Goal: Find specific page/section: Find specific page/section

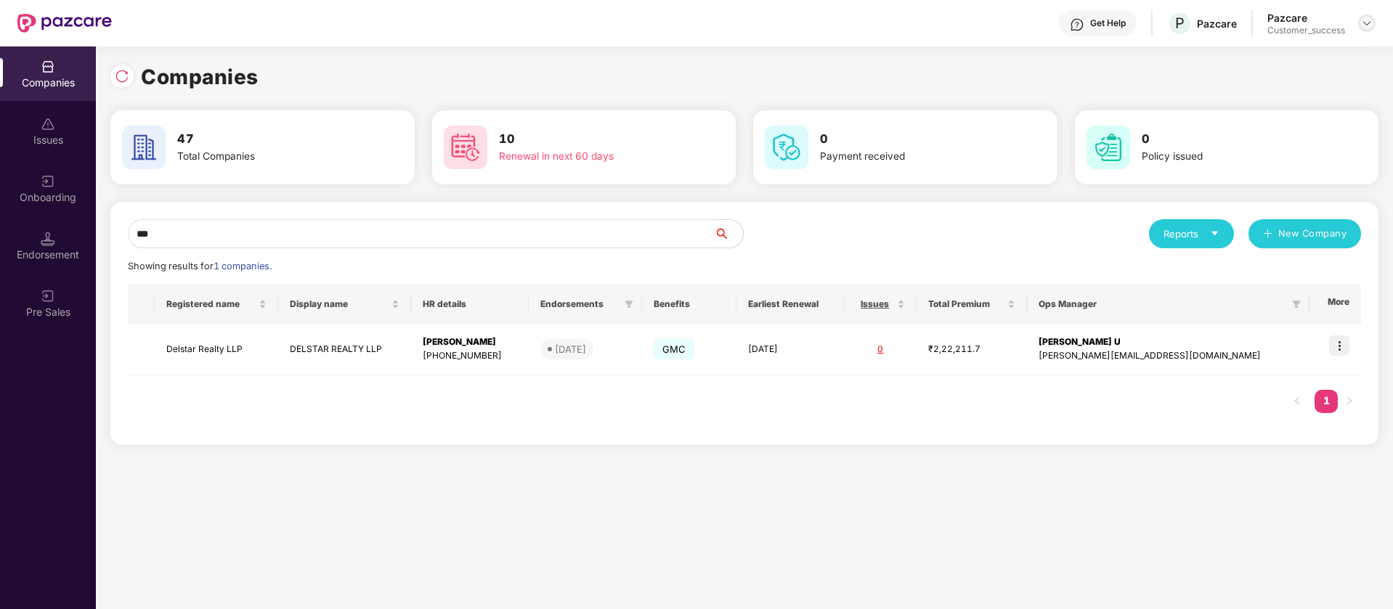
click at [1369, 22] on img at bounding box center [1367, 23] width 12 height 12
click at [1323, 81] on div "Switch Partner" at bounding box center [1300, 86] width 189 height 28
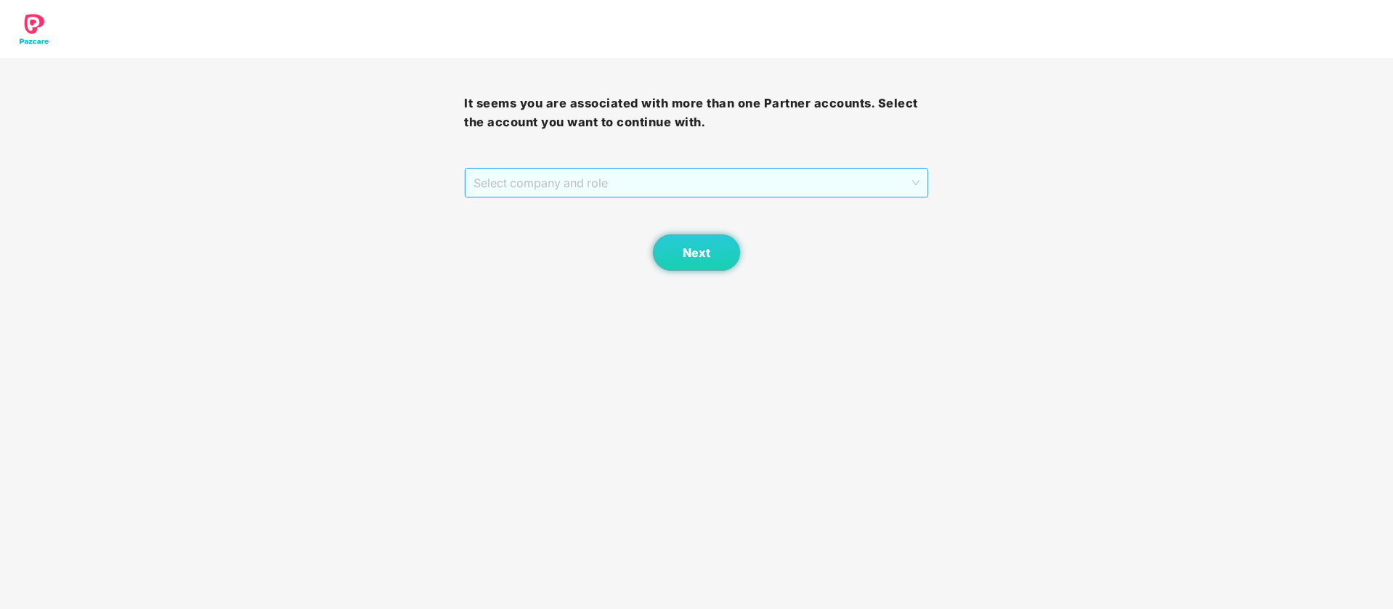
click at [853, 171] on span "Select company and role" at bounding box center [696, 183] width 445 height 28
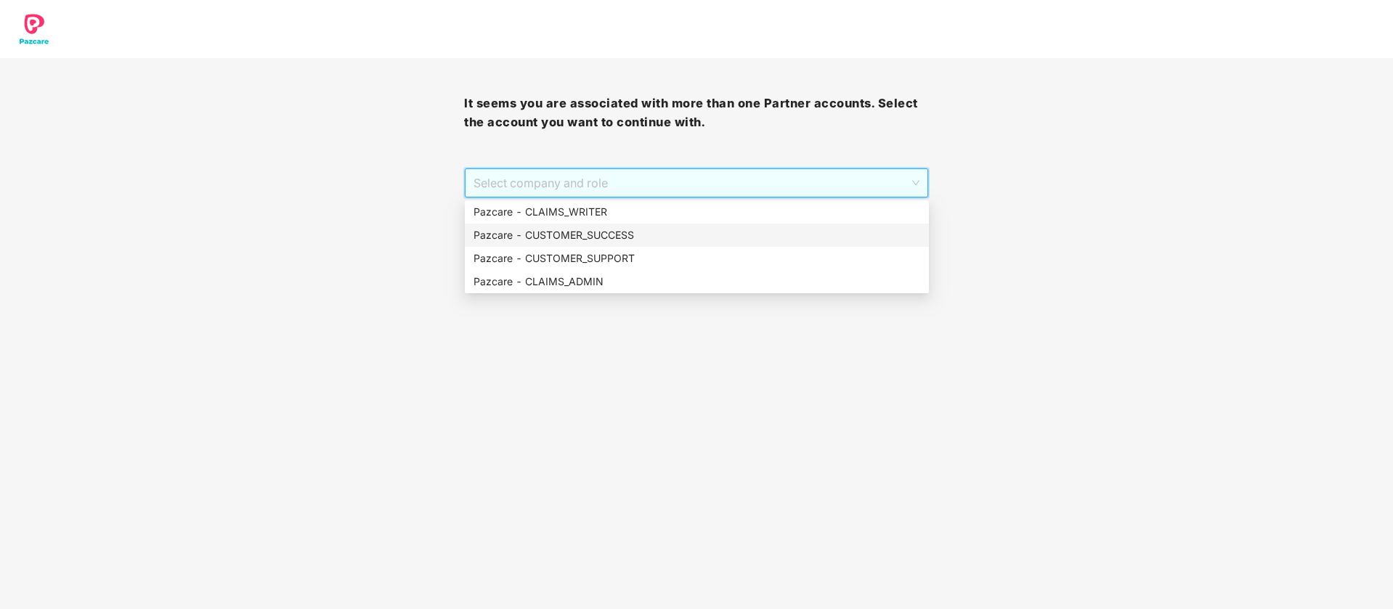
click at [830, 227] on div "Pazcare - CUSTOMER_SUCCESS" at bounding box center [697, 235] width 447 height 16
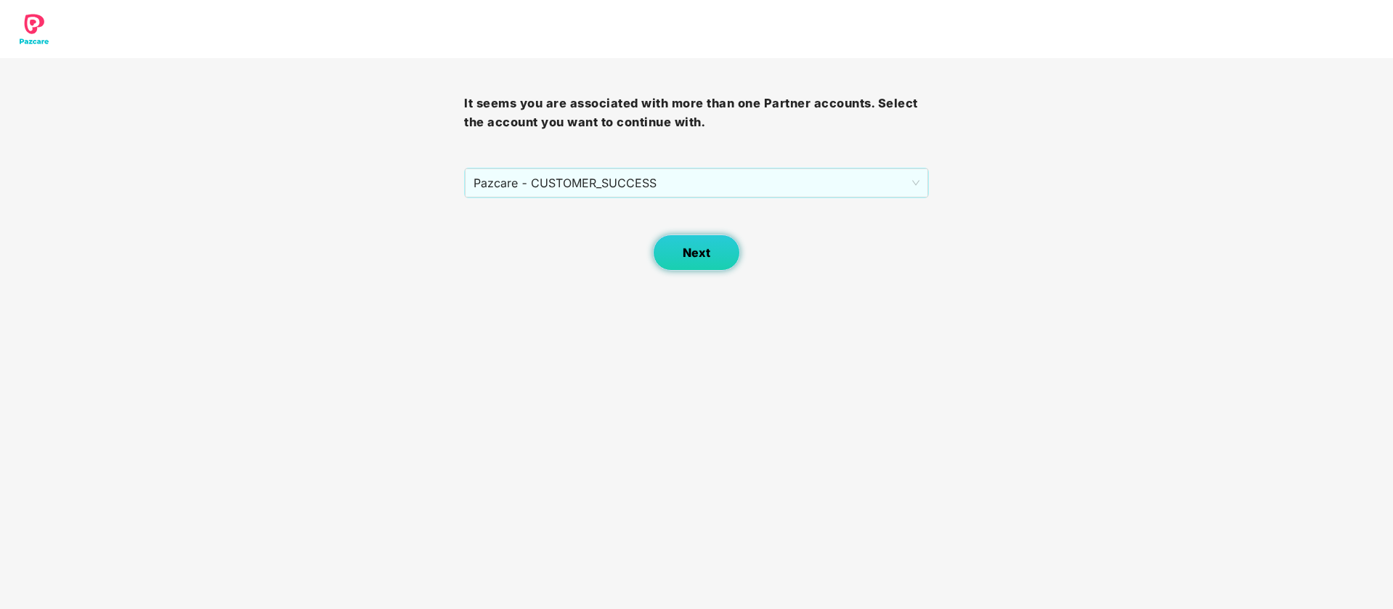
click at [670, 246] on button "Next" at bounding box center [696, 253] width 87 height 36
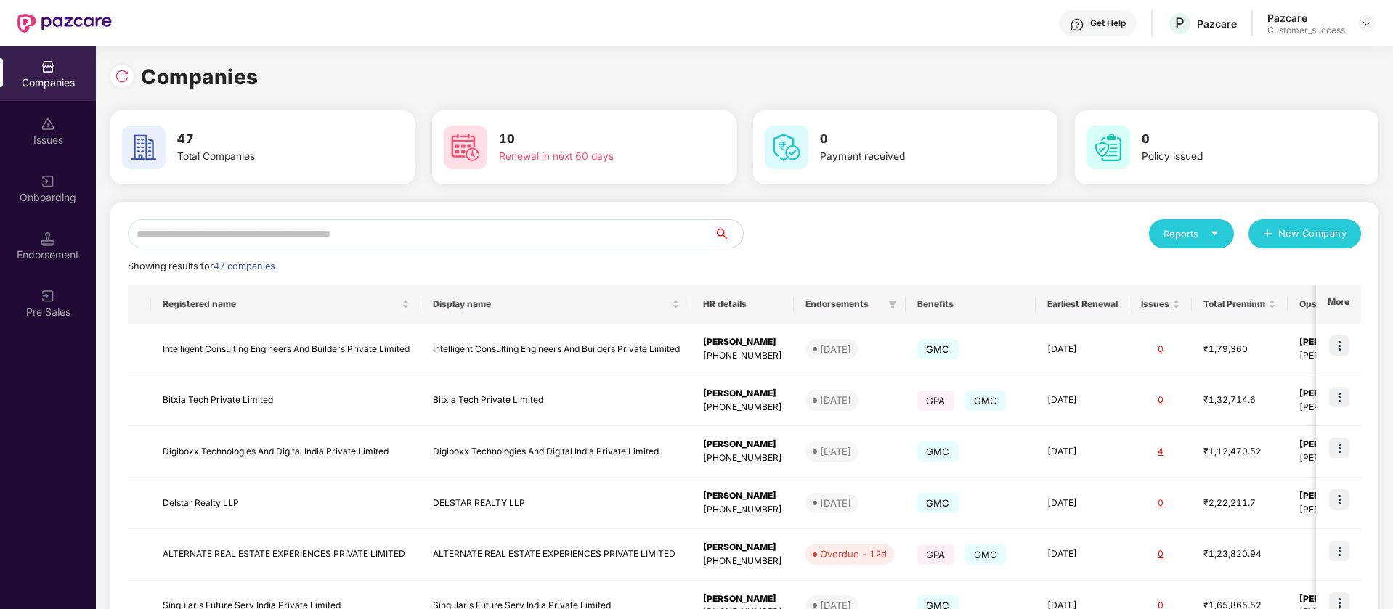
click at [492, 233] on input "text" at bounding box center [421, 233] width 586 height 29
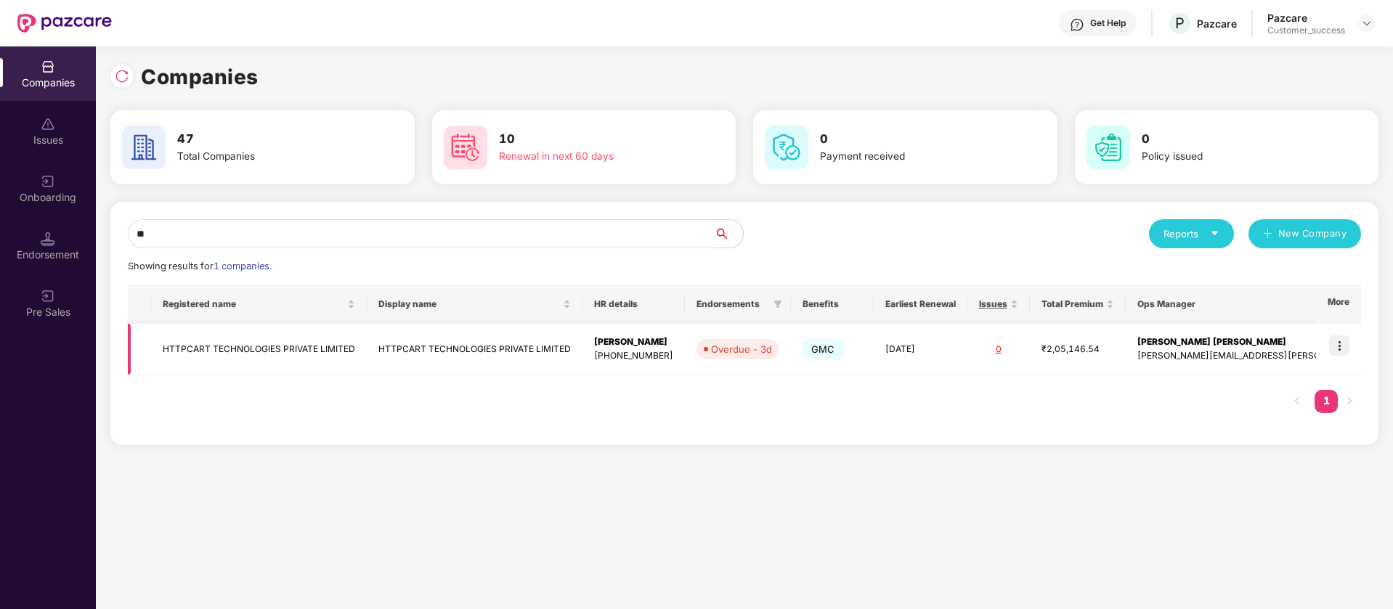
type input "**"
click at [1337, 346] on img at bounding box center [1339, 346] width 20 height 20
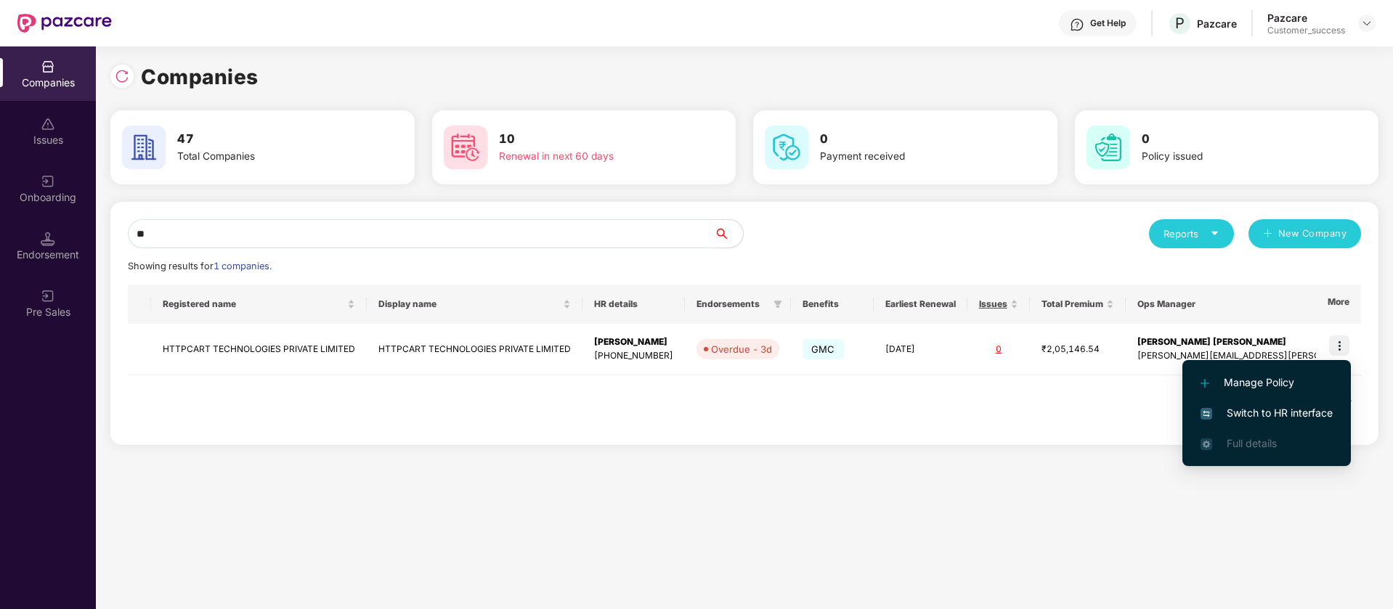
click at [1283, 413] on span "Switch to HR interface" at bounding box center [1267, 413] width 132 height 16
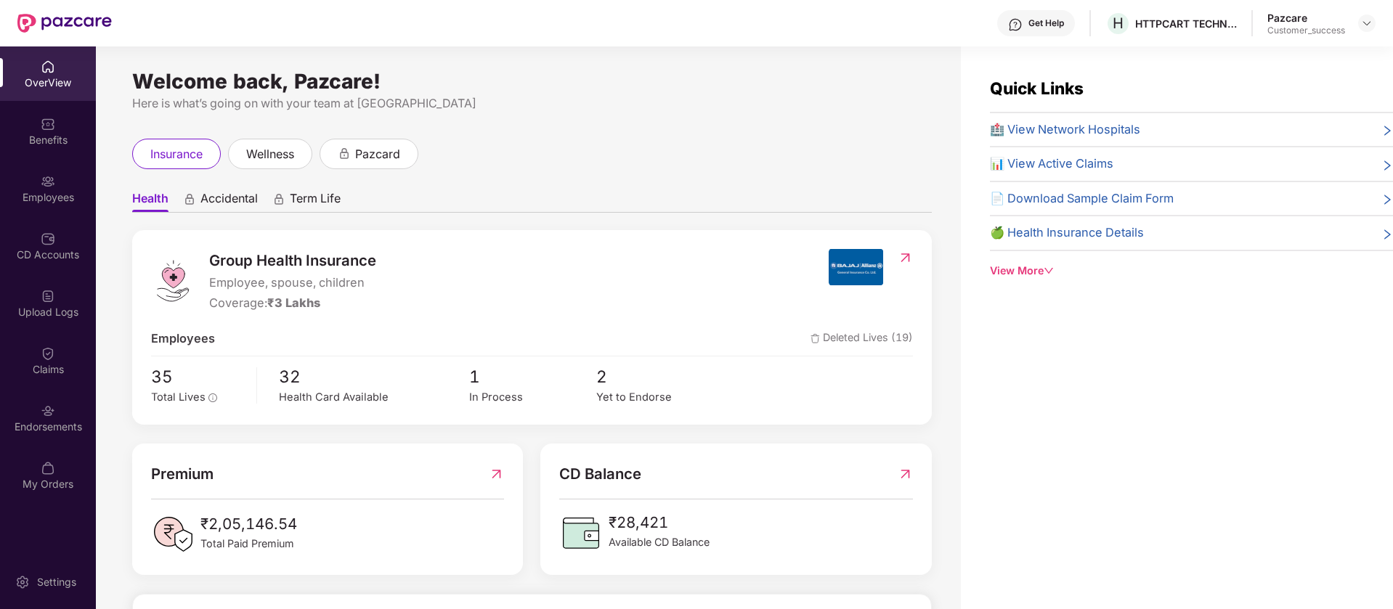
click at [41, 293] on img at bounding box center [48, 296] width 15 height 15
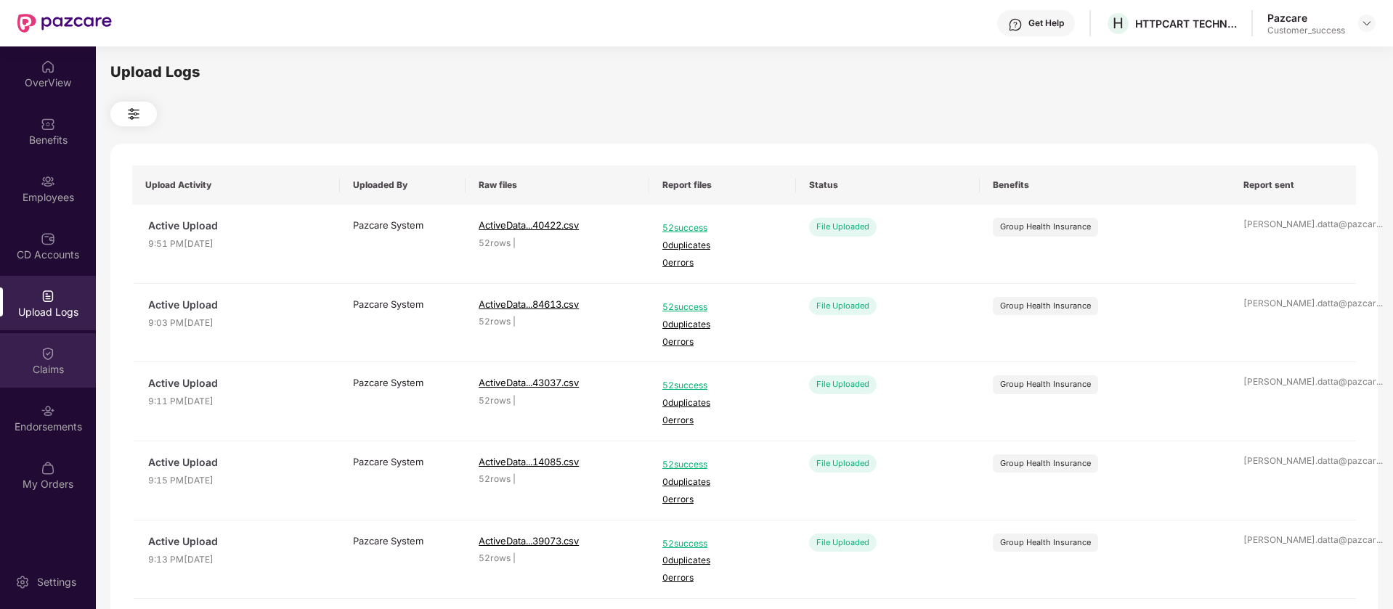
click at [32, 336] on div "Claims" at bounding box center [48, 360] width 96 height 54
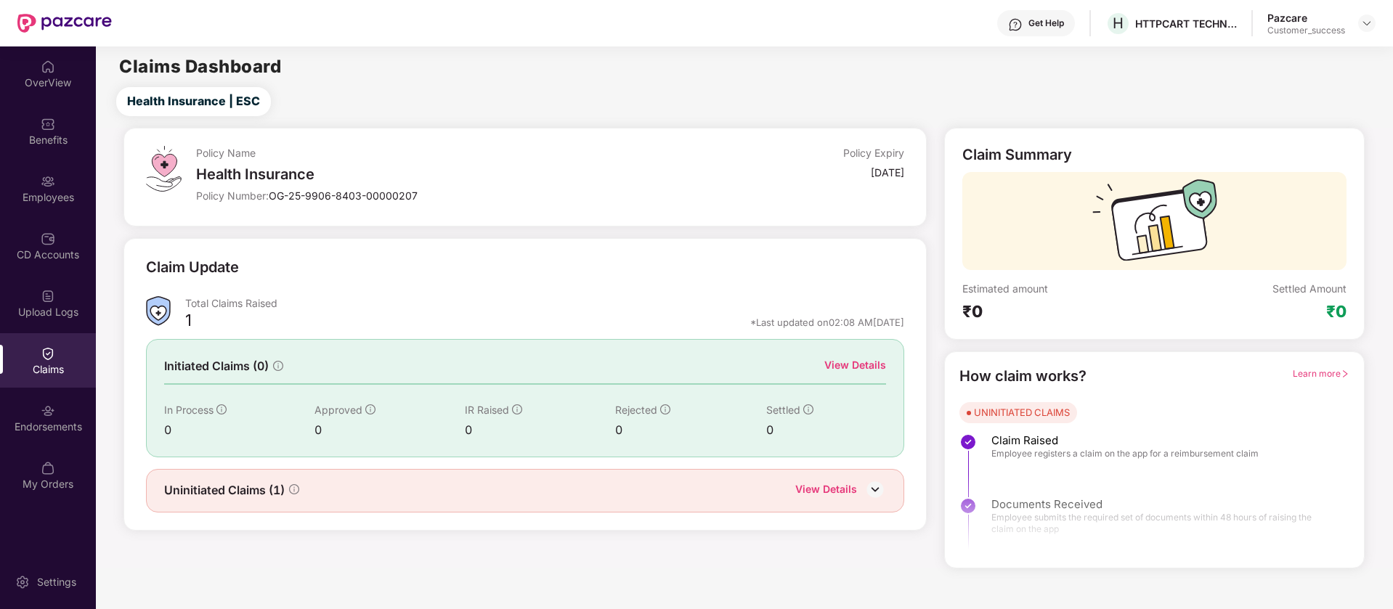
click at [872, 491] on img at bounding box center [875, 490] width 22 height 22
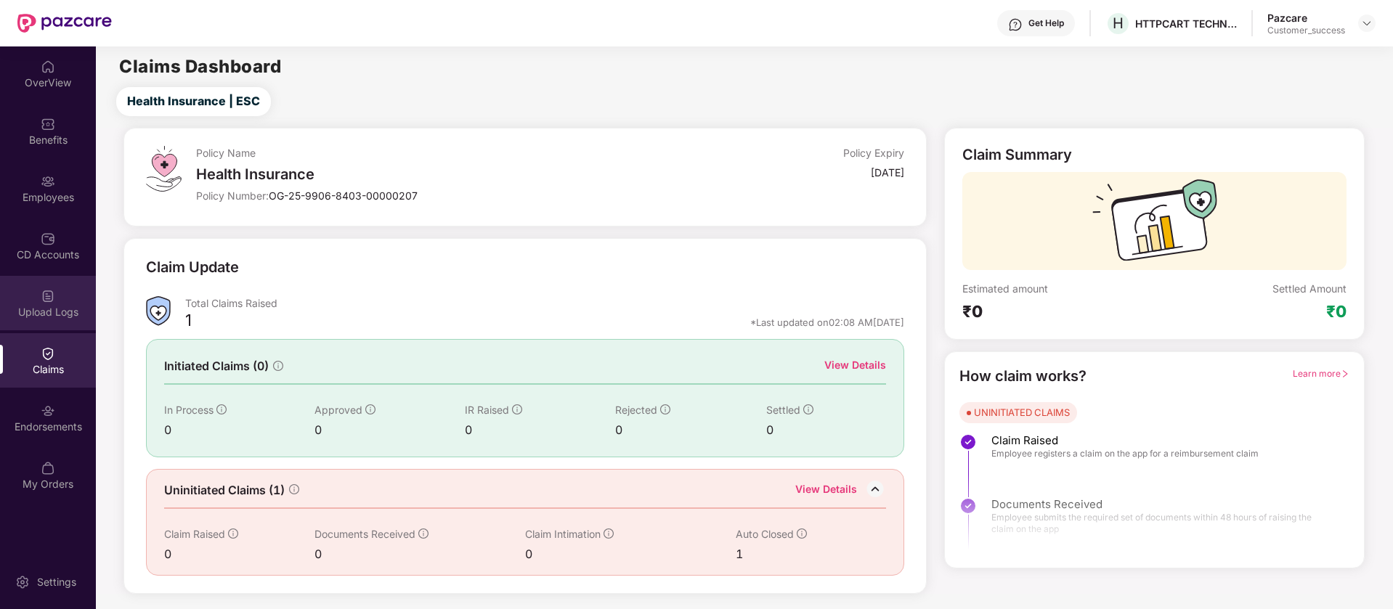
click at [67, 293] on div "Upload Logs" at bounding box center [48, 303] width 96 height 54
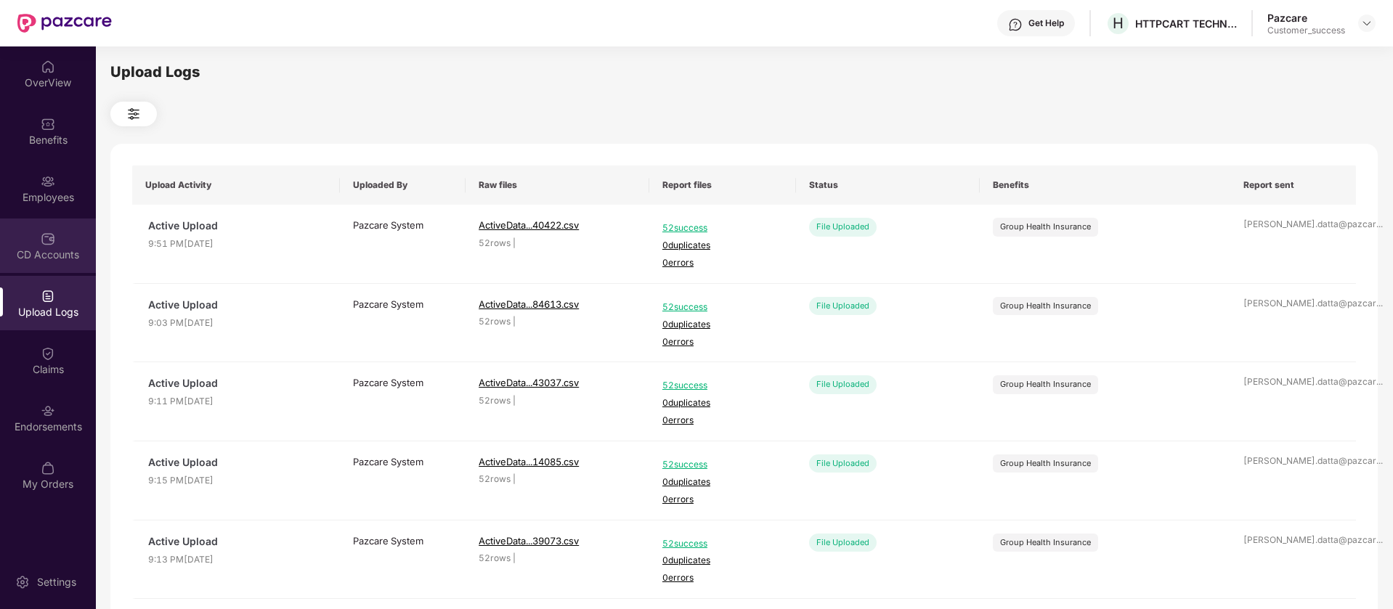
click at [64, 251] on div "CD Accounts" at bounding box center [48, 255] width 96 height 15
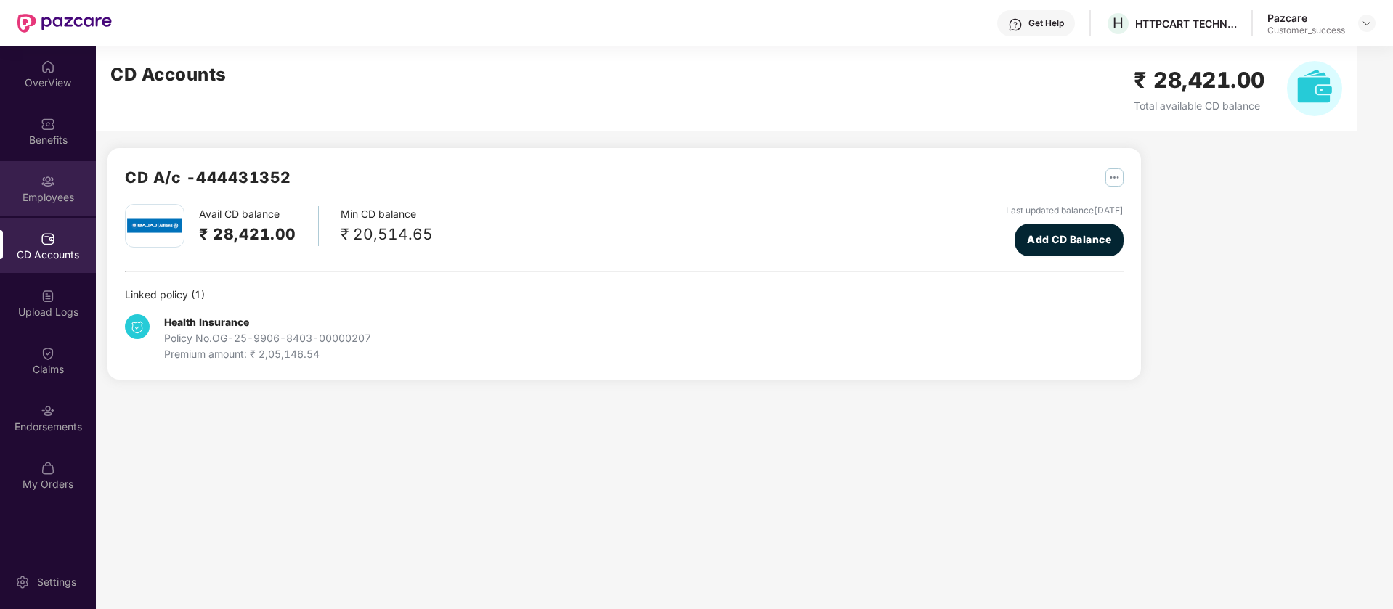
click at [58, 187] on div "Employees" at bounding box center [48, 188] width 96 height 54
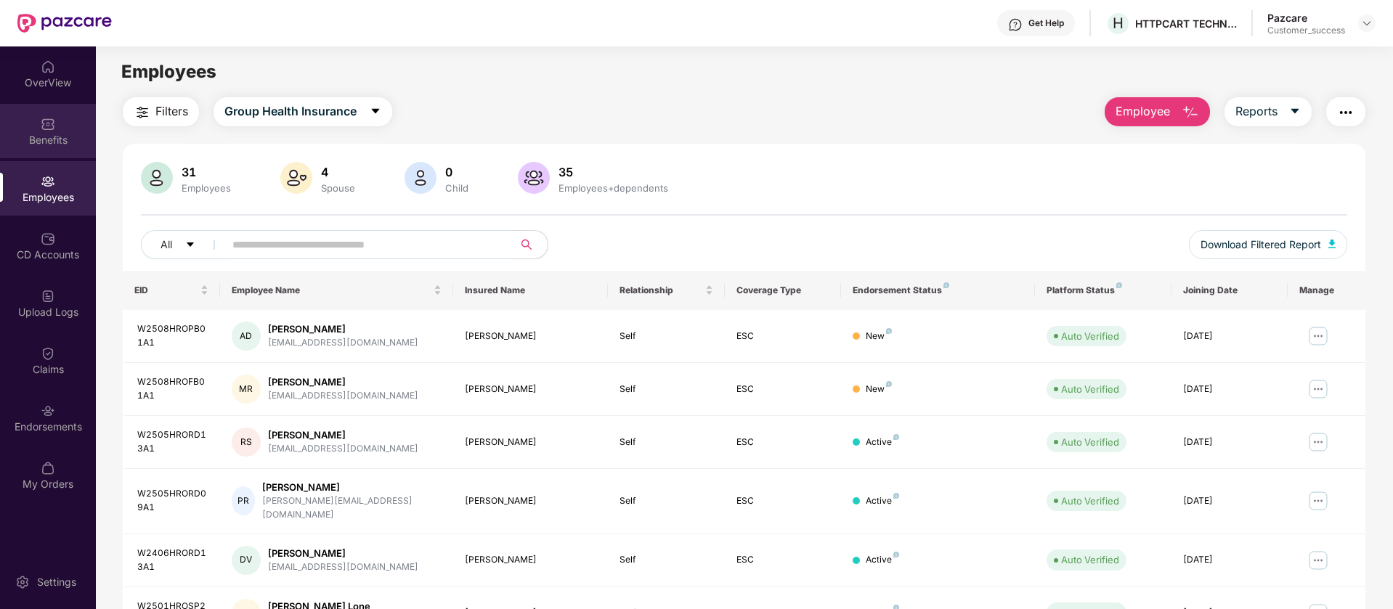
click at [58, 129] on div "Benefits" at bounding box center [48, 131] width 96 height 54
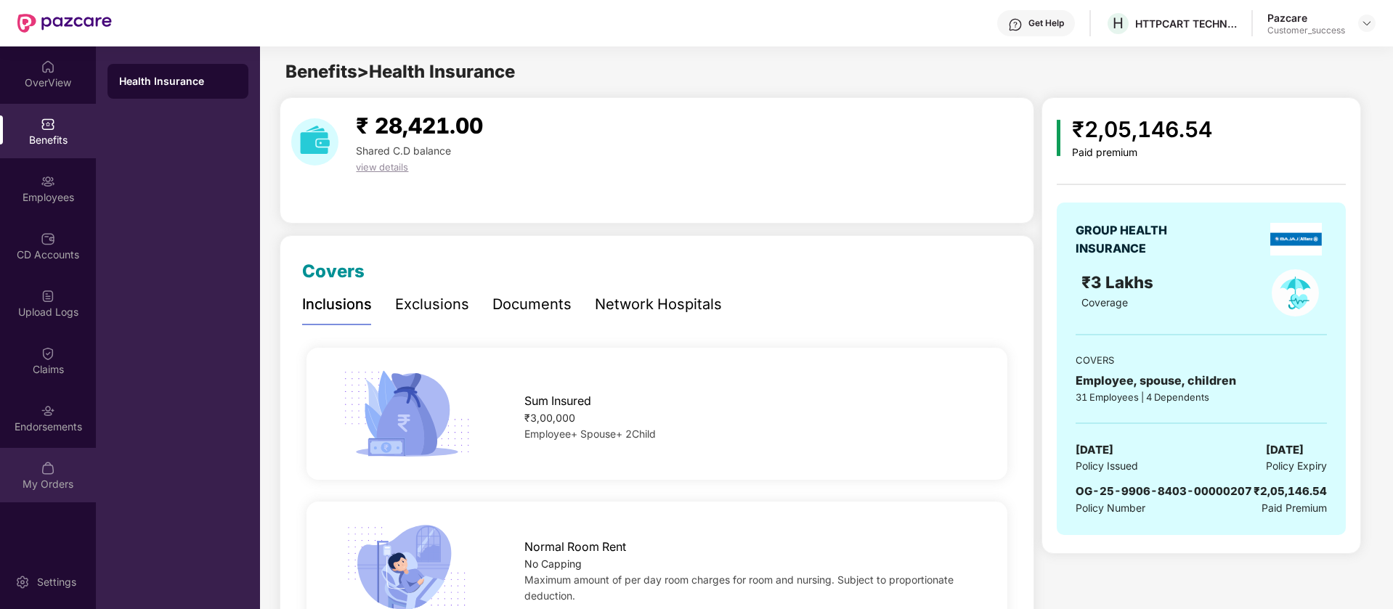
click at [61, 472] on div "My Orders" at bounding box center [48, 475] width 96 height 54
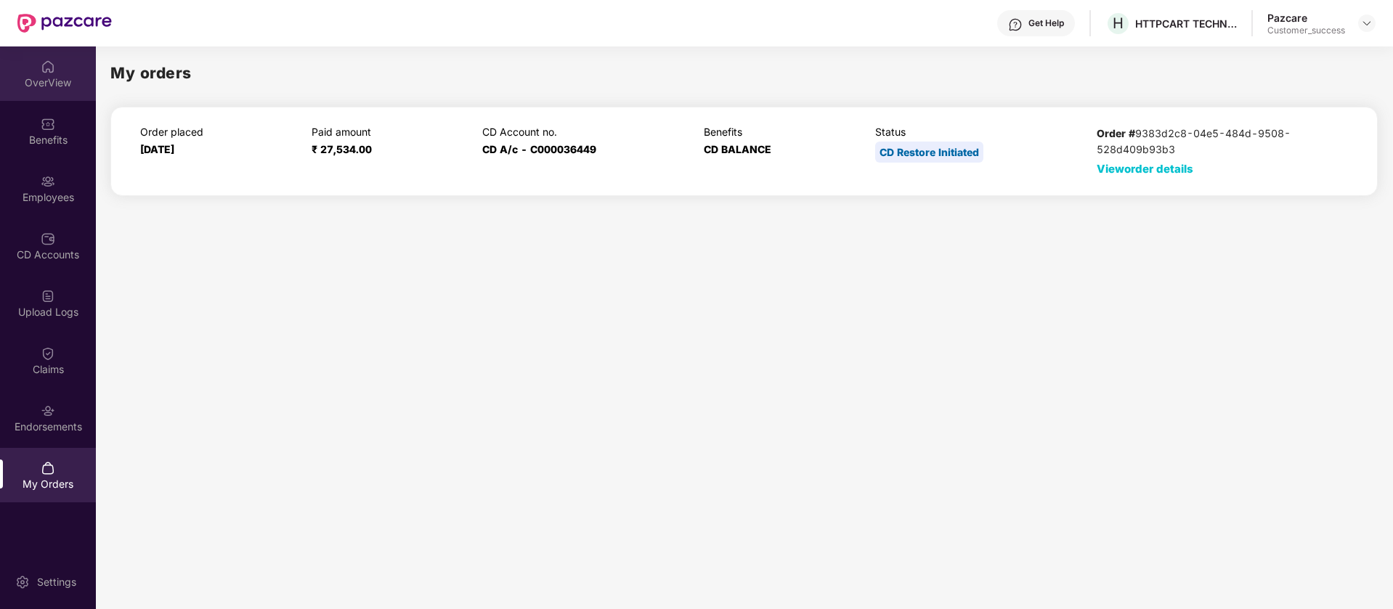
click at [57, 88] on div "OverView" at bounding box center [48, 83] width 96 height 15
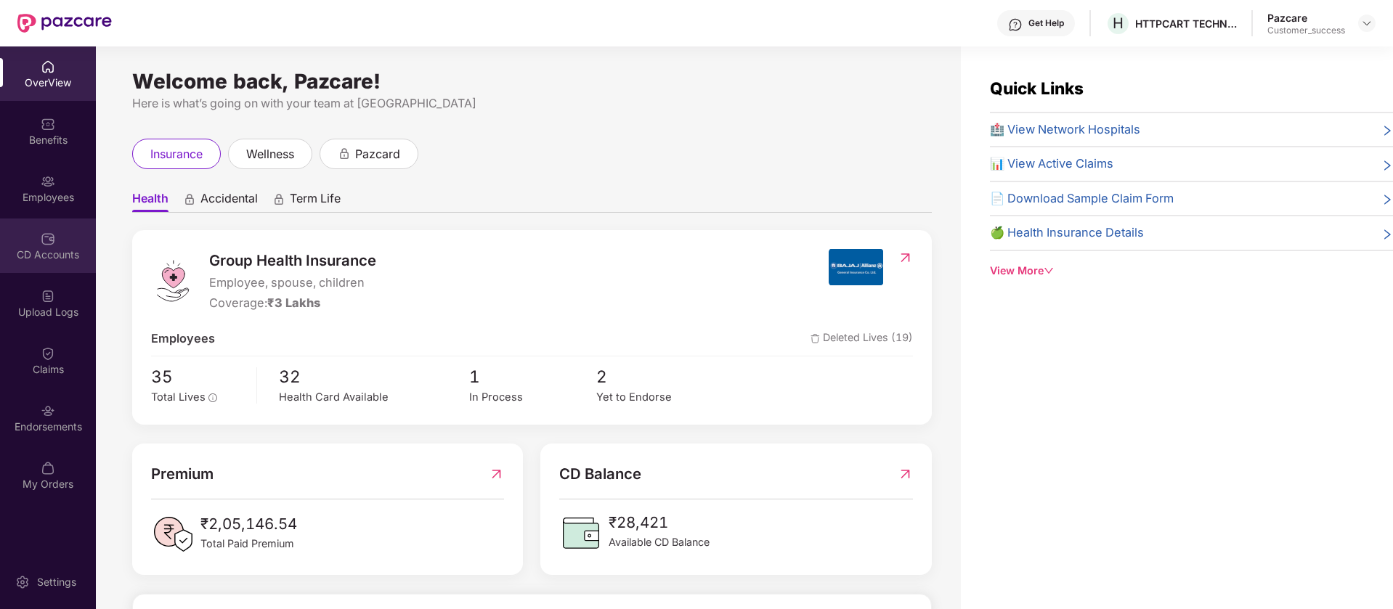
click at [61, 245] on div "CD Accounts" at bounding box center [48, 246] width 96 height 54
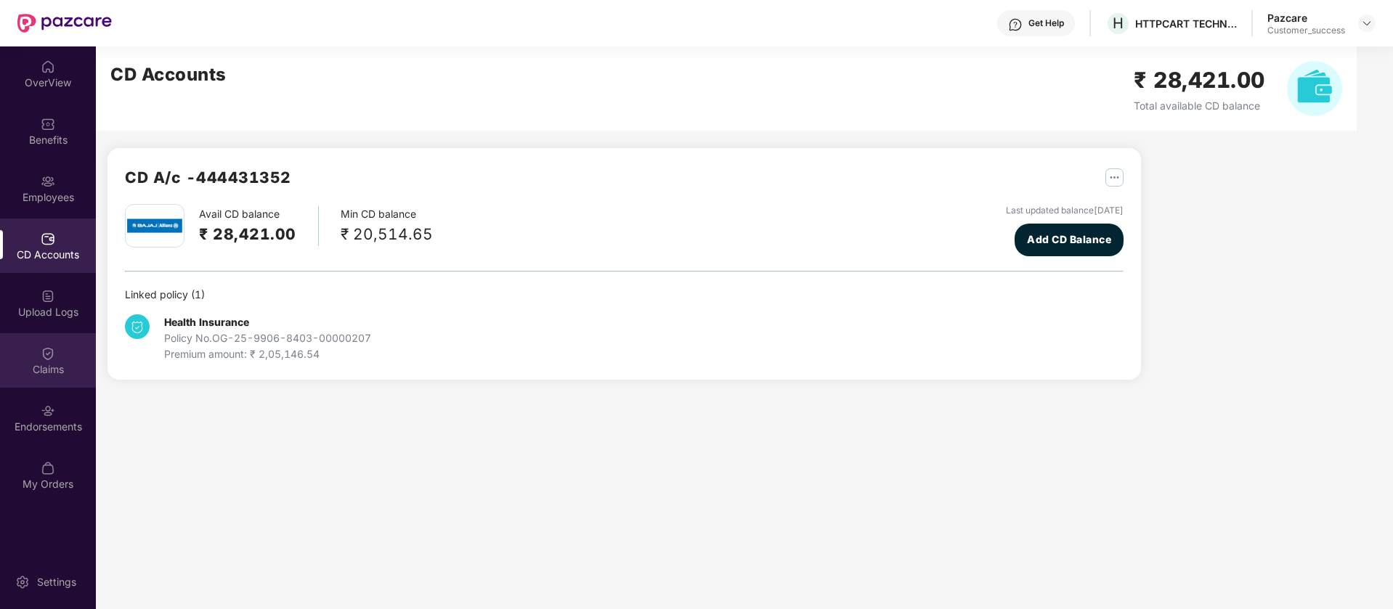
click at [51, 357] on img at bounding box center [48, 353] width 15 height 15
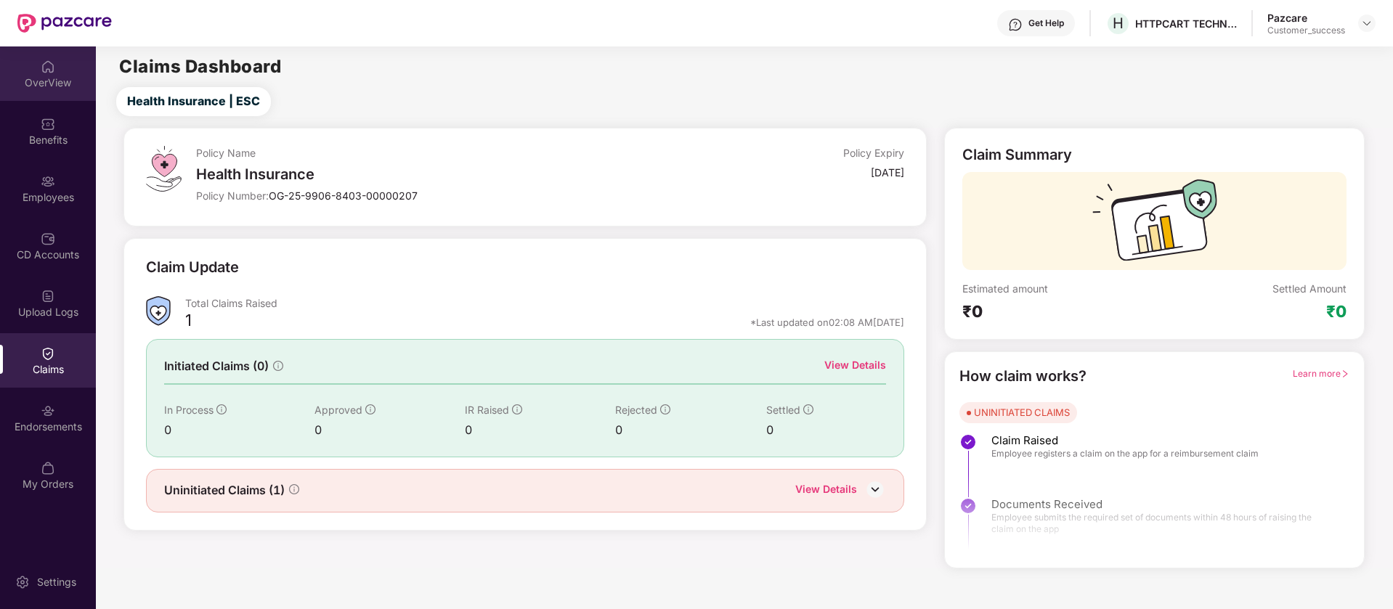
click at [60, 67] on div "OverView" at bounding box center [48, 73] width 96 height 54
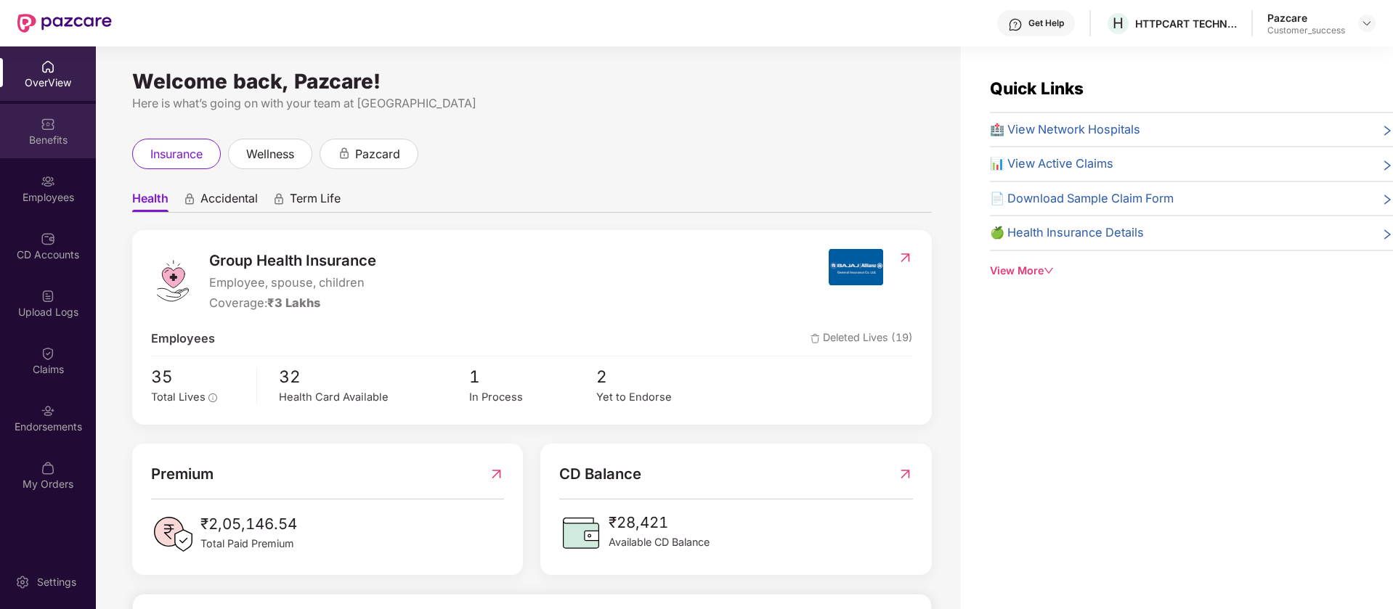
click at [50, 115] on div at bounding box center [48, 122] width 15 height 15
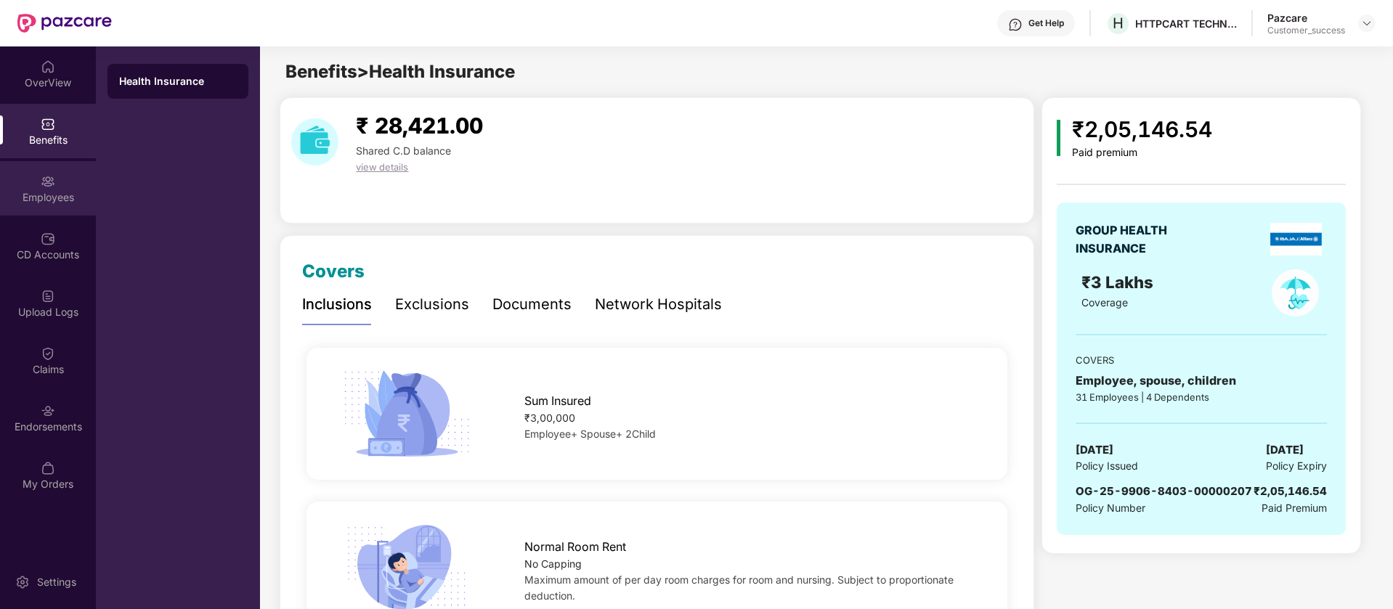
click at [55, 195] on div "Employees" at bounding box center [48, 197] width 96 height 15
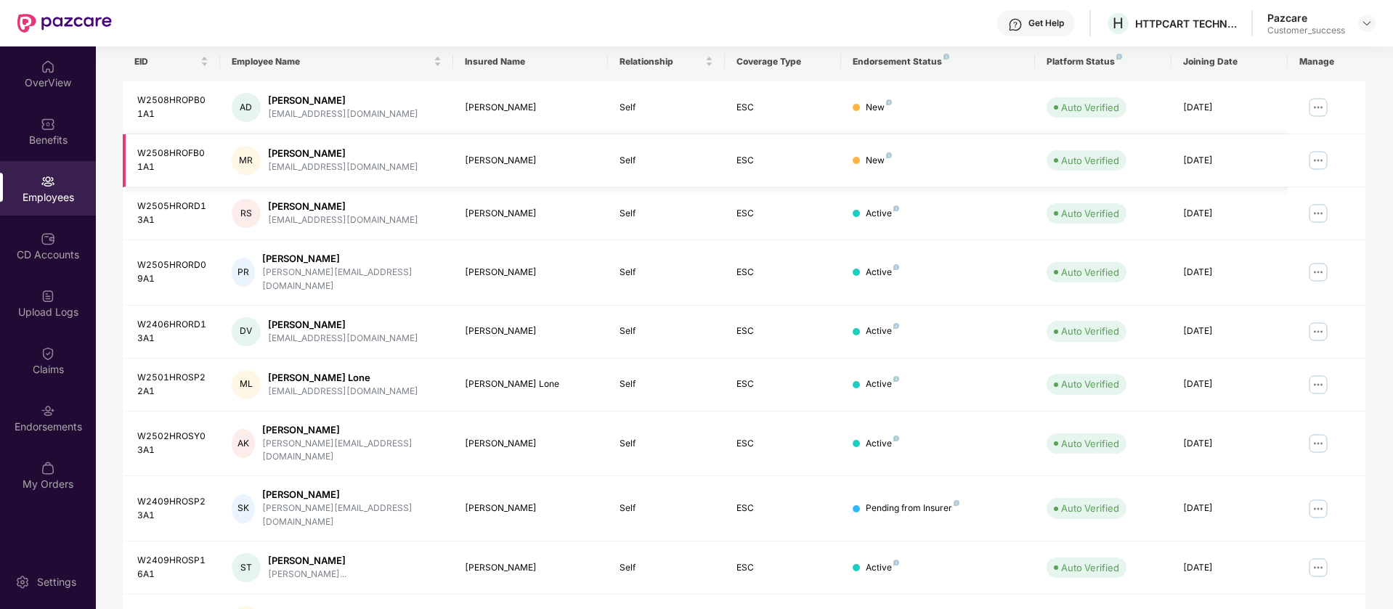
scroll to position [283, 0]
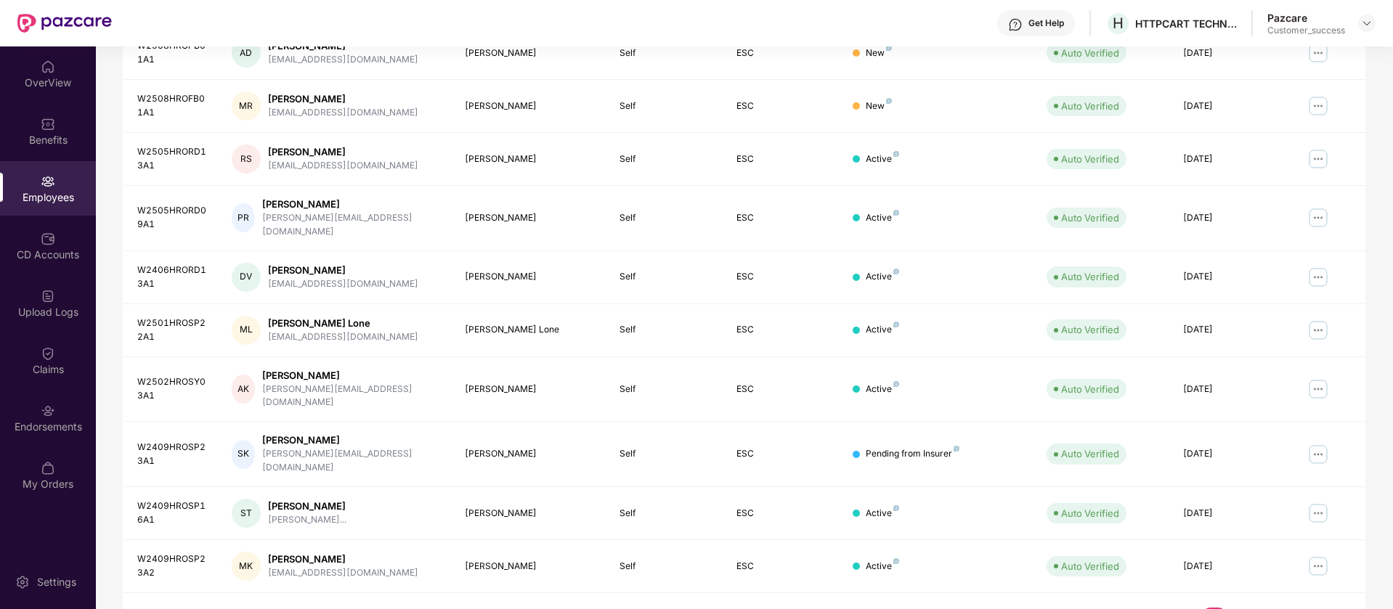
click at [1239, 608] on link "2" at bounding box center [1237, 619] width 23 height 22
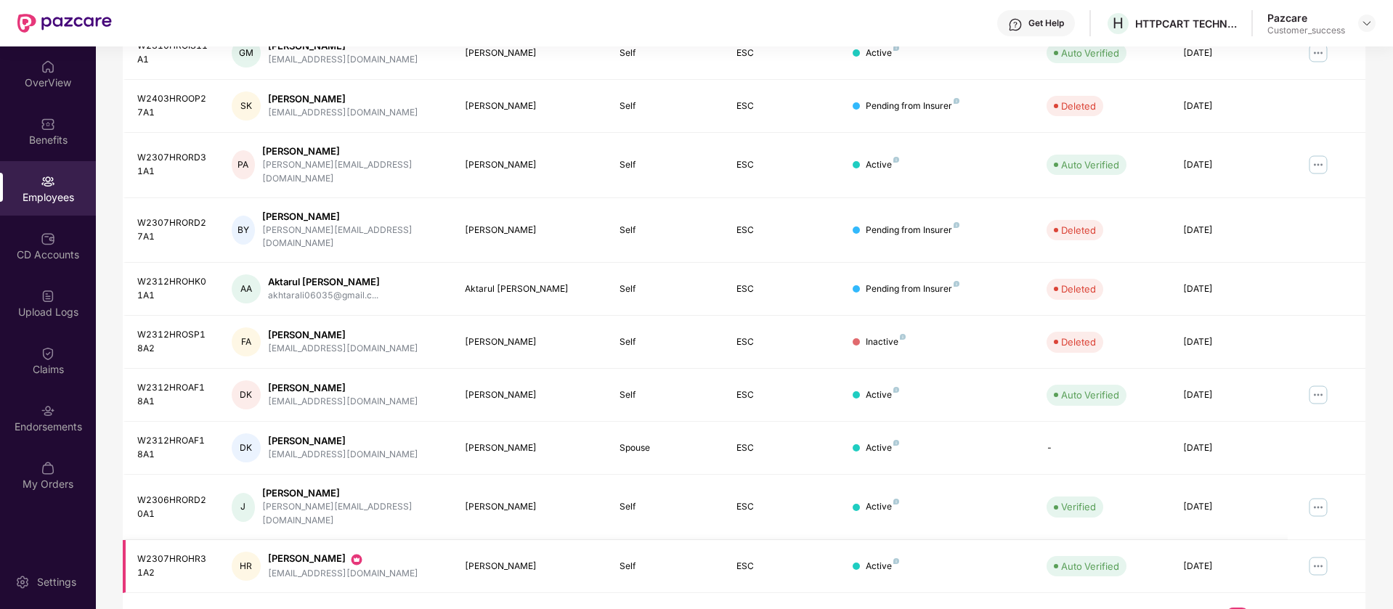
click at [1316, 555] on img at bounding box center [1318, 566] width 23 height 23
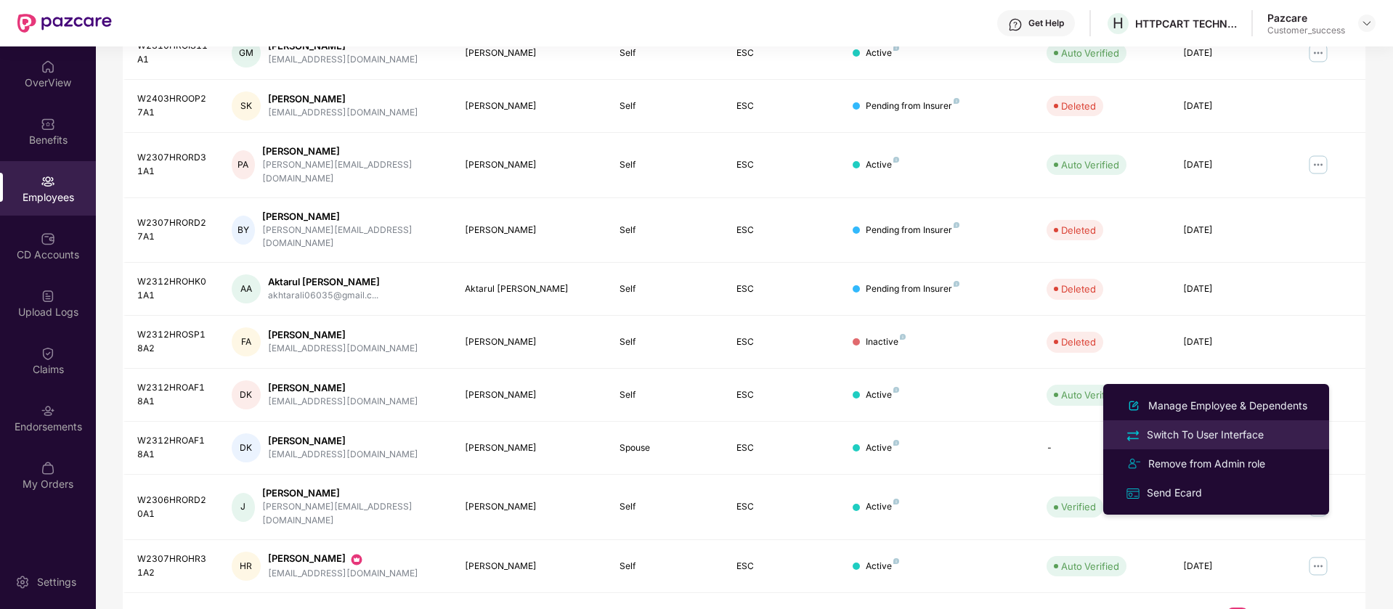
click at [1212, 431] on div "Switch To User Interface" at bounding box center [1205, 435] width 123 height 16
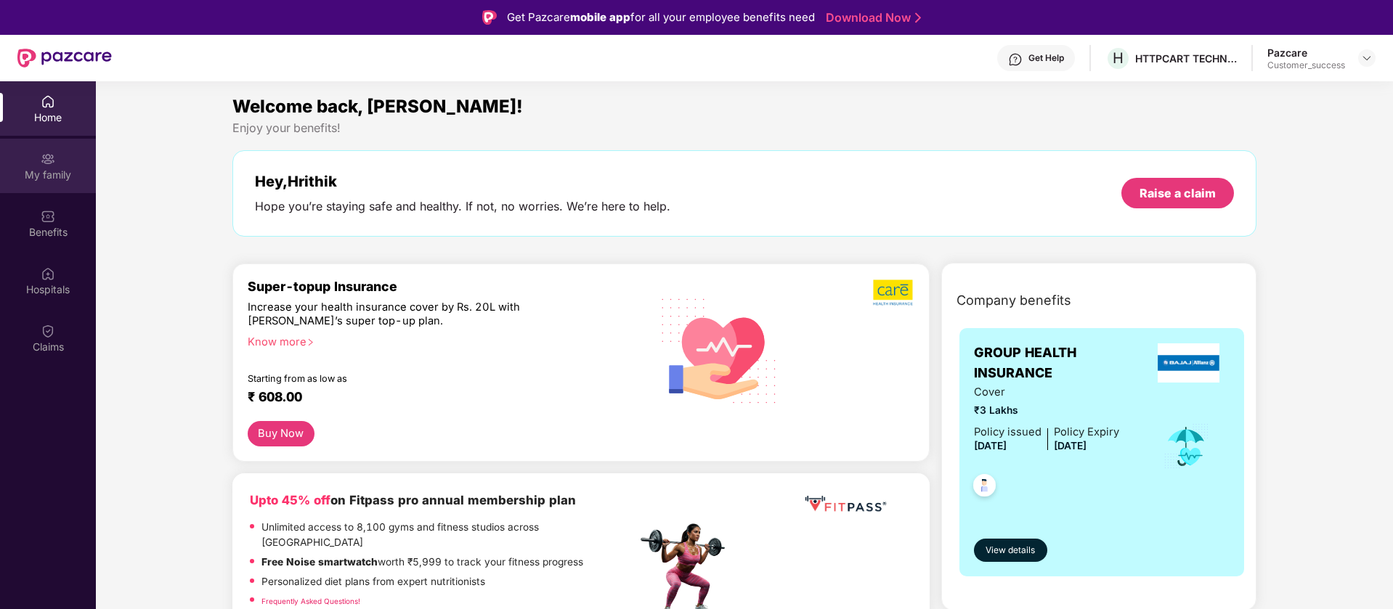
click at [57, 185] on div "My family" at bounding box center [48, 166] width 96 height 54
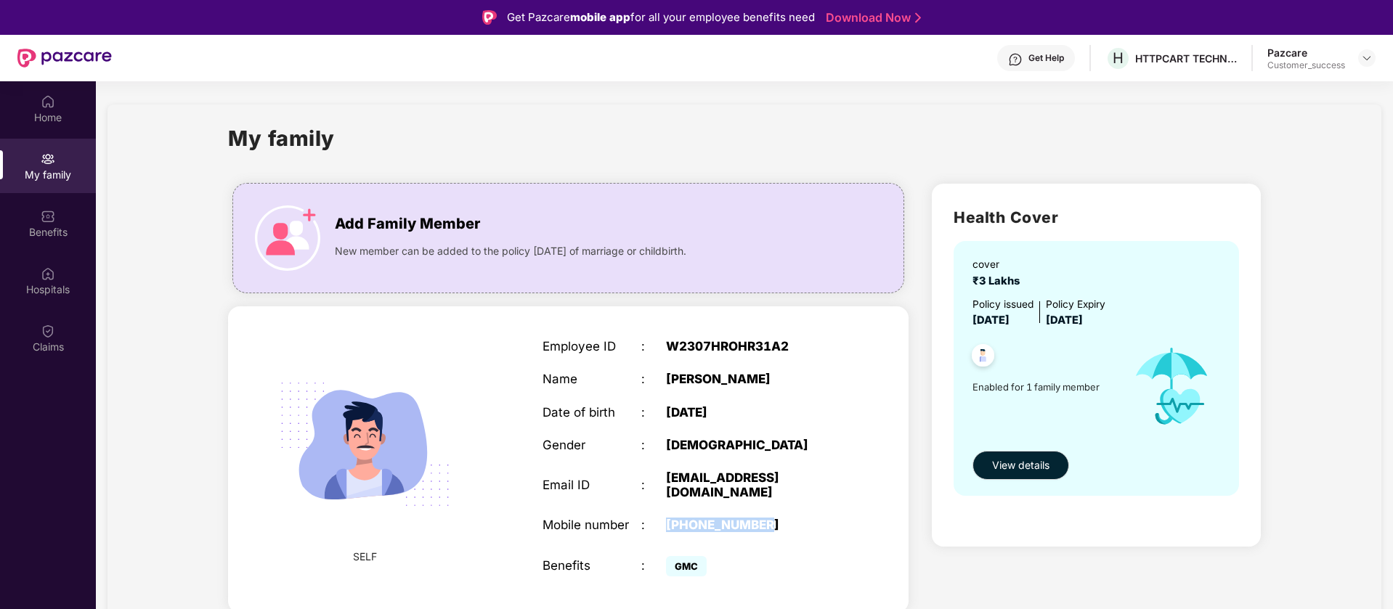
drag, startPoint x: 779, startPoint y: 512, endPoint x: 662, endPoint y: 510, distance: 116.2
click at [662, 518] on div "Mobile number : +919999755825" at bounding box center [691, 525] width 297 height 15
copy div "+919999755825"
click at [1368, 55] on img at bounding box center [1367, 58] width 12 height 12
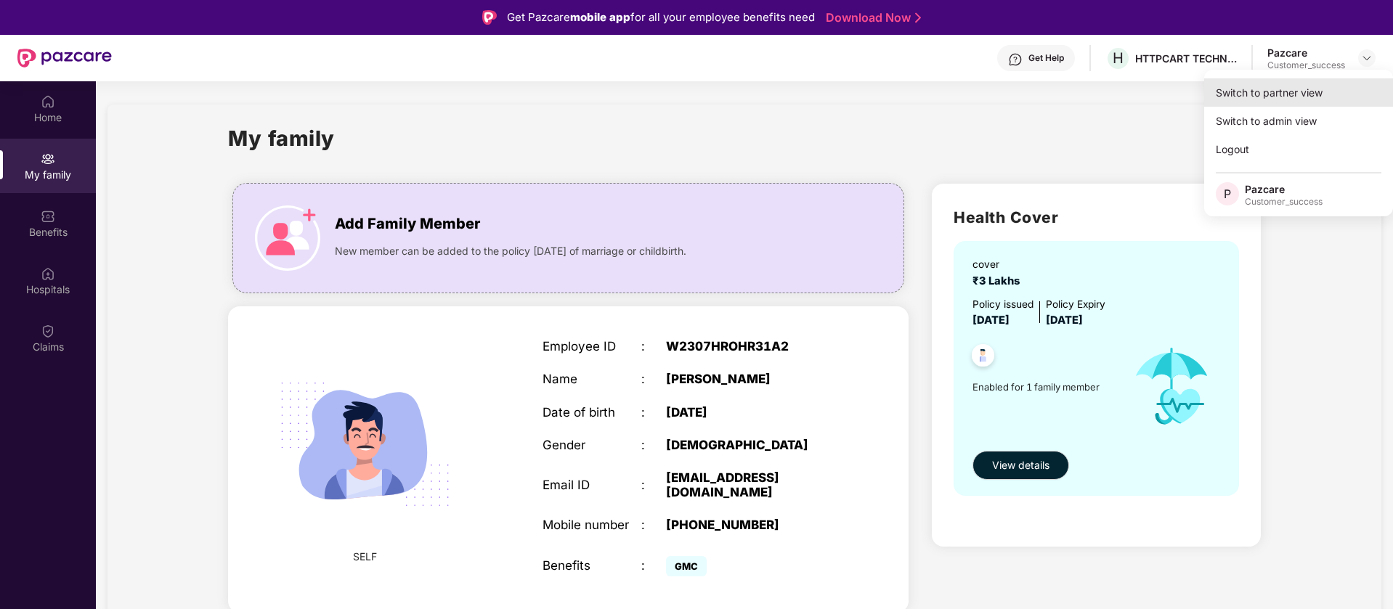
click at [1335, 83] on div "Switch to partner view" at bounding box center [1298, 92] width 189 height 28
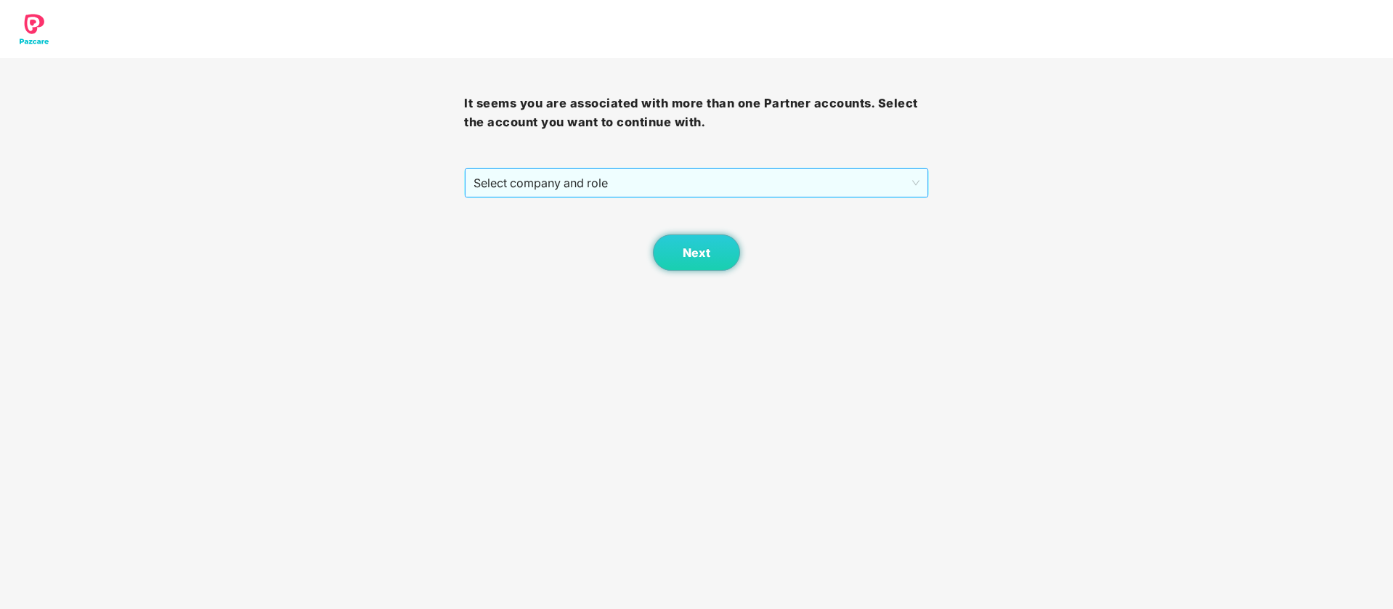
click at [869, 171] on span "Select company and role" at bounding box center [696, 183] width 445 height 28
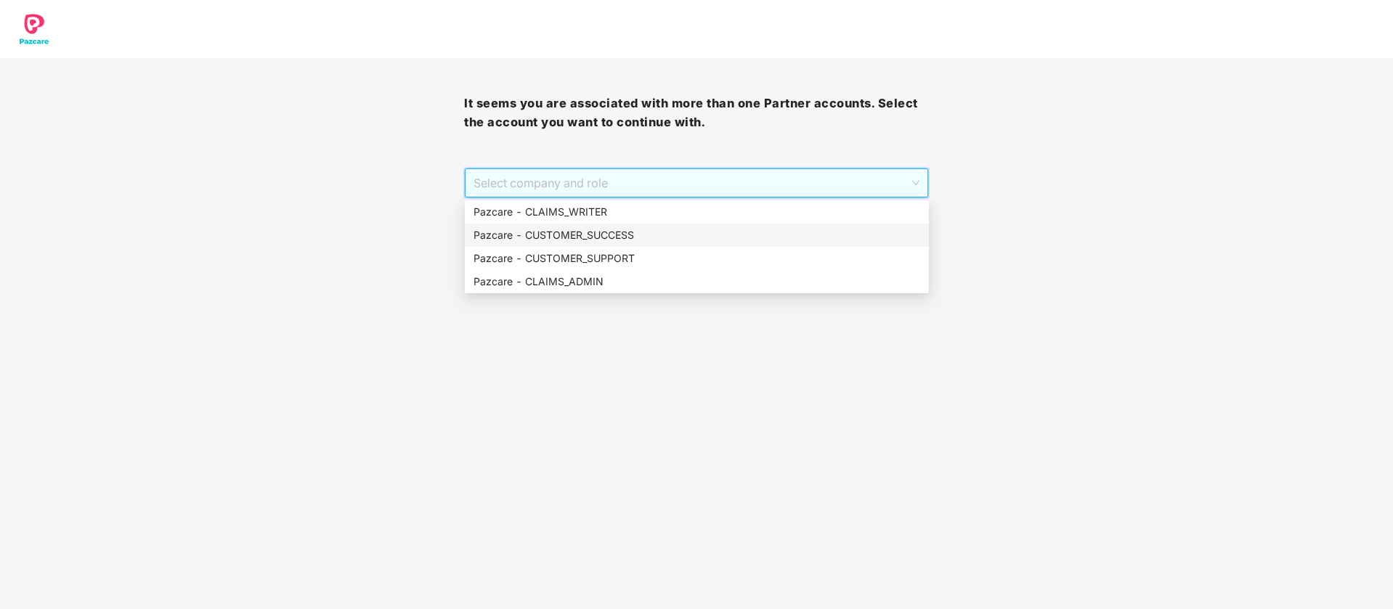
click at [702, 227] on div "Pazcare - CUSTOMER_SUCCESS" at bounding box center [697, 235] width 447 height 16
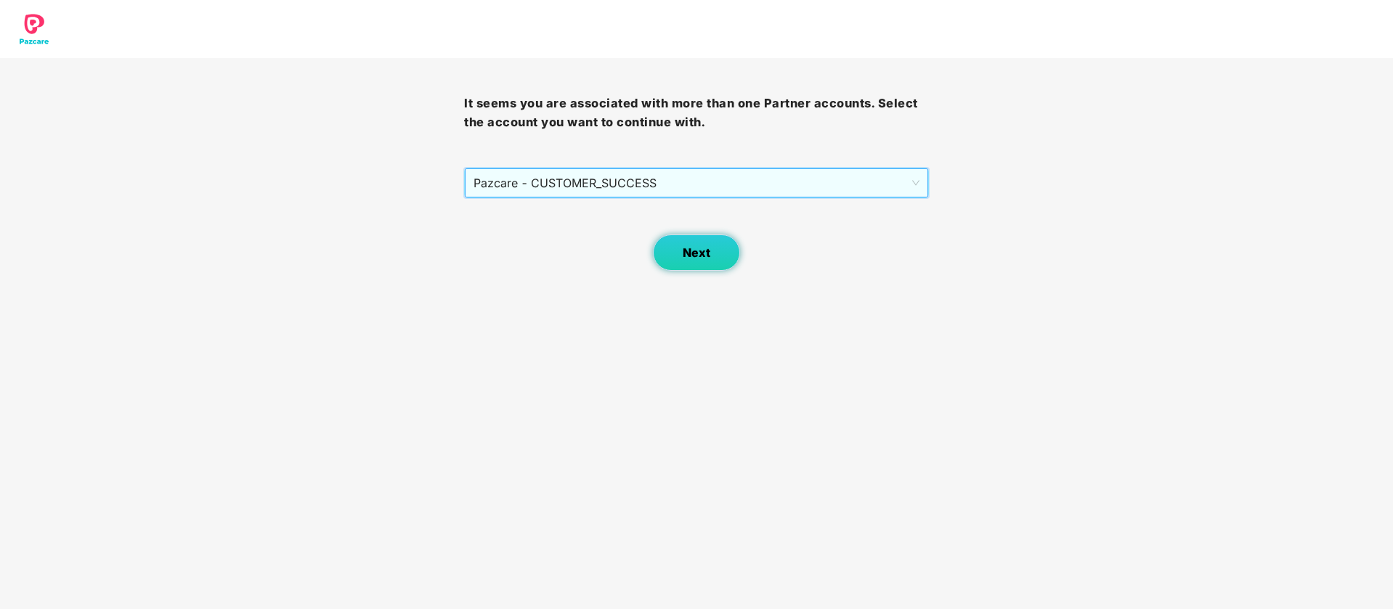
click at [716, 256] on button "Next" at bounding box center [696, 253] width 87 height 36
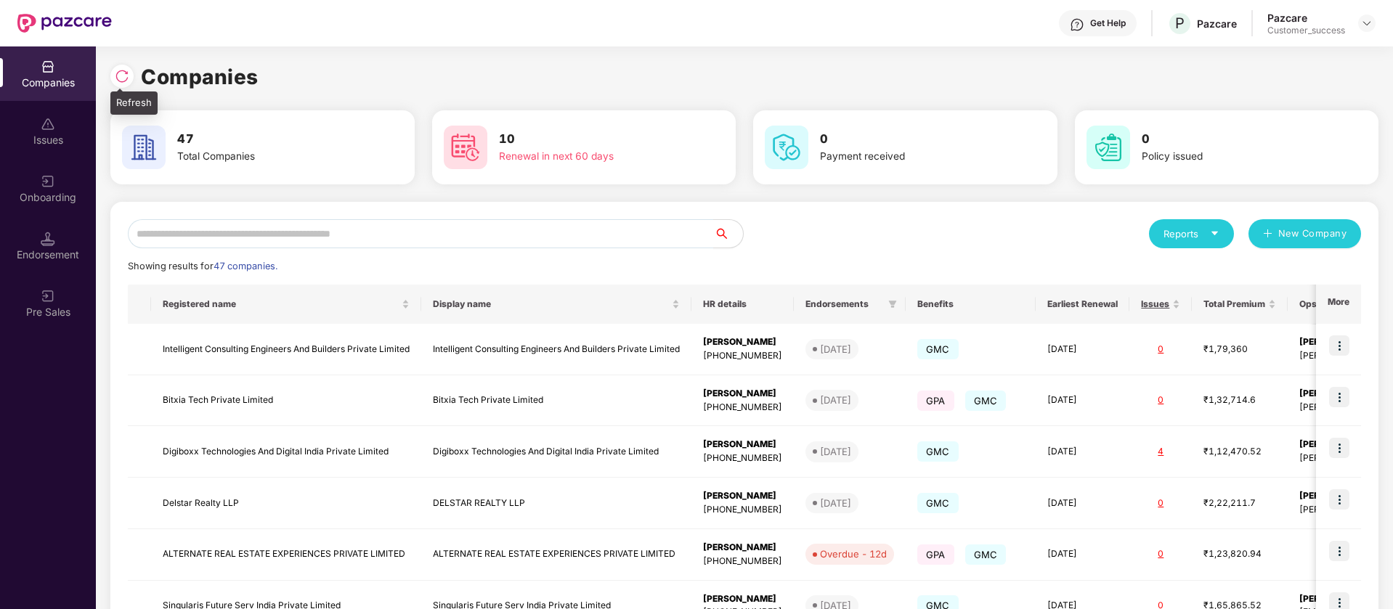
click at [121, 78] on img at bounding box center [122, 76] width 15 height 15
click at [526, 135] on h3 "10" at bounding box center [590, 139] width 183 height 19
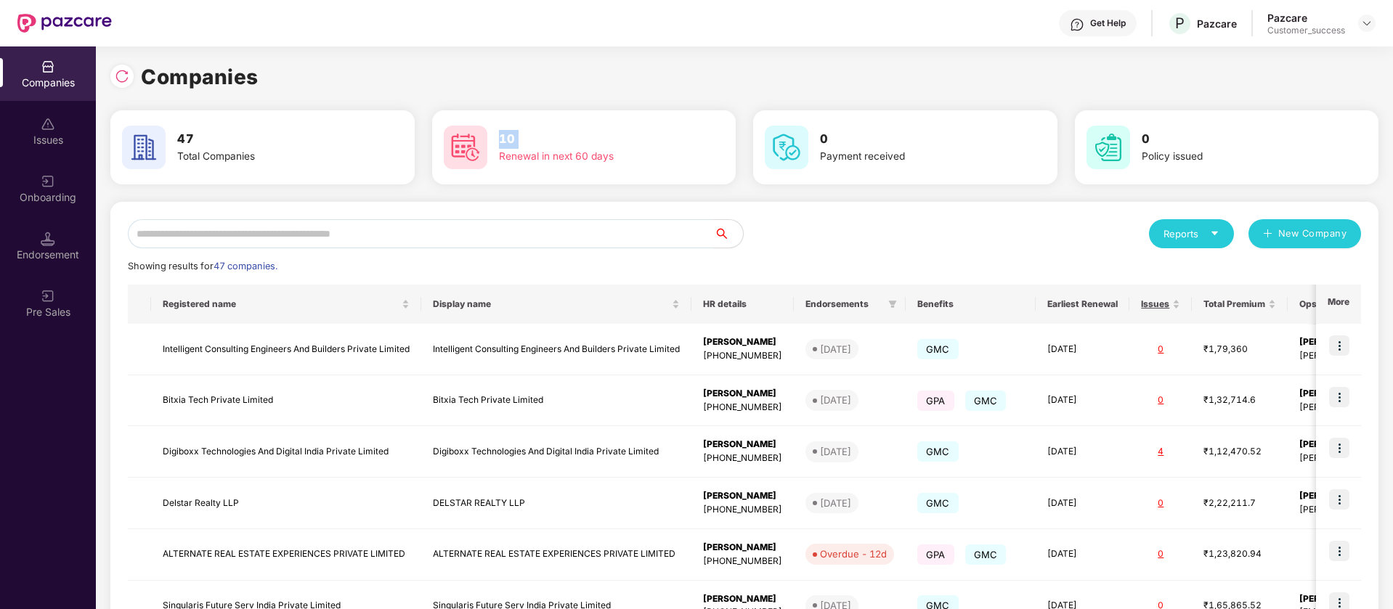
click at [526, 135] on h3 "10" at bounding box center [590, 139] width 183 height 19
click at [1188, 227] on div "Reports" at bounding box center [1192, 234] width 56 height 15
click at [1057, 239] on div "Reports New Company" at bounding box center [1053, 233] width 617 height 29
click at [1195, 232] on div "Reports" at bounding box center [1192, 234] width 56 height 15
click at [1278, 301] on img at bounding box center [1278, 300] width 15 height 15
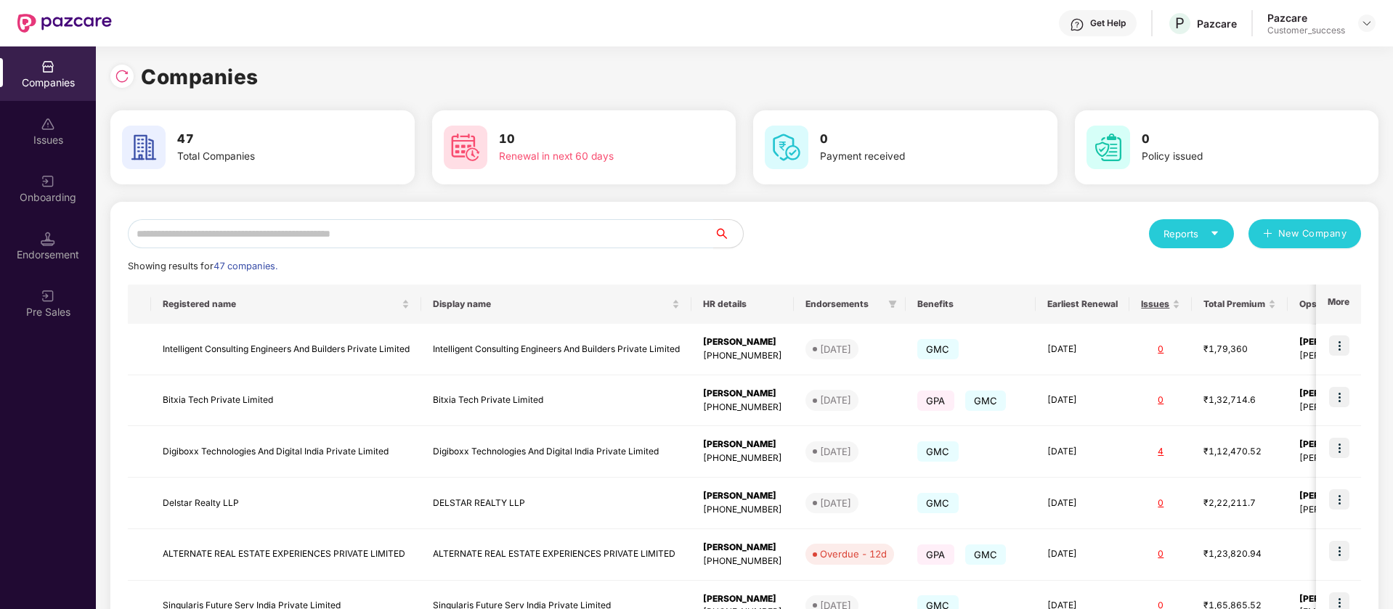
click at [1215, 230] on icon "caret-down" at bounding box center [1214, 233] width 9 height 9
click at [1285, 301] on img at bounding box center [1278, 300] width 15 height 15
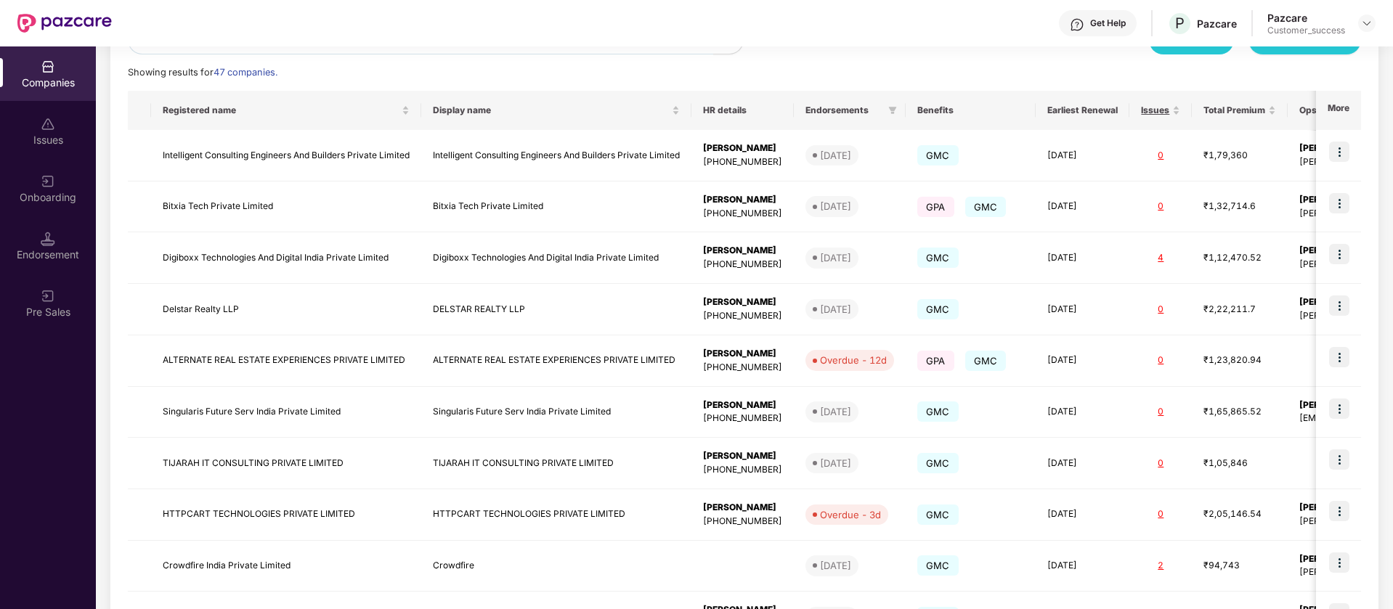
scroll to position [200, 0]
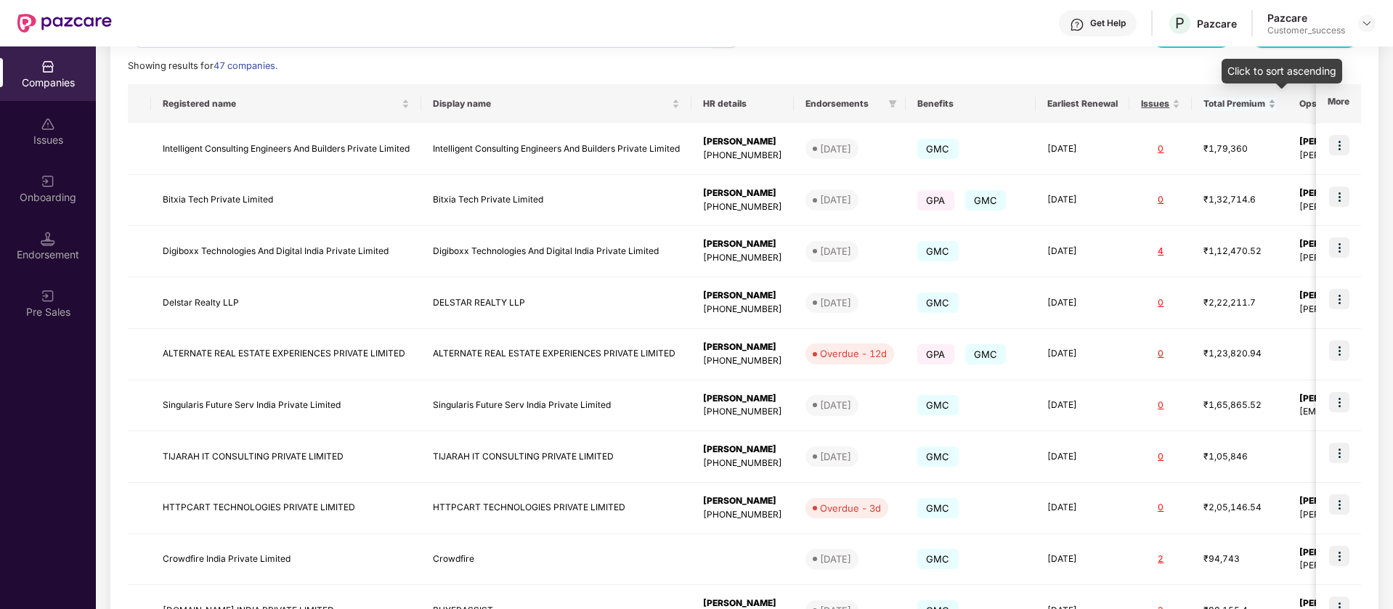
click at [1265, 100] on span "Total Premium" at bounding box center [1235, 104] width 62 height 12
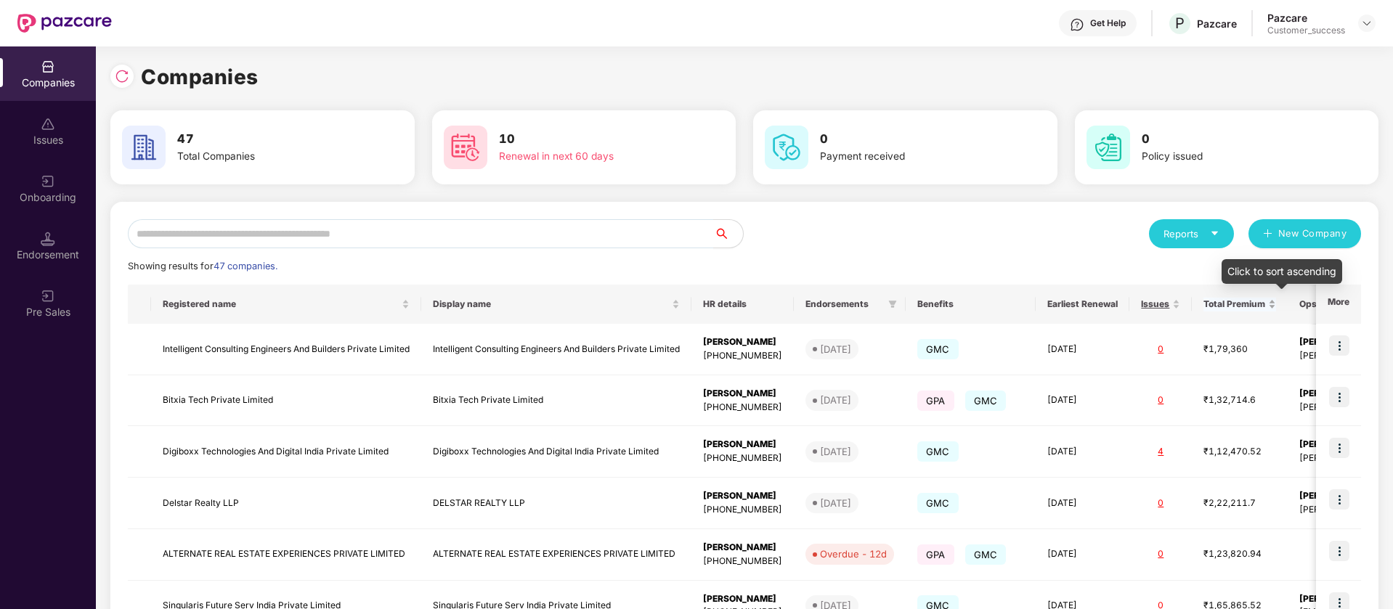
click at [1265, 304] on span "Total Premium" at bounding box center [1235, 305] width 62 height 12
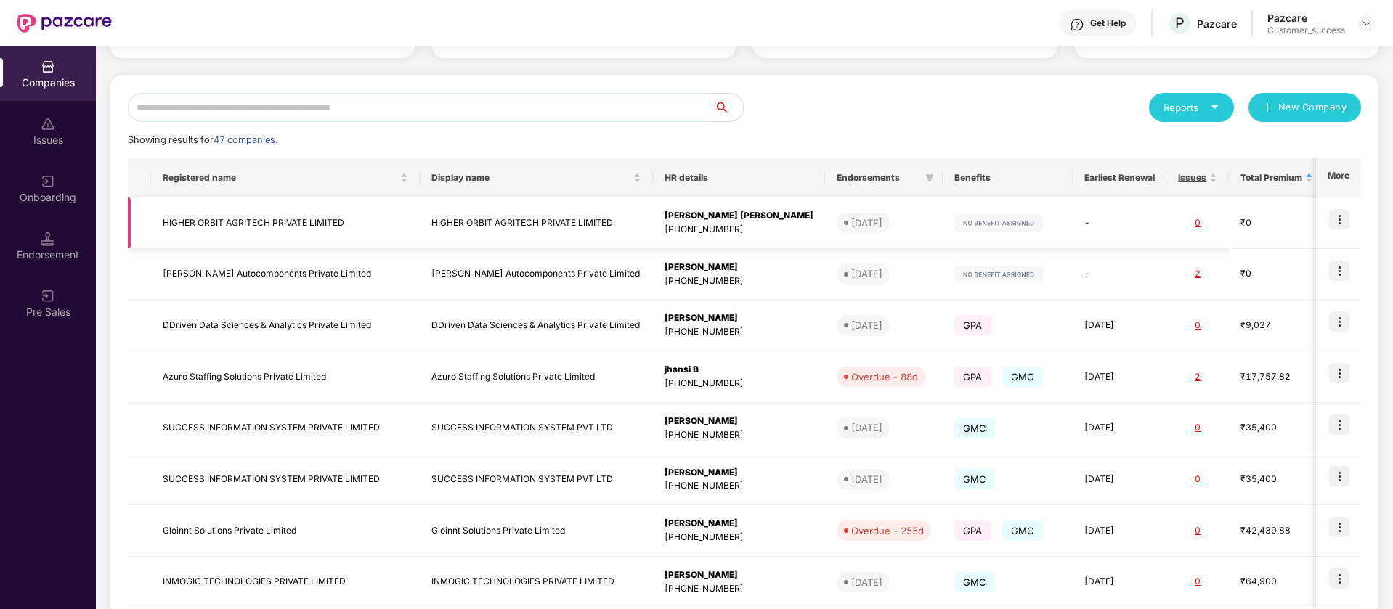
scroll to position [130, 0]
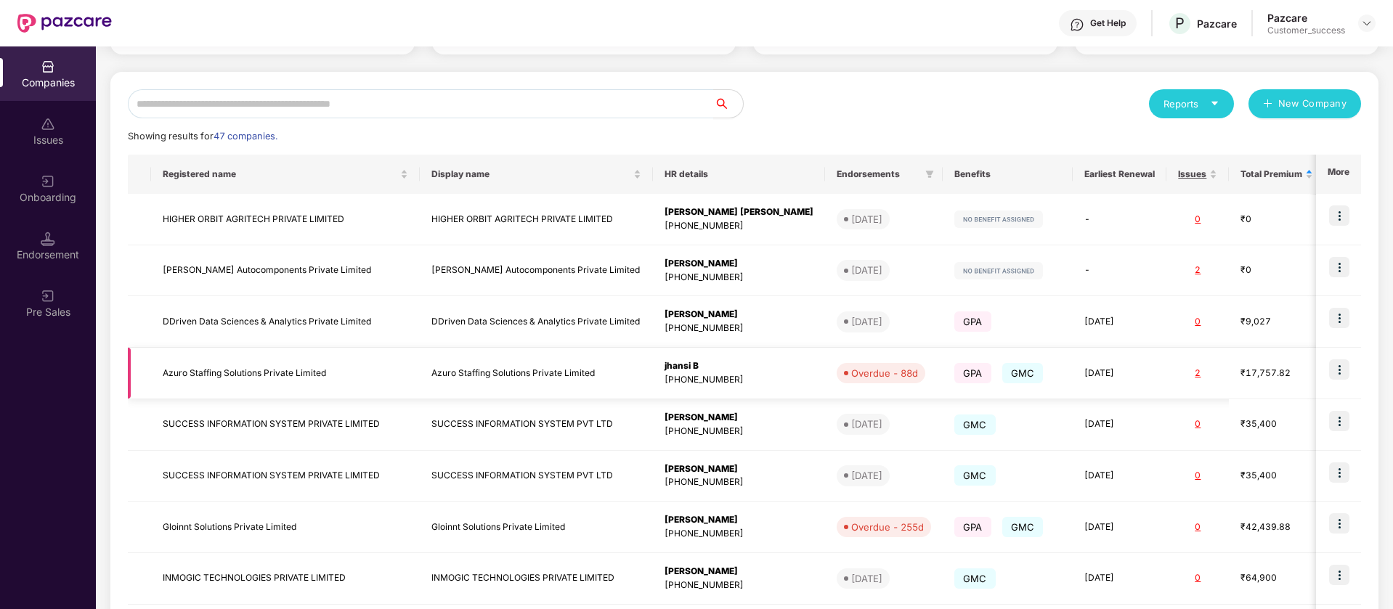
click at [1002, 372] on span "GMC" at bounding box center [1022, 373] width 41 height 20
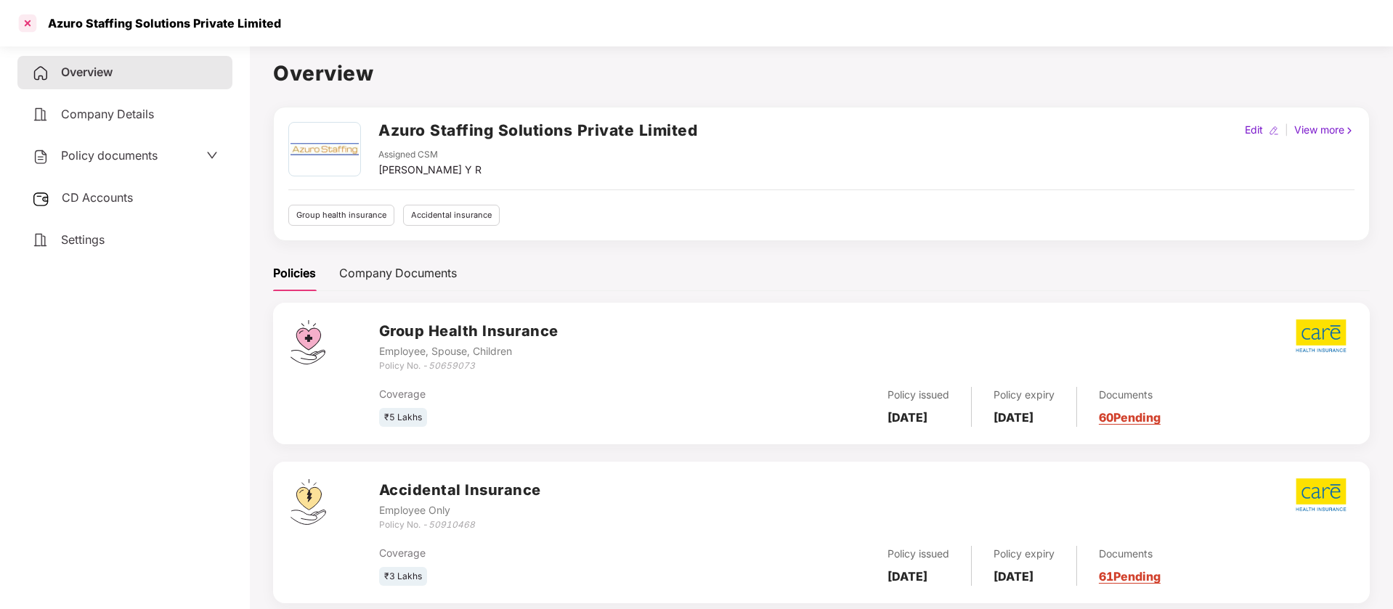
click at [25, 21] on div at bounding box center [27, 23] width 23 height 23
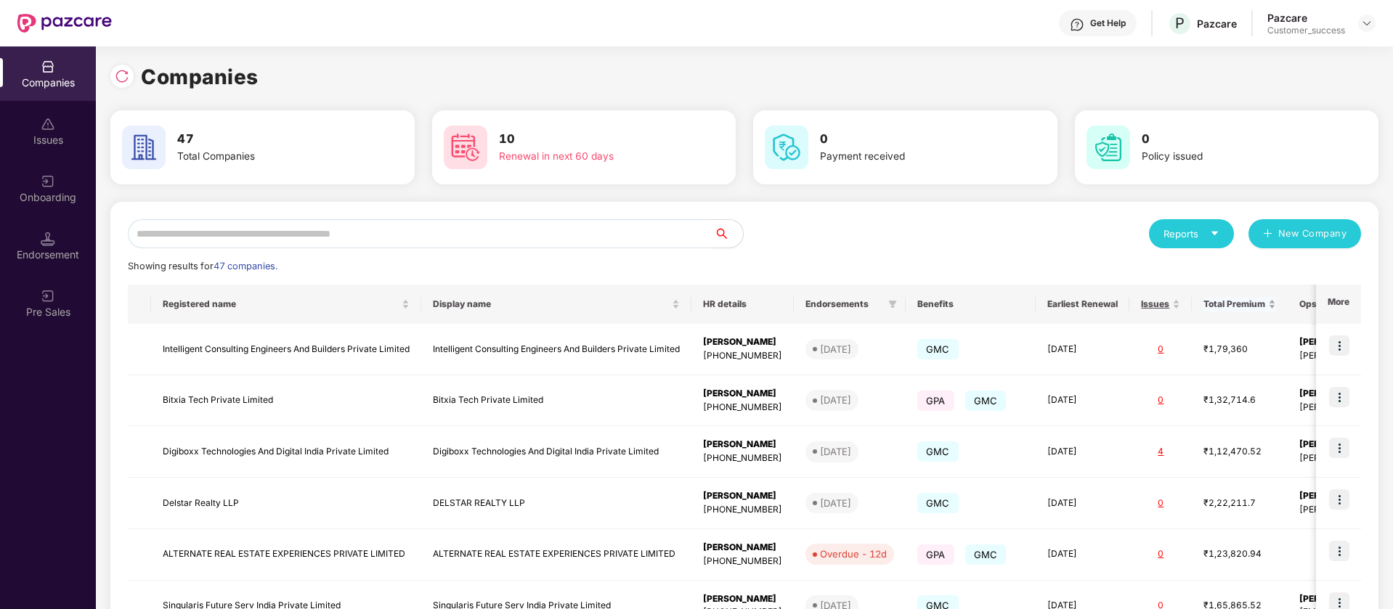
click at [1265, 299] on span "Total Premium" at bounding box center [1235, 305] width 62 height 12
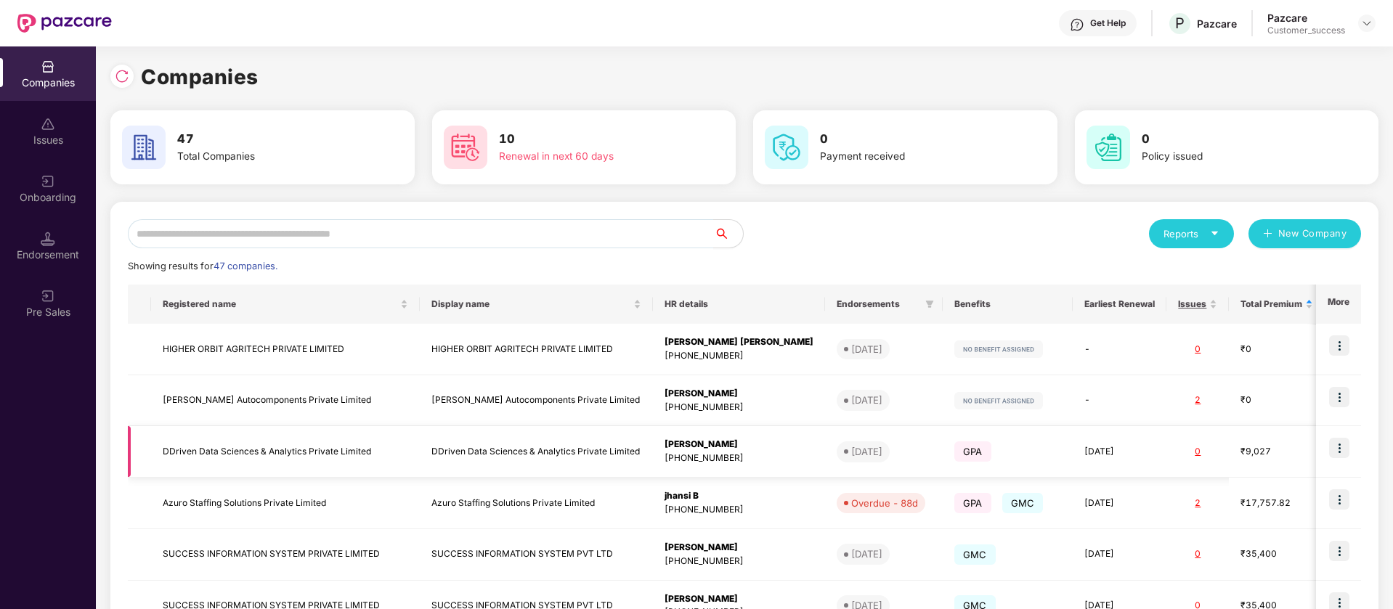
click at [1343, 445] on img at bounding box center [1339, 448] width 20 height 20
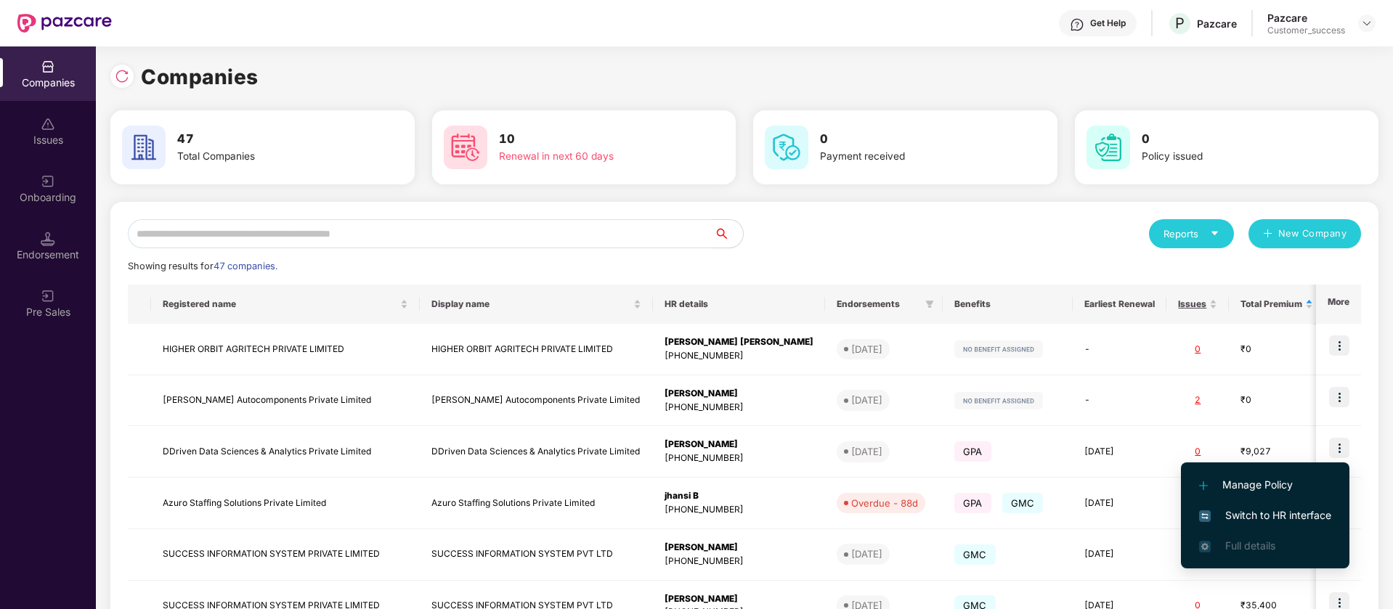
click at [1289, 513] on span "Switch to HR interface" at bounding box center [1265, 516] width 132 height 16
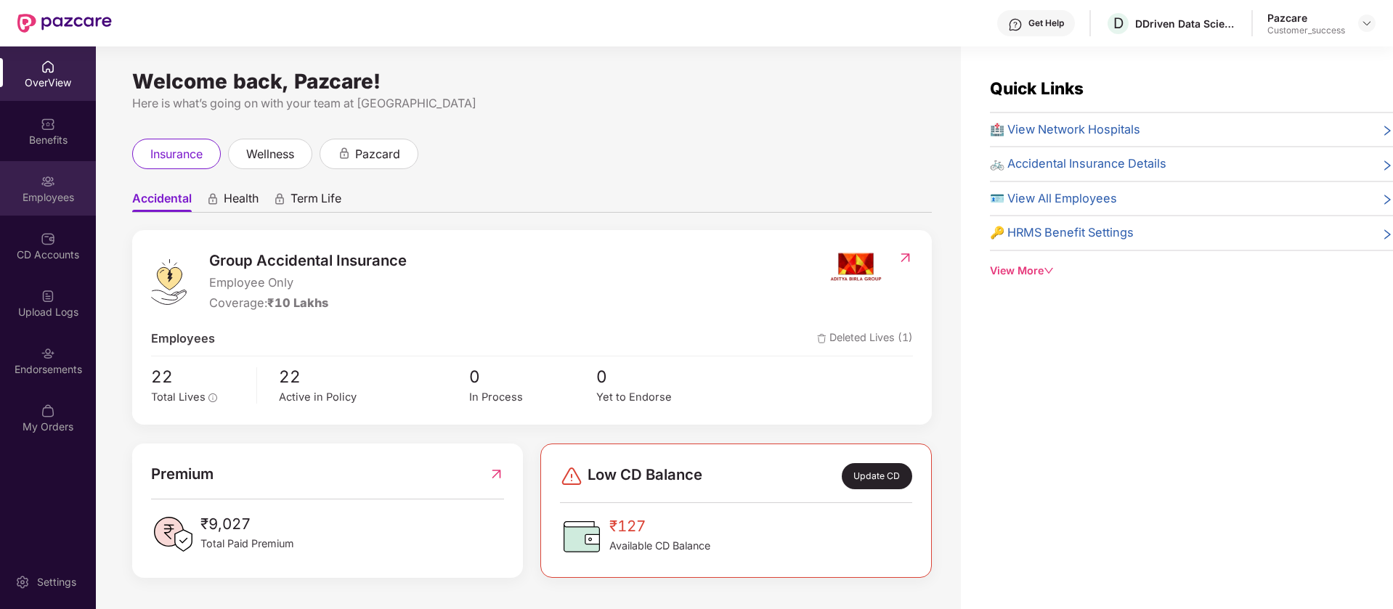
click at [28, 177] on div "Employees" at bounding box center [48, 188] width 96 height 54
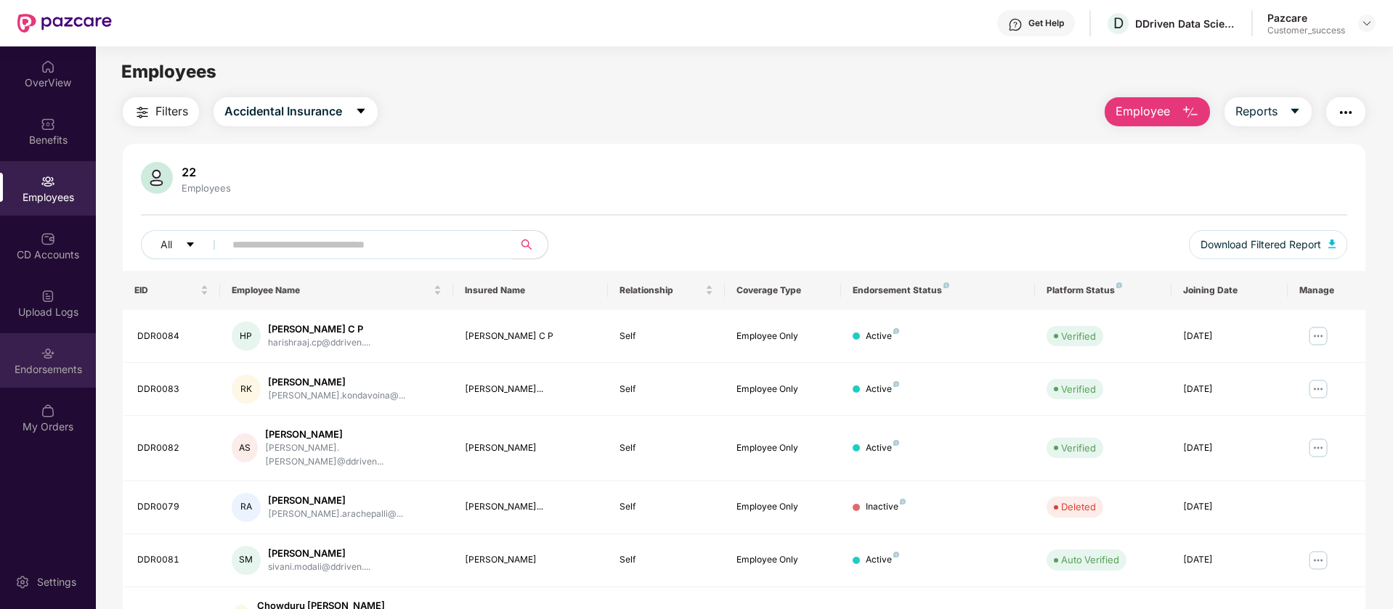
click at [49, 368] on div "Endorsements" at bounding box center [48, 369] width 96 height 15
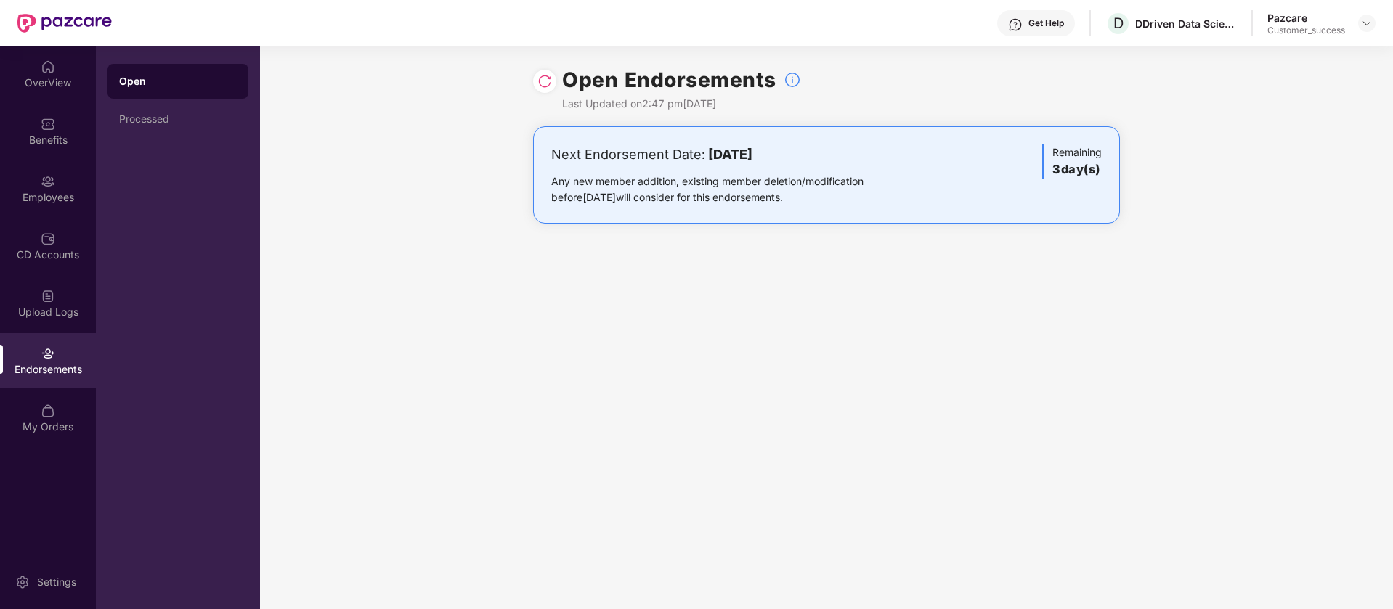
click at [537, 81] on div at bounding box center [544, 81] width 23 height 23
click at [178, 109] on div "Processed" at bounding box center [178, 119] width 141 height 35
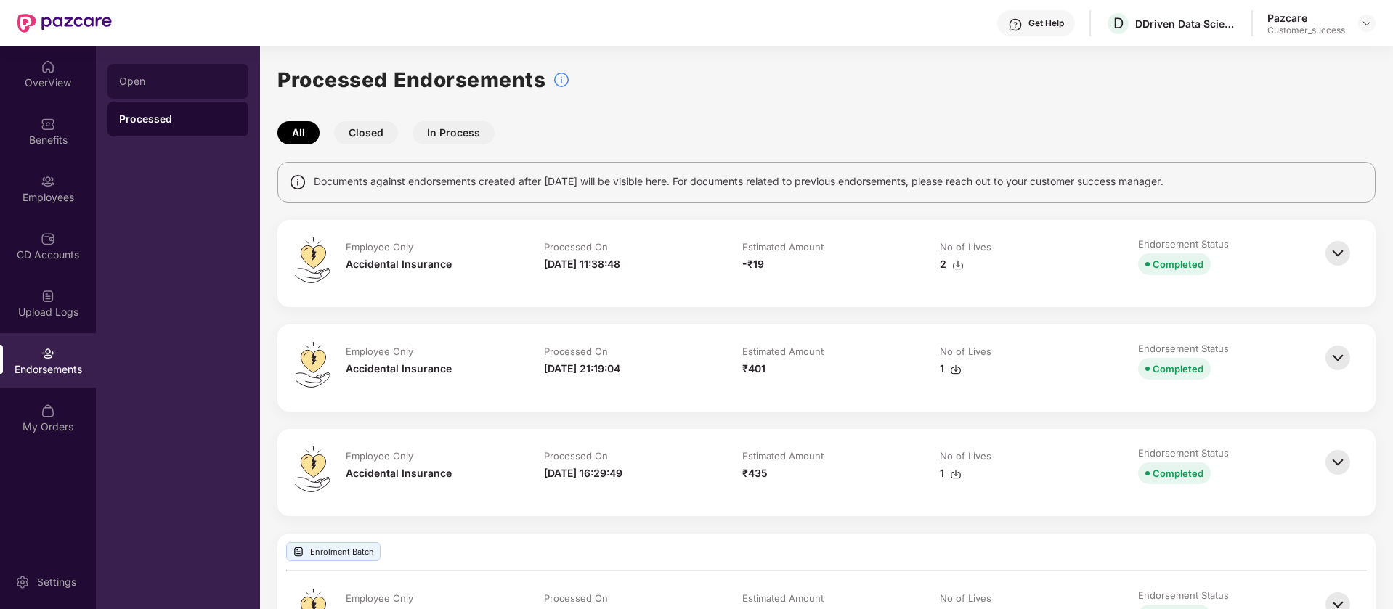
click at [177, 87] on div "Open" at bounding box center [178, 81] width 141 height 35
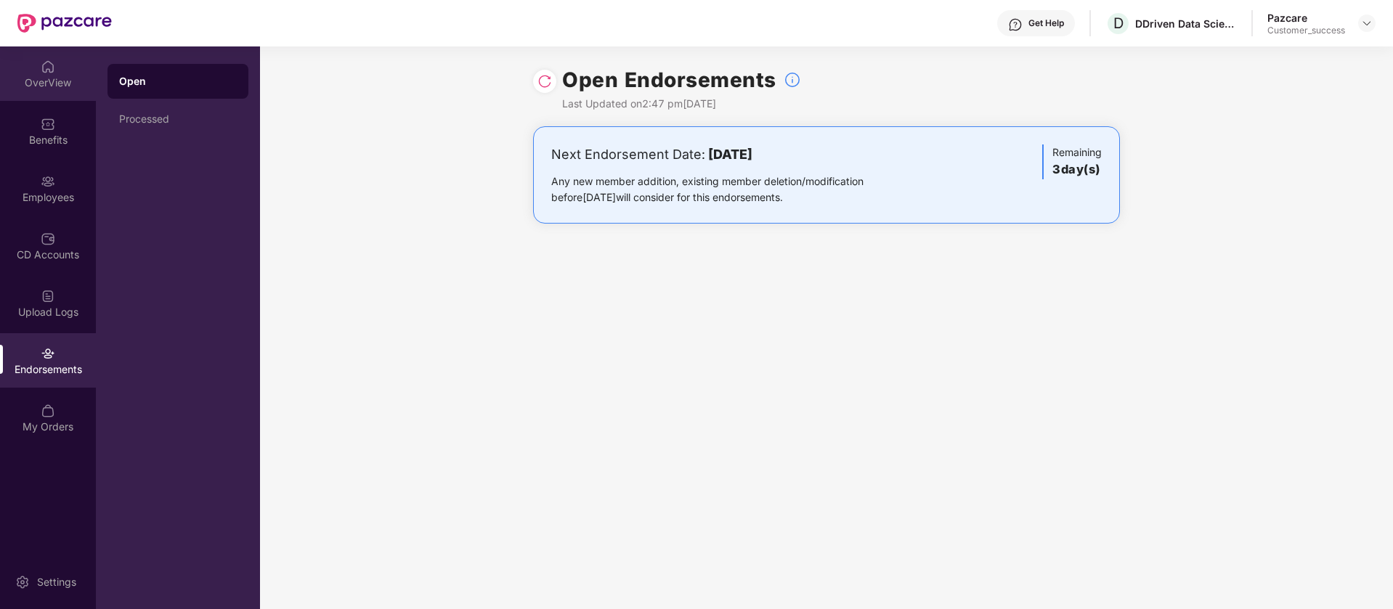
click at [80, 66] on div "OverView" at bounding box center [48, 73] width 96 height 54
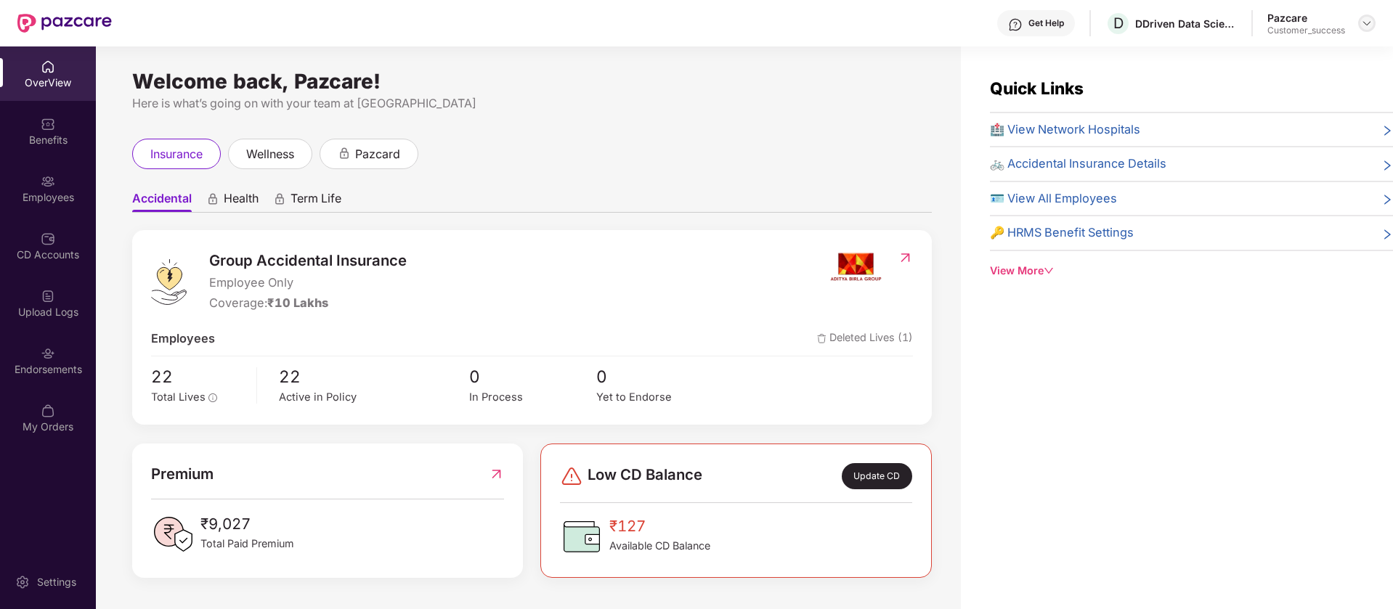
click at [1369, 17] on img at bounding box center [1367, 23] width 12 height 12
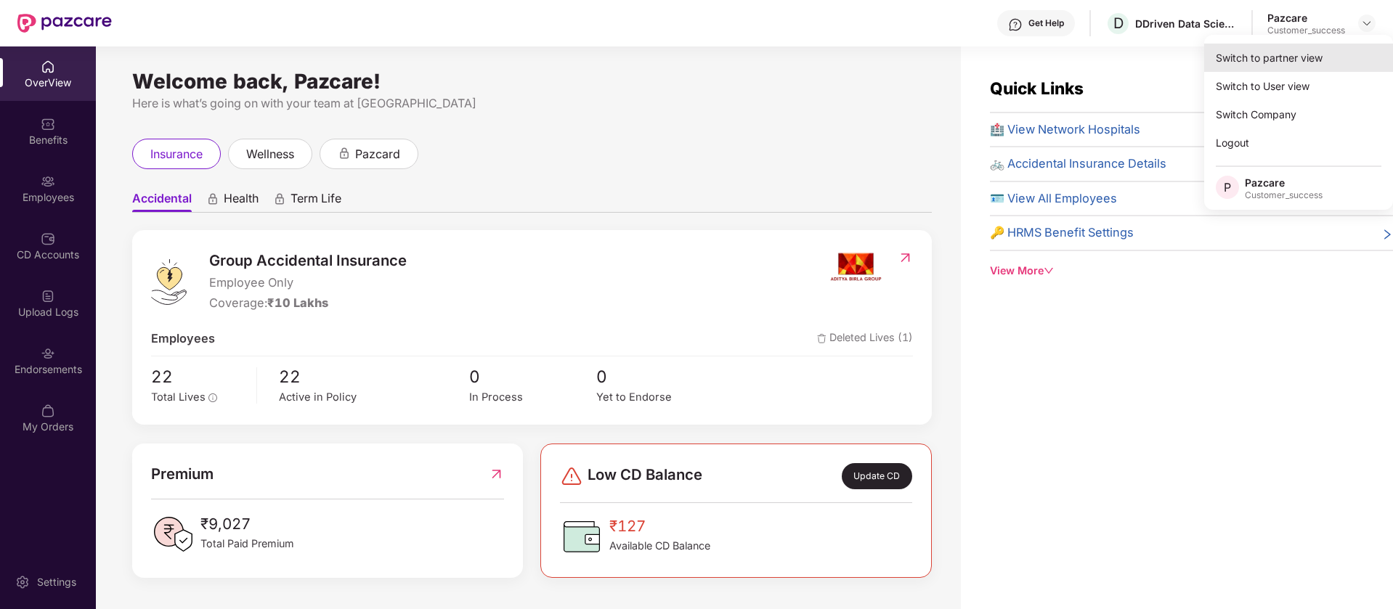
click at [1290, 62] on div "Switch to partner view" at bounding box center [1298, 58] width 189 height 28
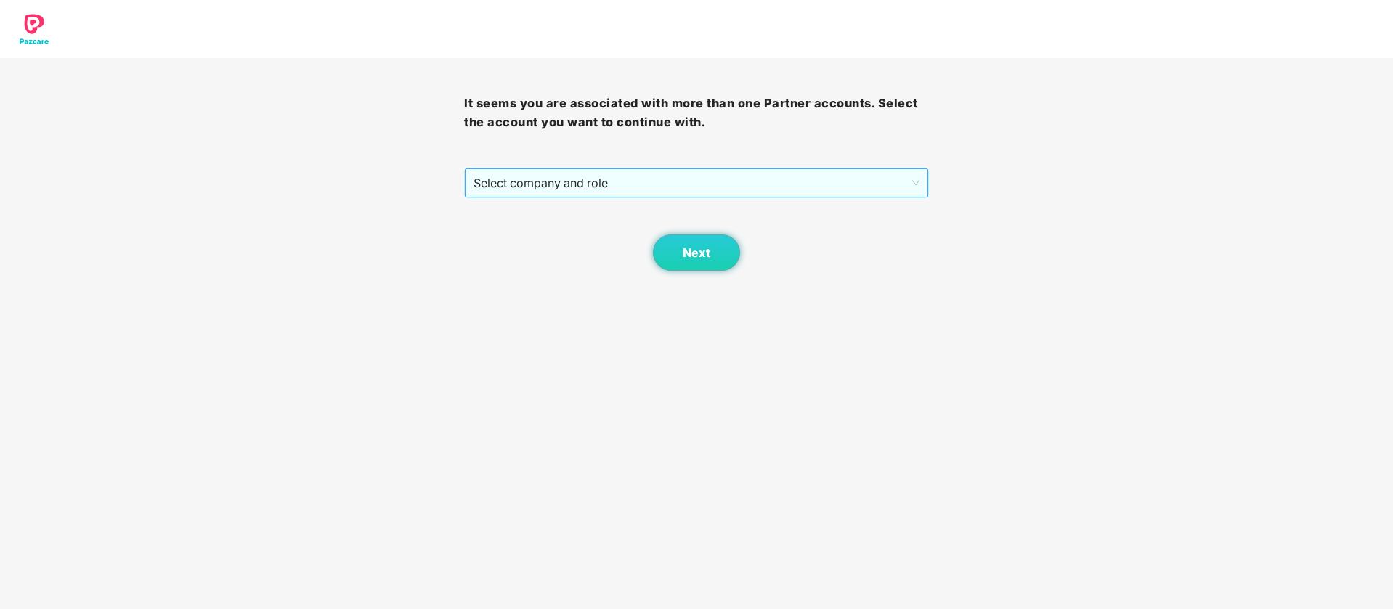
click at [817, 178] on span "Select company and role" at bounding box center [696, 183] width 445 height 28
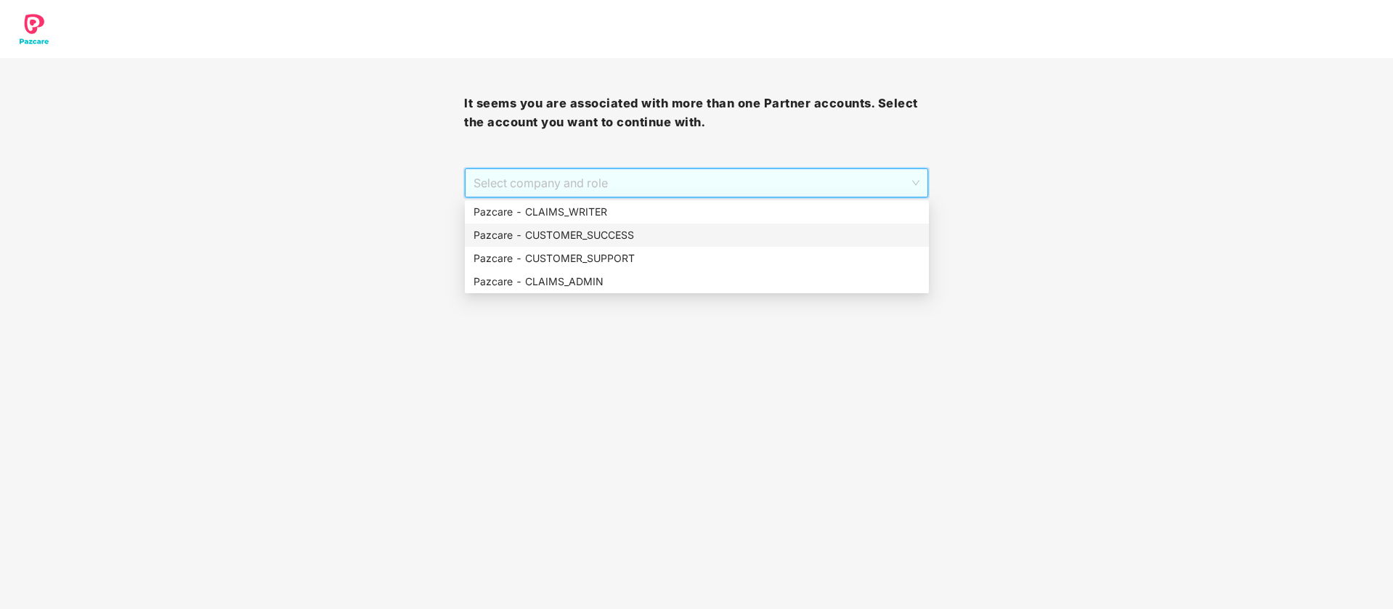
click at [658, 235] on div "Pazcare - CUSTOMER_SUCCESS" at bounding box center [697, 235] width 447 height 16
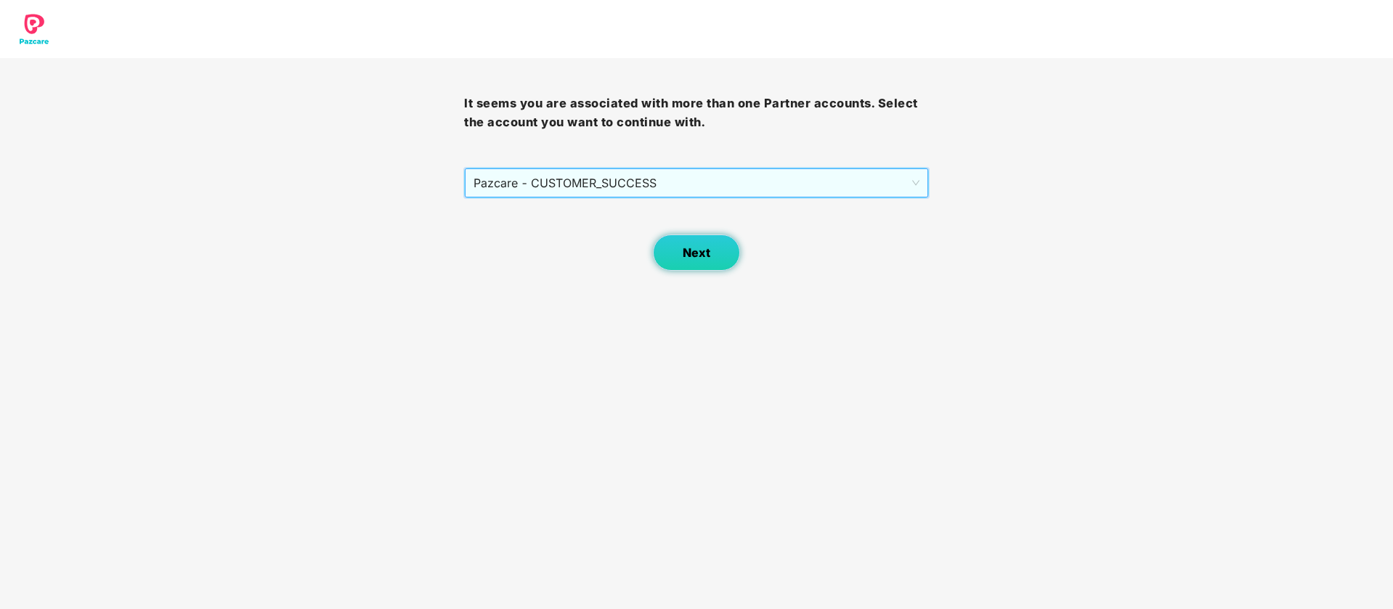
click at [710, 253] on span "Next" at bounding box center [697, 253] width 28 height 14
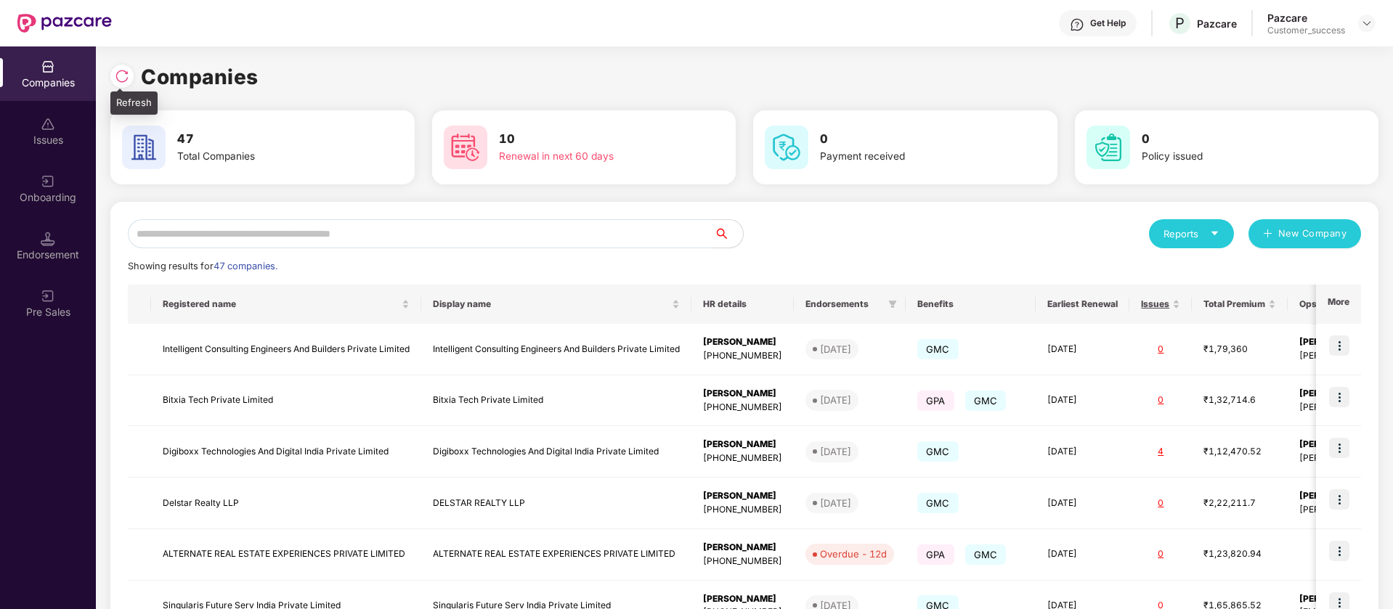
click at [126, 75] on img at bounding box center [122, 76] width 15 height 15
click at [339, 246] on input "text" at bounding box center [421, 233] width 586 height 29
paste input "**********"
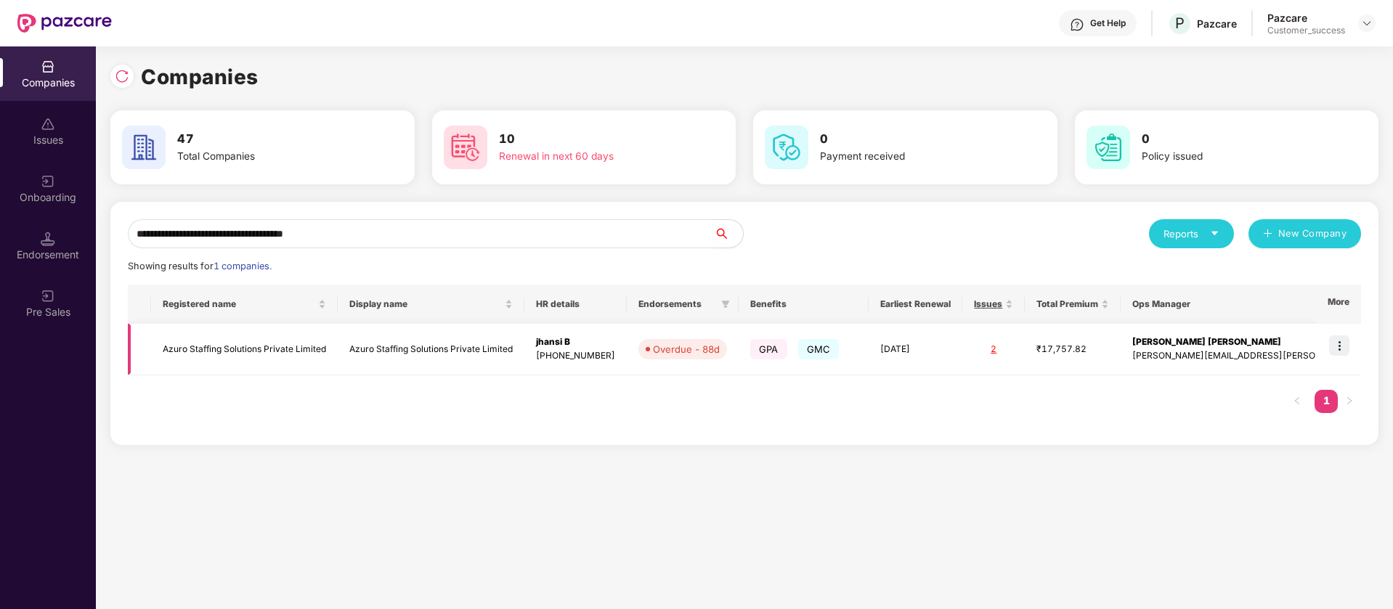
type input "**********"
click at [1341, 344] on img at bounding box center [1339, 346] width 20 height 20
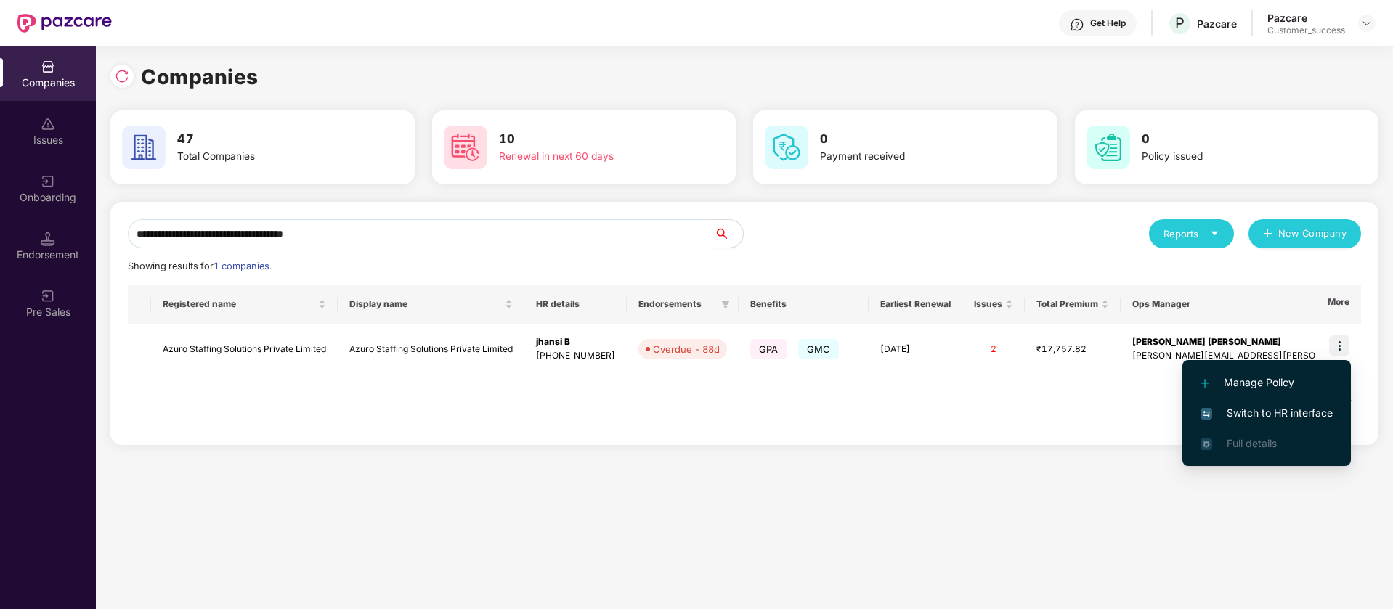
click at [1286, 410] on span "Switch to HR interface" at bounding box center [1267, 413] width 132 height 16
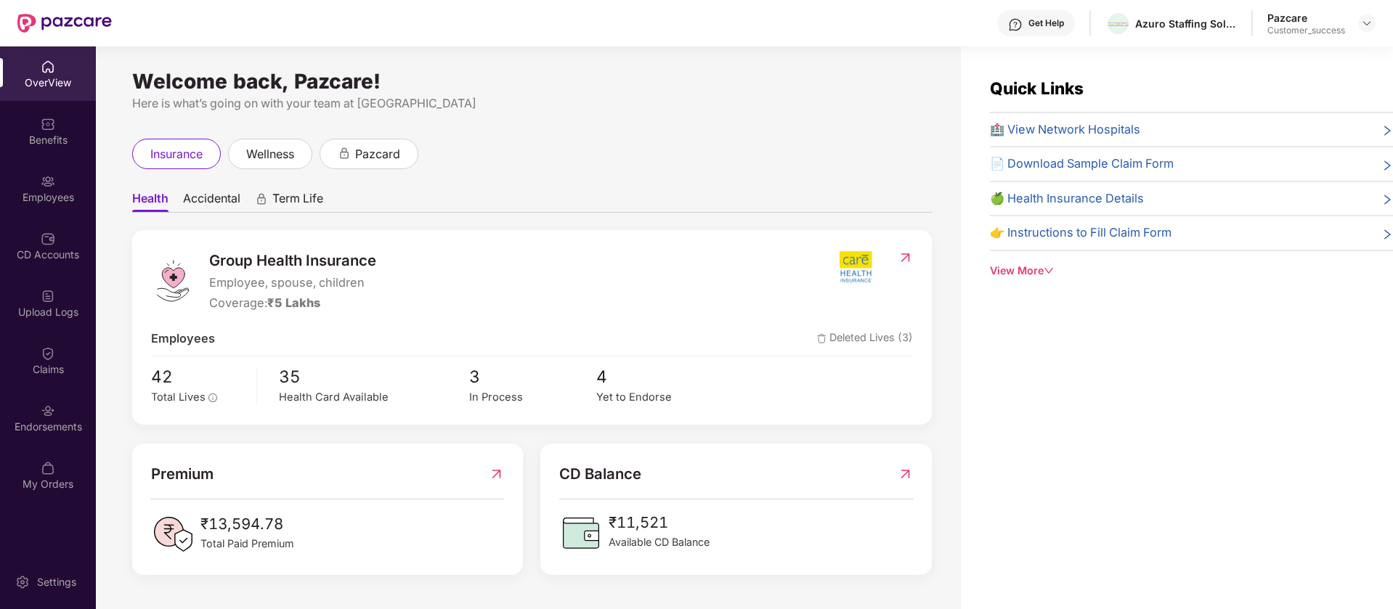
click at [49, 206] on div "Employees" at bounding box center [48, 188] width 96 height 54
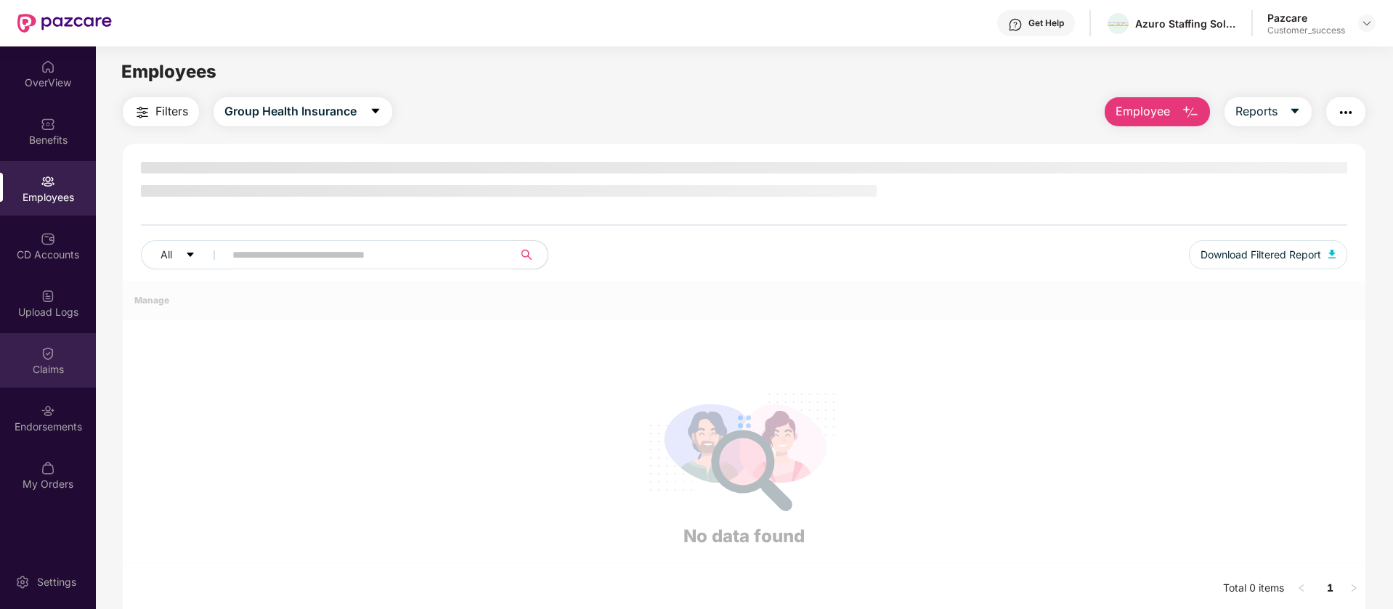
click at [69, 364] on div "Claims" at bounding box center [48, 369] width 96 height 15
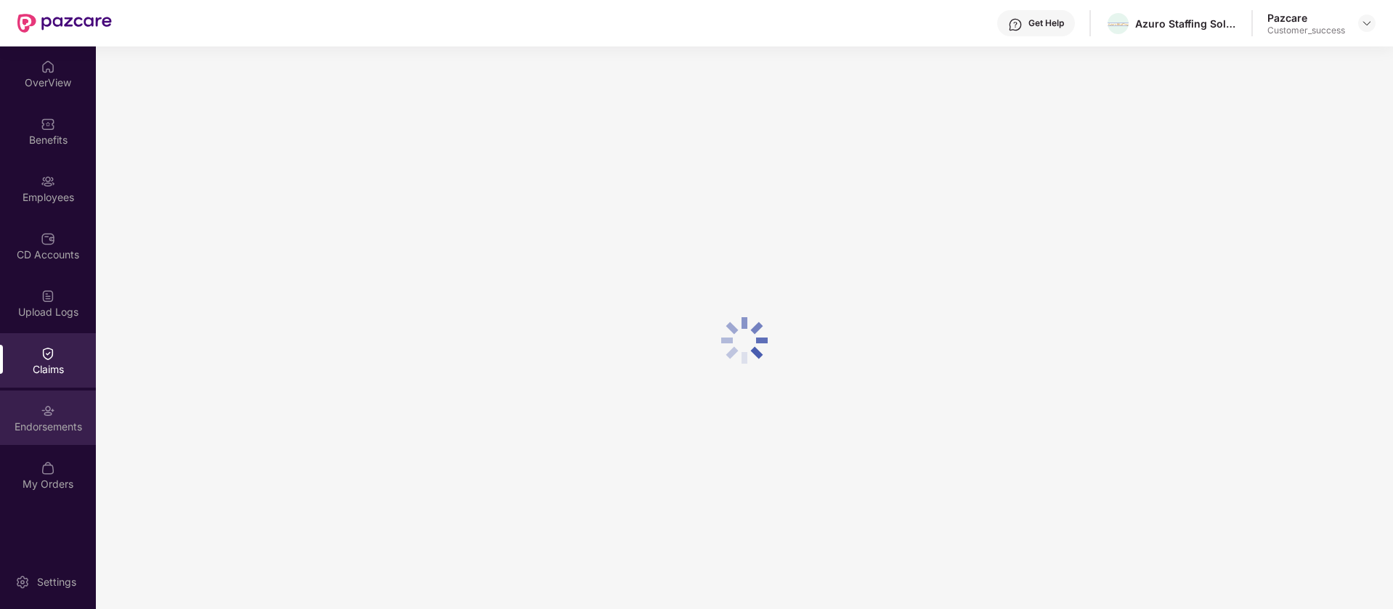
click at [69, 430] on div "Endorsements" at bounding box center [48, 427] width 96 height 15
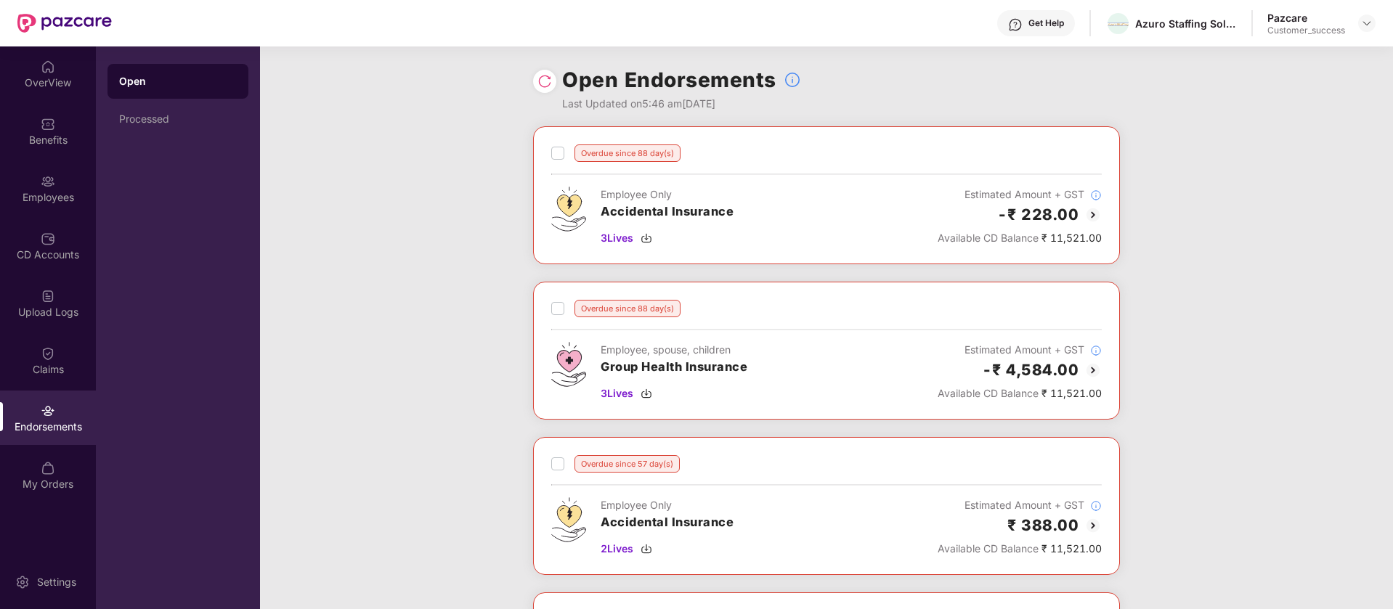
scroll to position [284, 0]
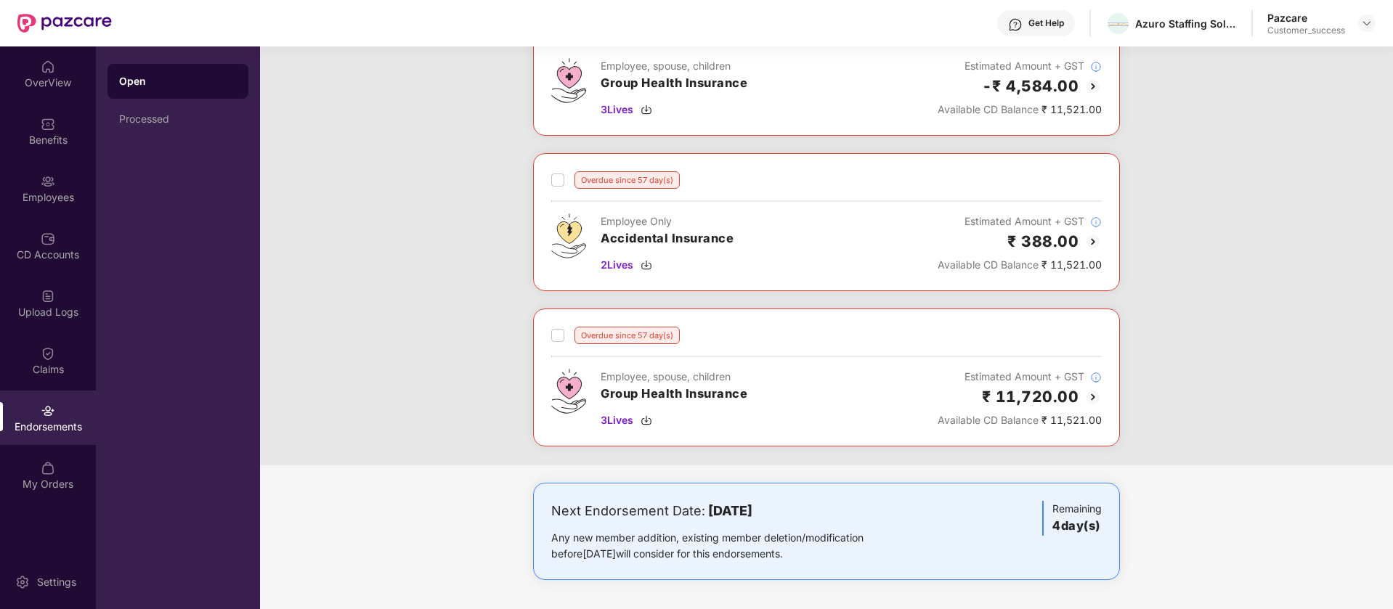
click at [1057, 22] on div "Get Help" at bounding box center [1047, 23] width 36 height 12
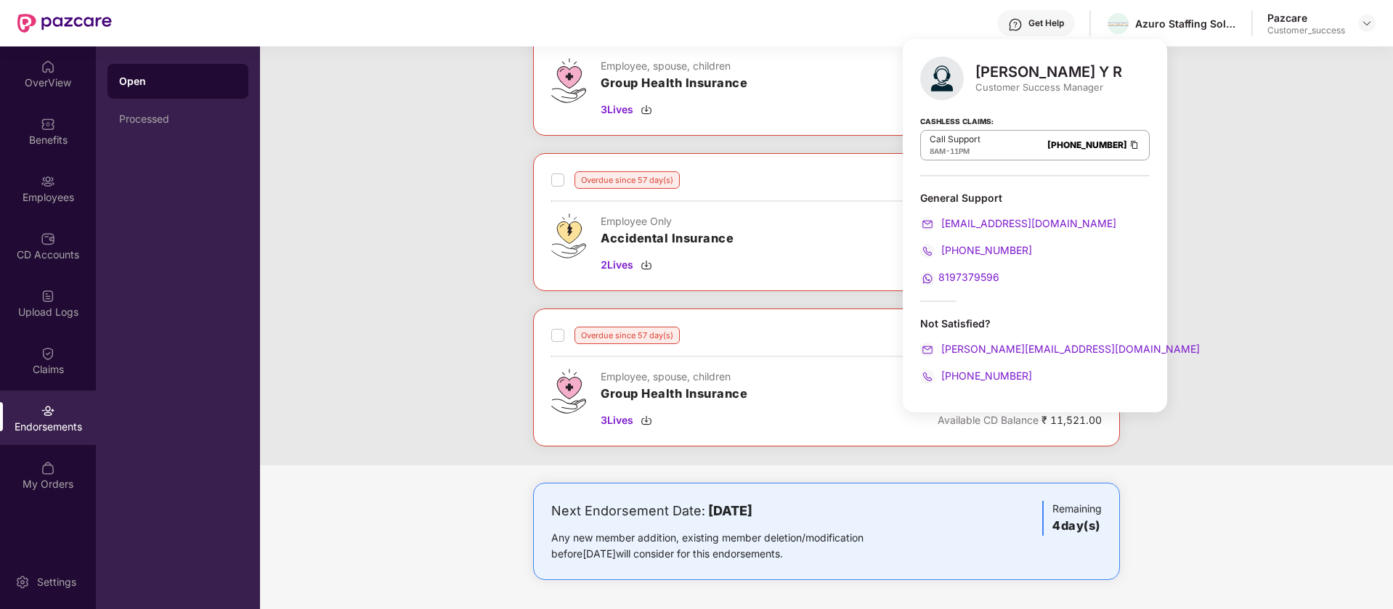
click at [938, 17] on div "Get Help Azuro Staffing Solutions Private Limited Pazcare Customer_success" at bounding box center [744, 23] width 1264 height 46
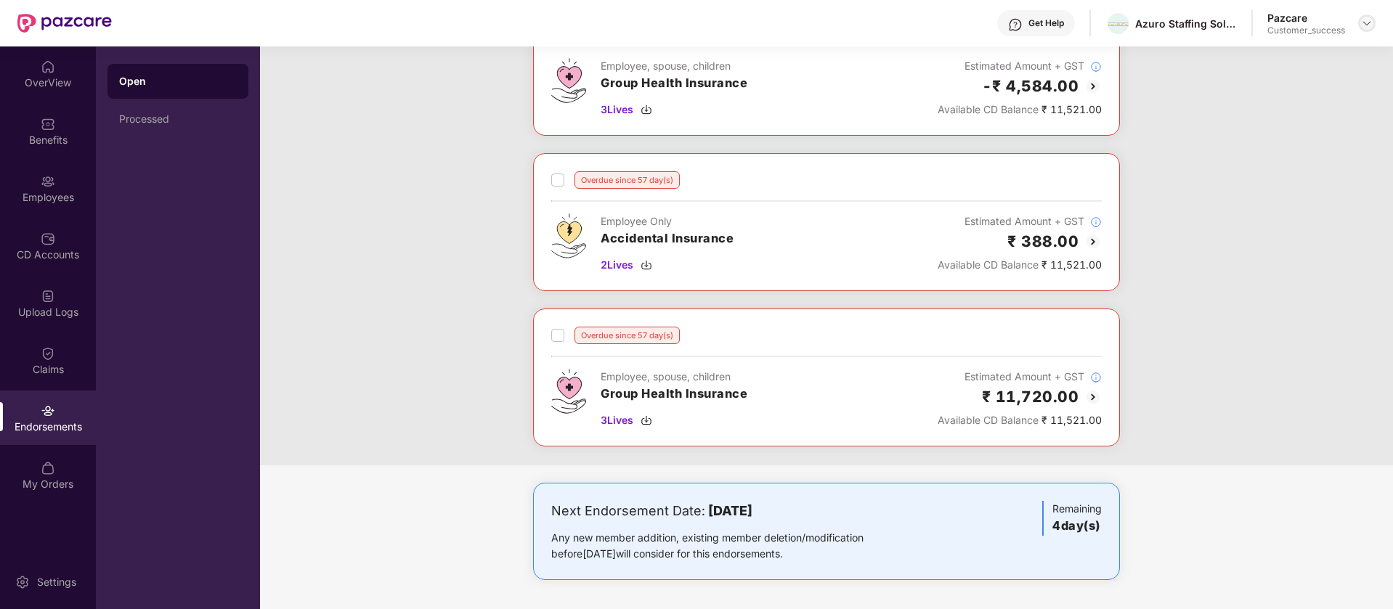
click at [1368, 28] on img at bounding box center [1367, 23] width 12 height 12
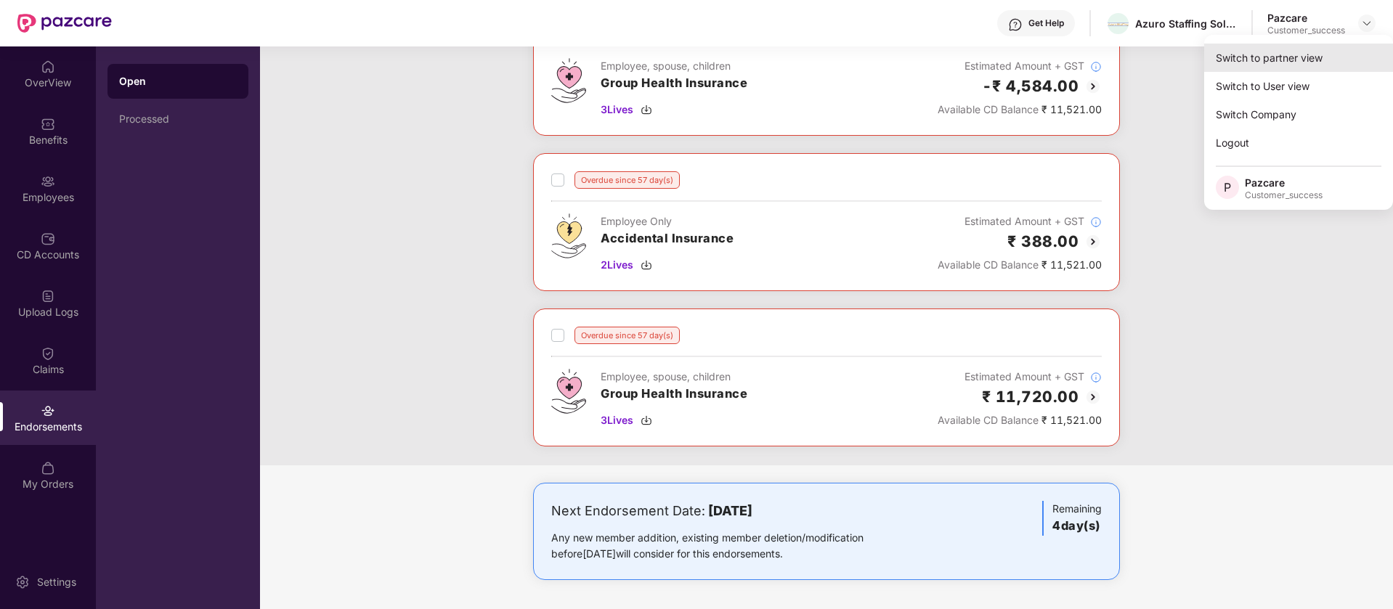
click at [1311, 61] on div "Switch to partner view" at bounding box center [1298, 58] width 189 height 28
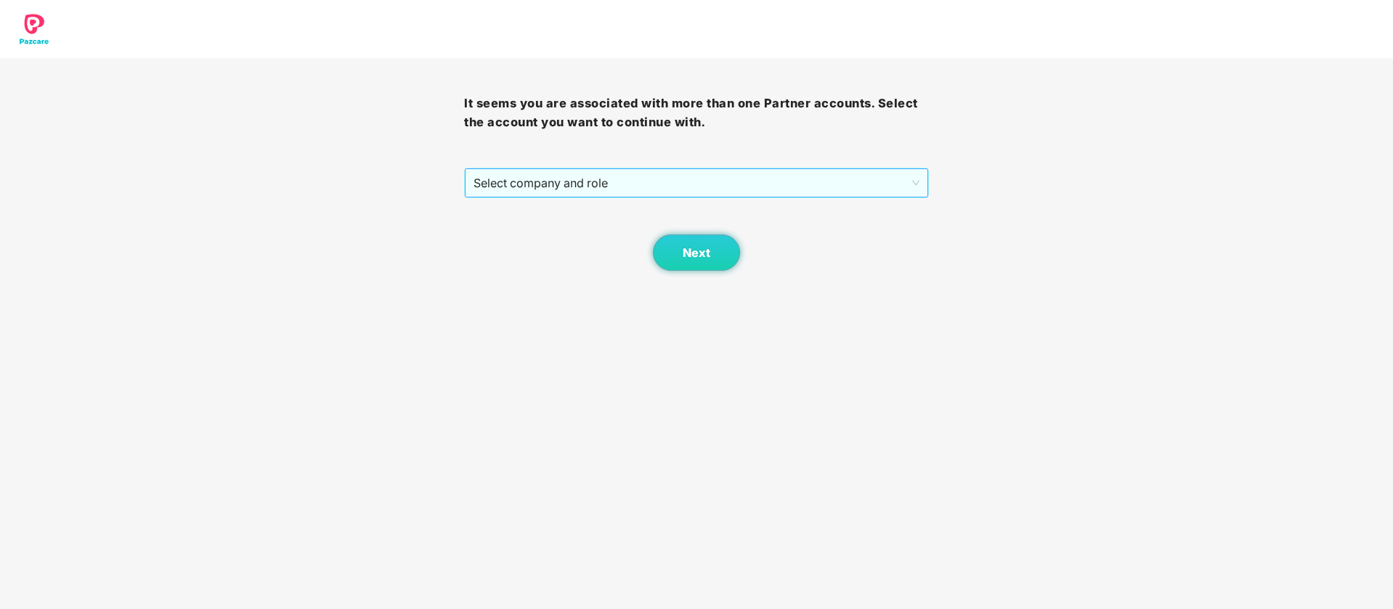
click at [727, 174] on span "Select company and role" at bounding box center [696, 183] width 445 height 28
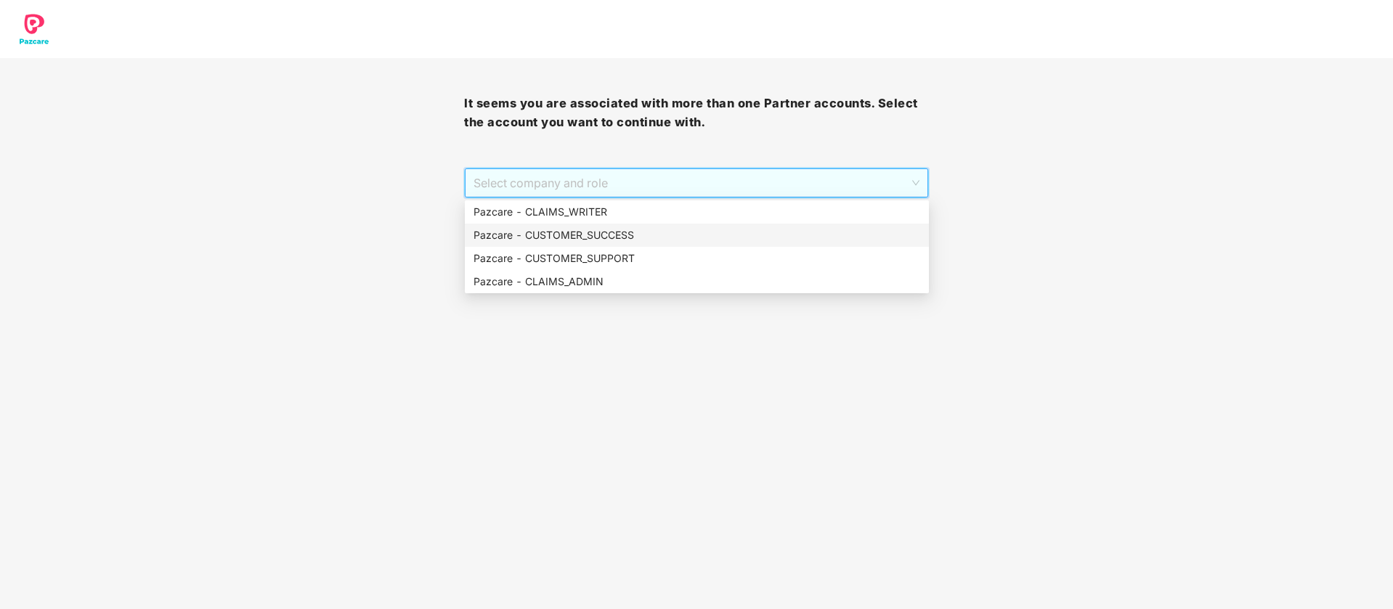
click at [645, 240] on div "Pazcare - CUSTOMER_SUCCESS" at bounding box center [697, 235] width 447 height 16
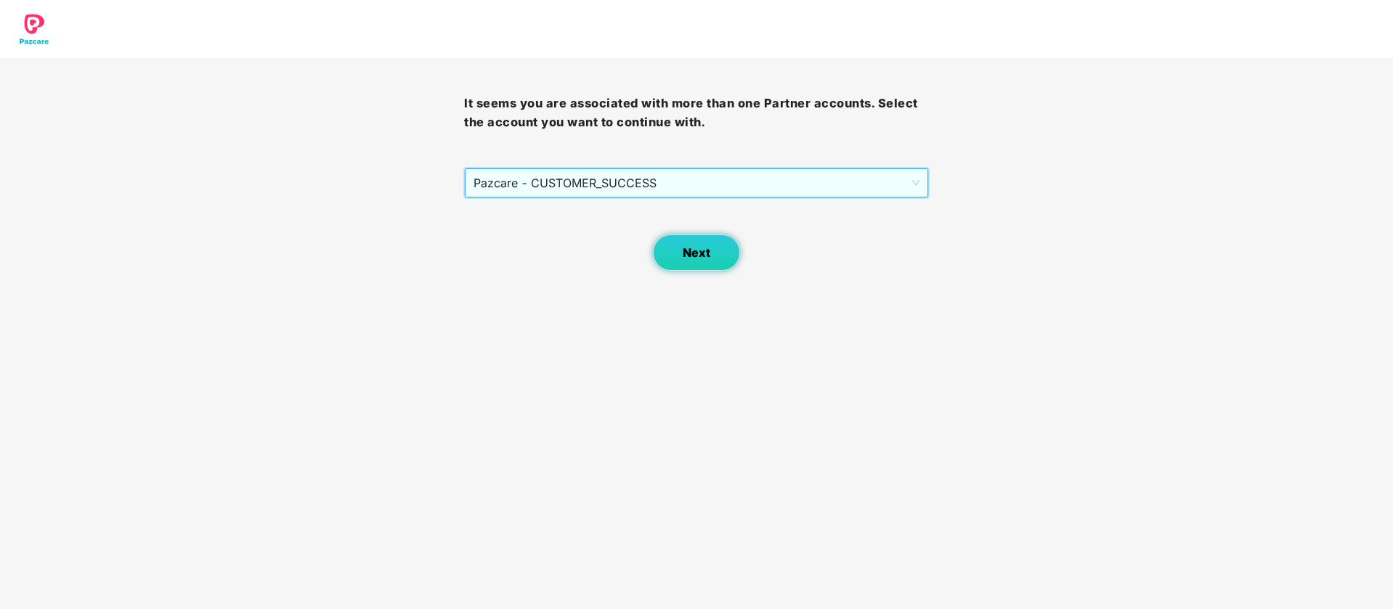
click at [668, 254] on button "Next" at bounding box center [696, 253] width 87 height 36
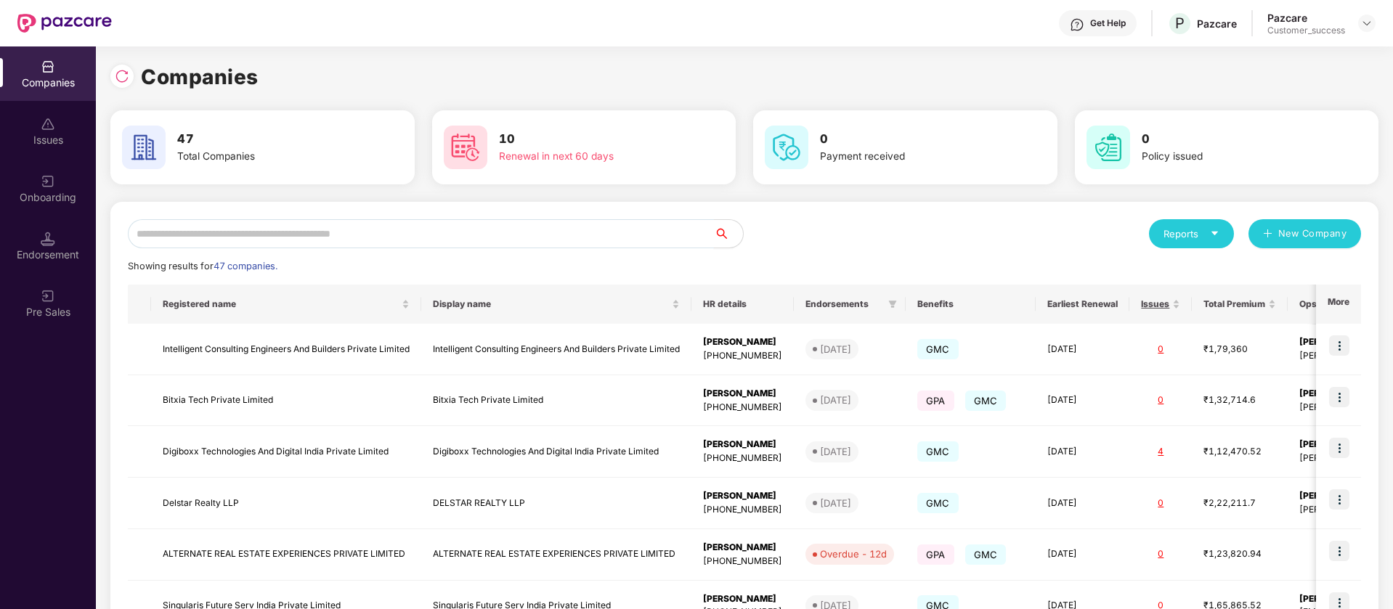
click at [404, 238] on input "text" at bounding box center [421, 233] width 586 height 29
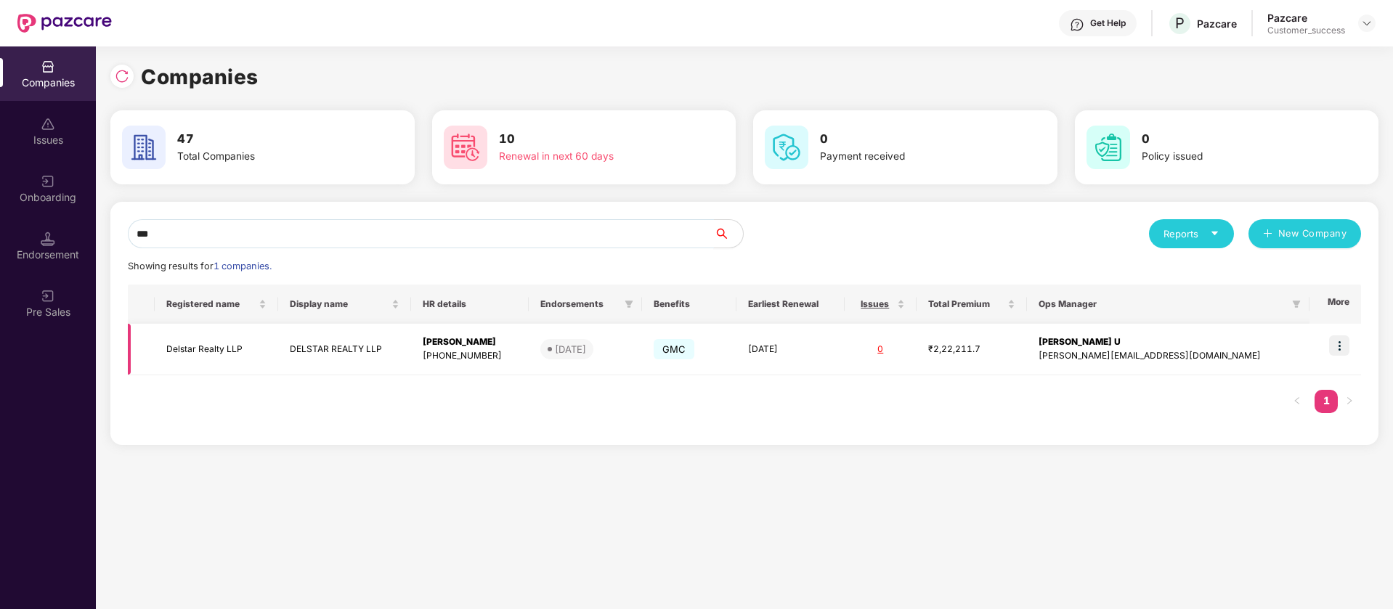
type input "***"
click at [1345, 346] on img at bounding box center [1339, 346] width 20 height 20
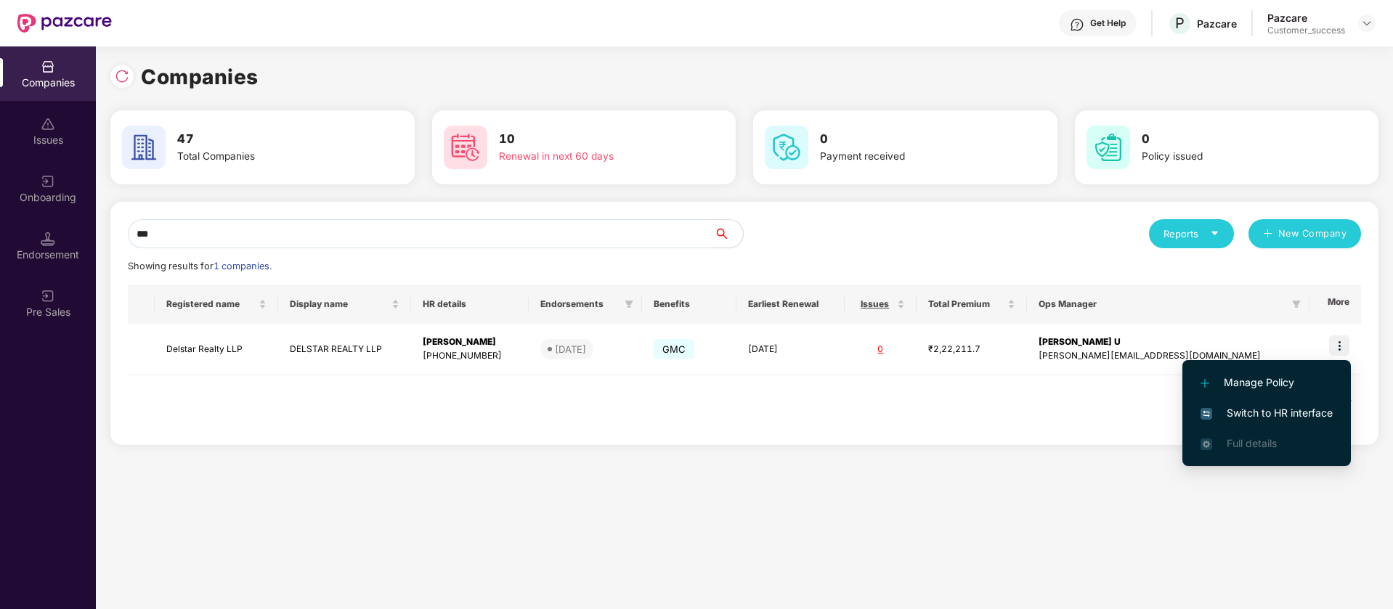
click at [1217, 414] on span "Switch to HR interface" at bounding box center [1267, 413] width 132 height 16
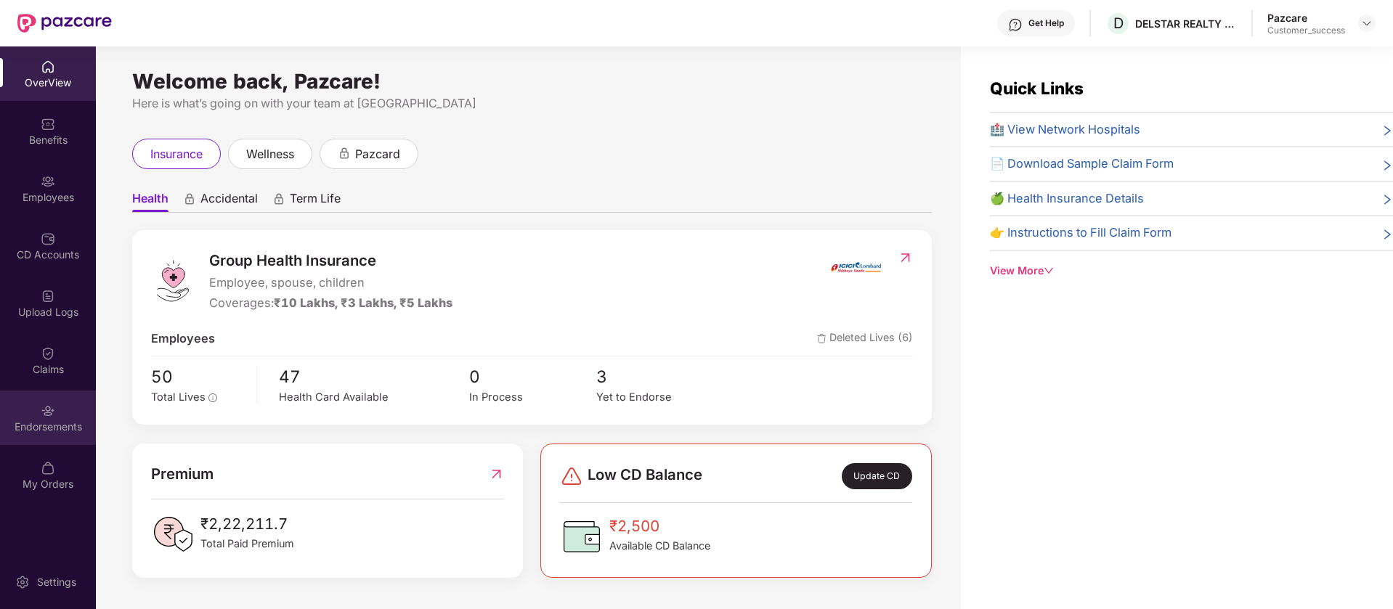
click at [67, 407] on div "Endorsements" at bounding box center [48, 418] width 96 height 54
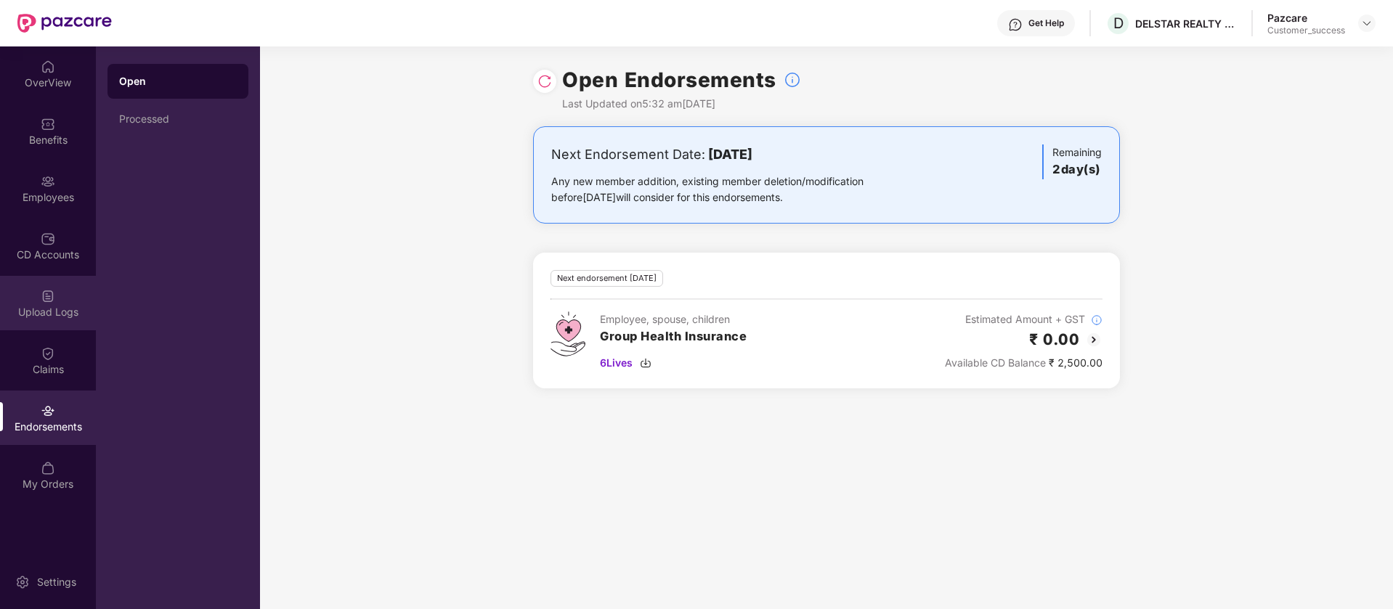
click at [52, 277] on div "Upload Logs" at bounding box center [48, 303] width 96 height 54
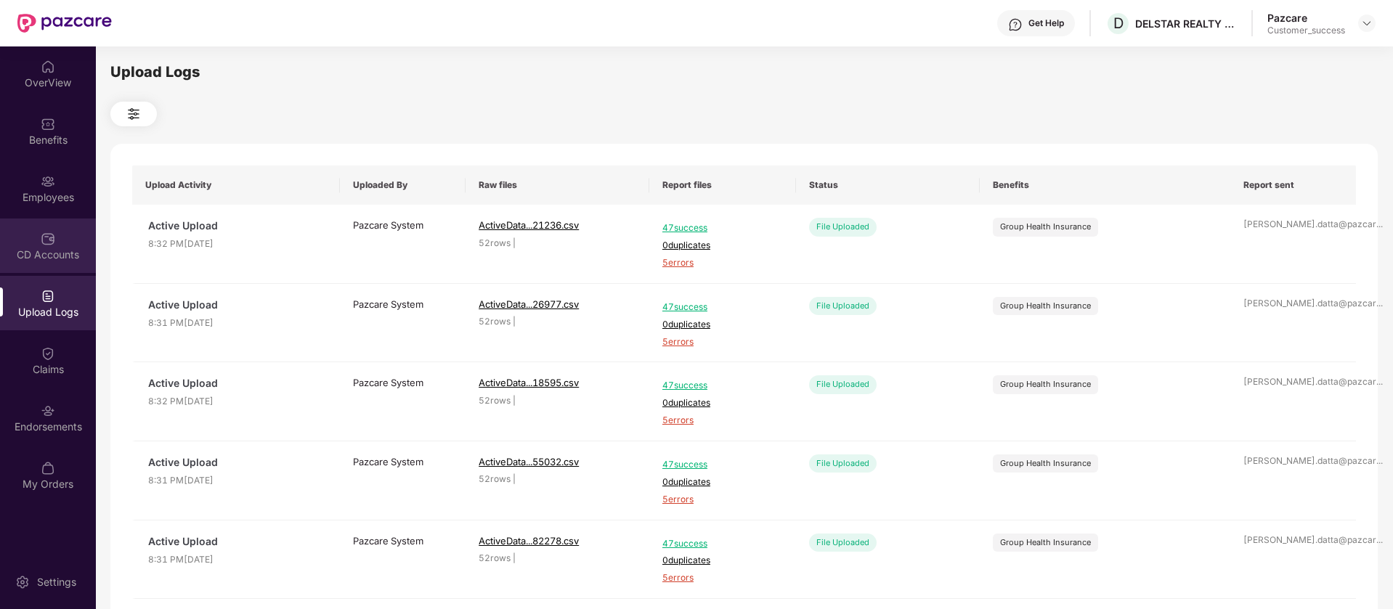
click at [49, 240] on img at bounding box center [48, 239] width 15 height 15
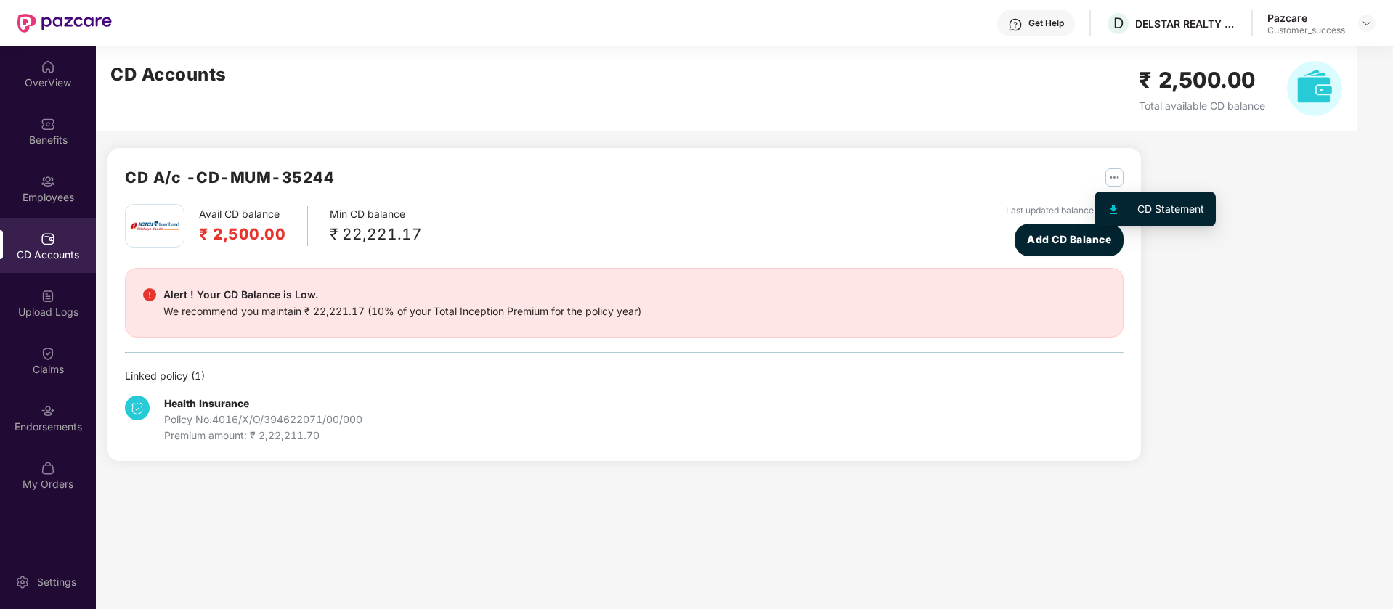
click at [1117, 181] on img "button" at bounding box center [1115, 178] width 18 height 18
click at [1368, 25] on img at bounding box center [1367, 23] width 12 height 12
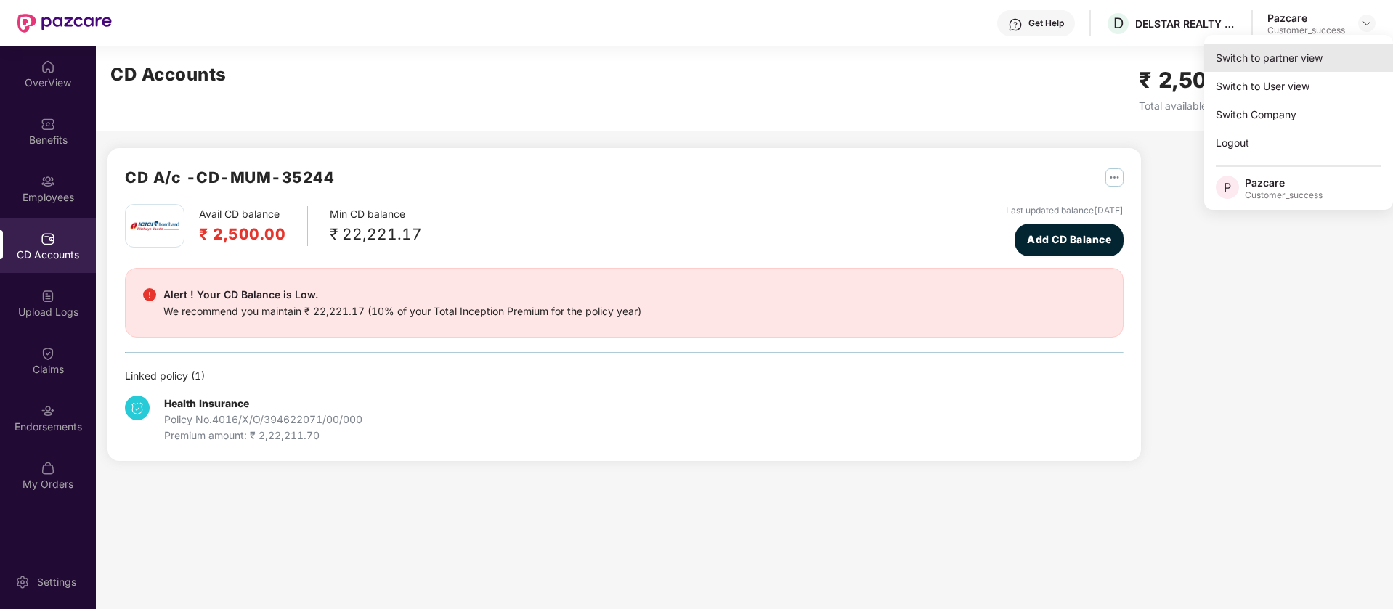
click at [1286, 62] on div "Switch to partner view" at bounding box center [1298, 58] width 189 height 28
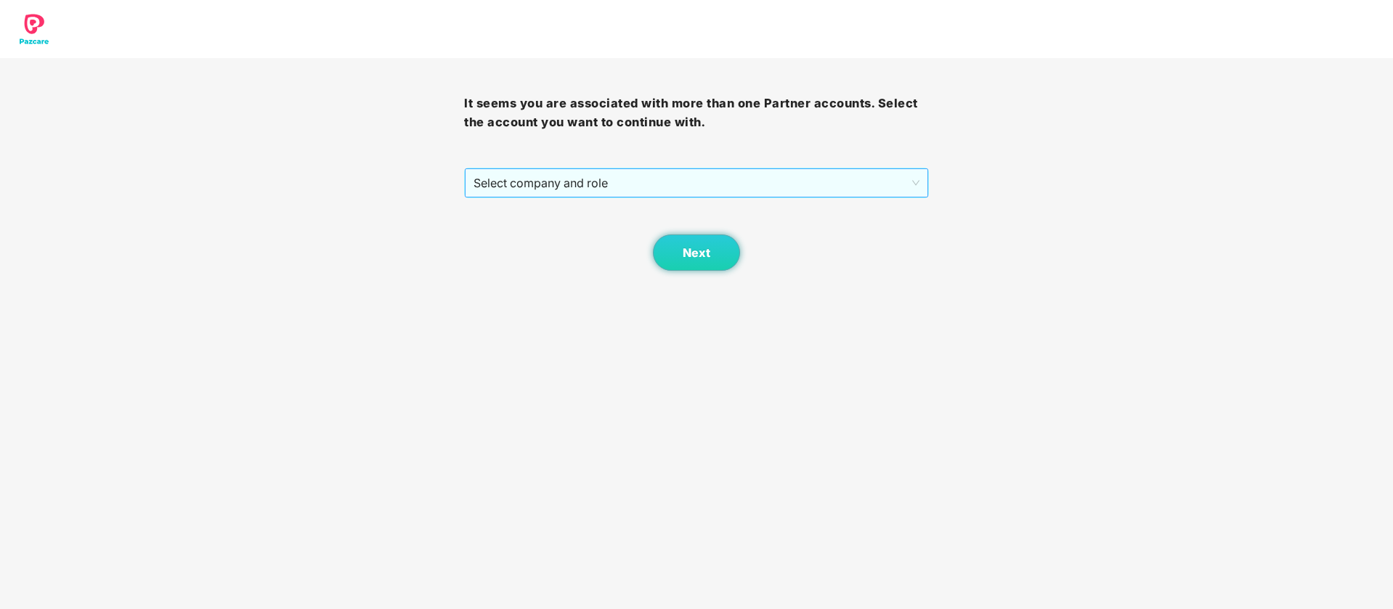
click at [541, 182] on span "Select company and role" at bounding box center [696, 183] width 445 height 28
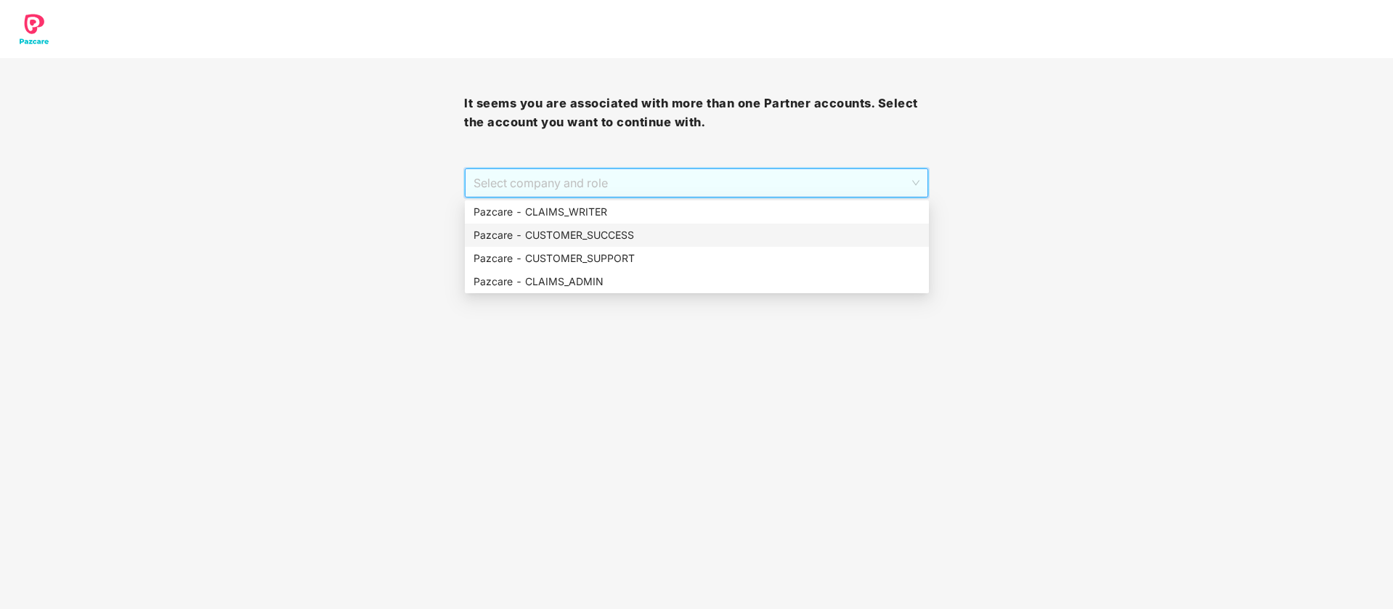
click at [578, 238] on div "Pazcare - CUSTOMER_SUCCESS" at bounding box center [697, 235] width 447 height 16
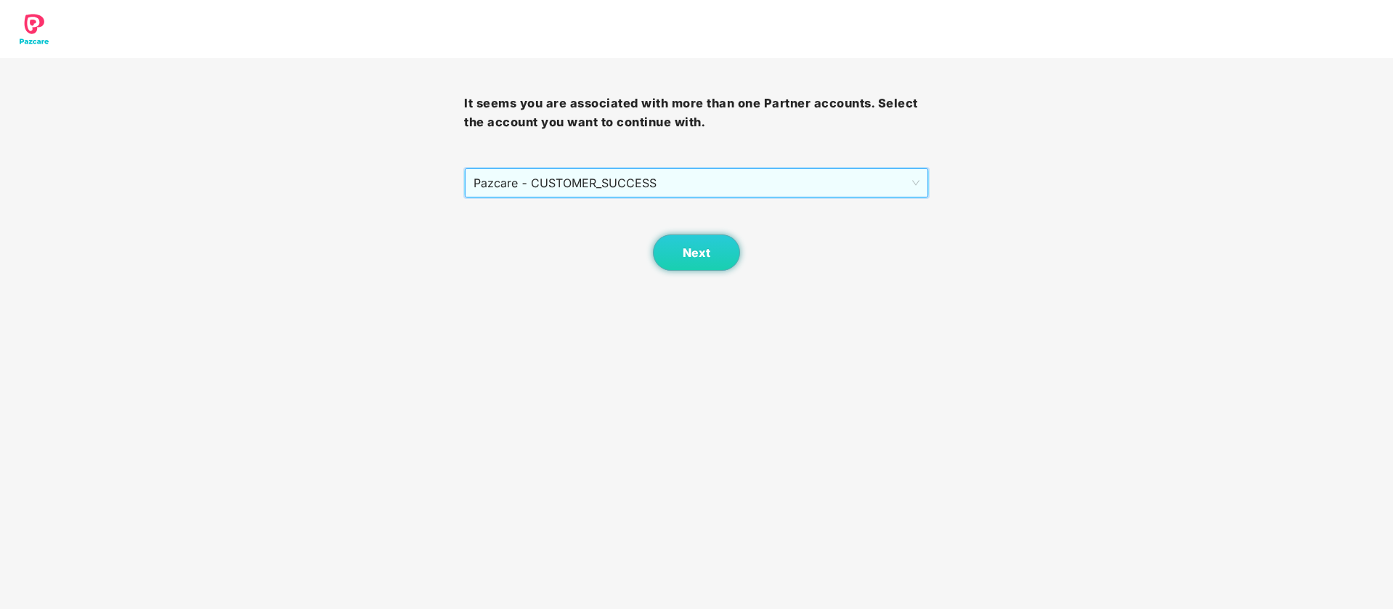
click at [653, 243] on div "Next" at bounding box center [696, 234] width 464 height 73
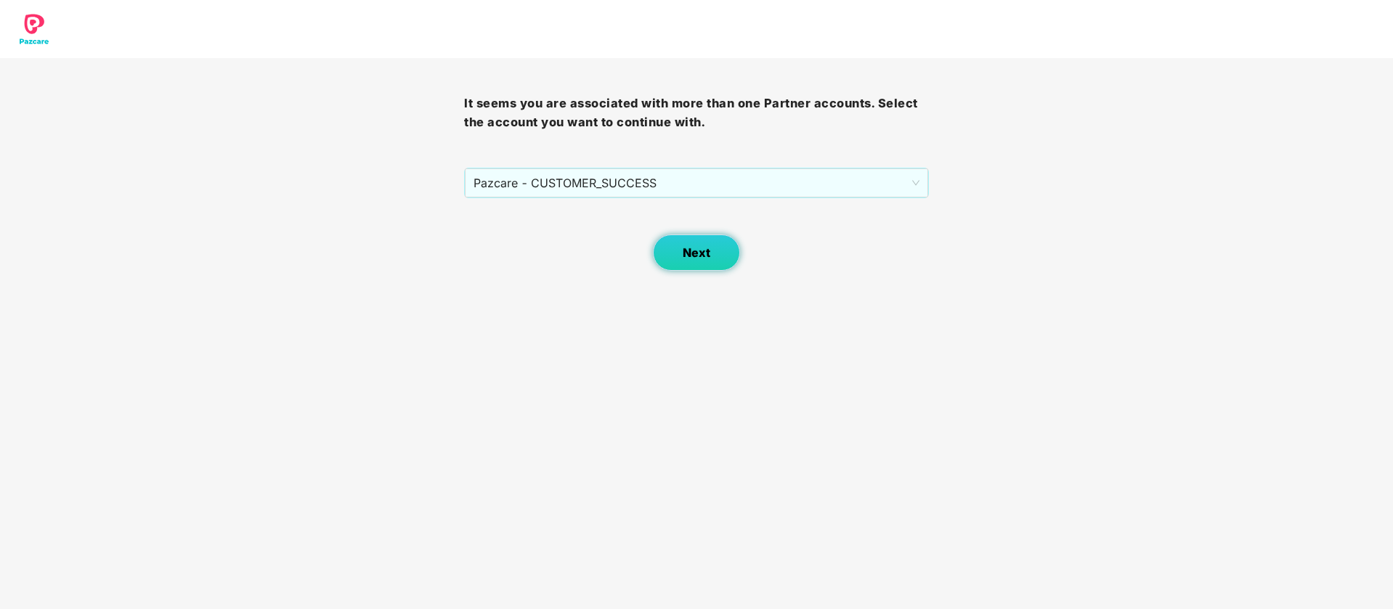
click at [672, 249] on button "Next" at bounding box center [696, 253] width 87 height 36
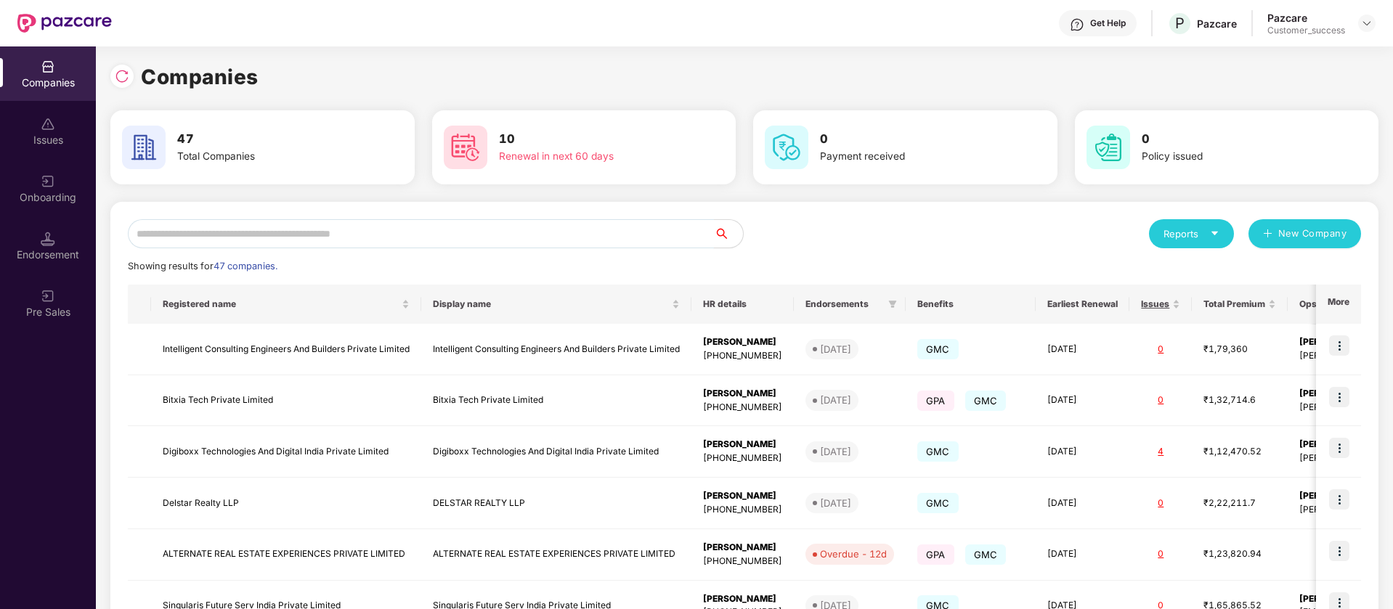
click at [389, 230] on input "text" at bounding box center [421, 233] width 586 height 29
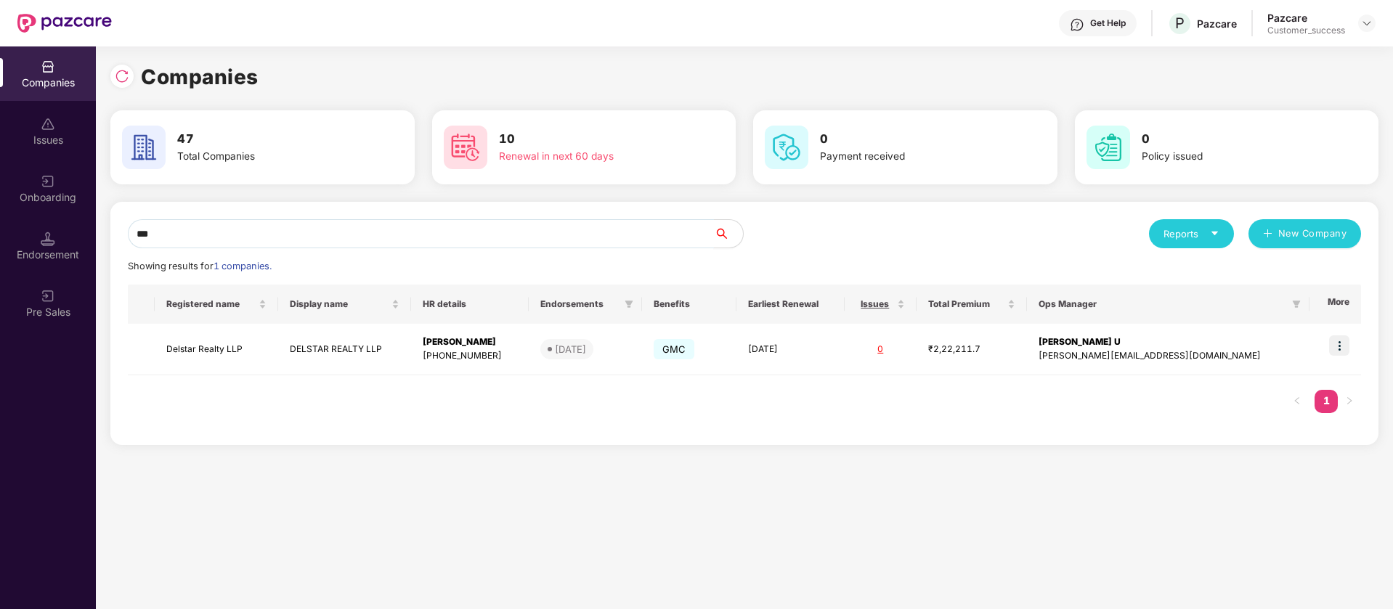
click at [620, 233] on input "***" at bounding box center [421, 233] width 586 height 29
paste input "**"
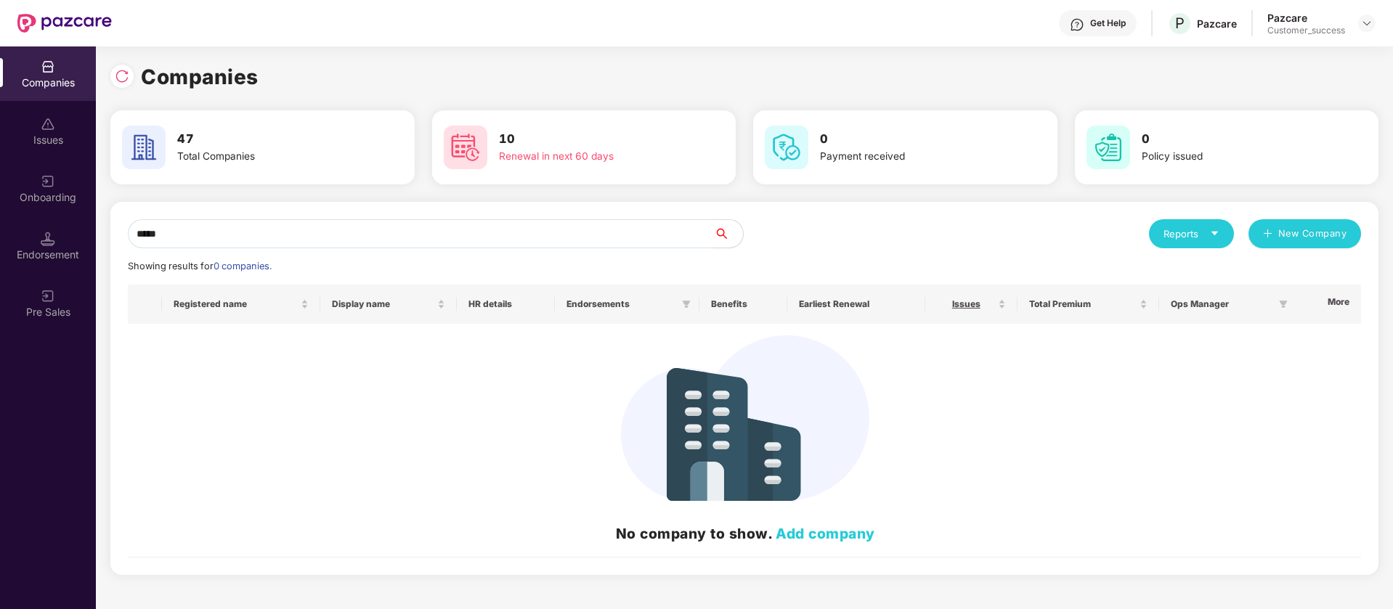
click at [620, 233] on input "*****" at bounding box center [421, 233] width 586 height 29
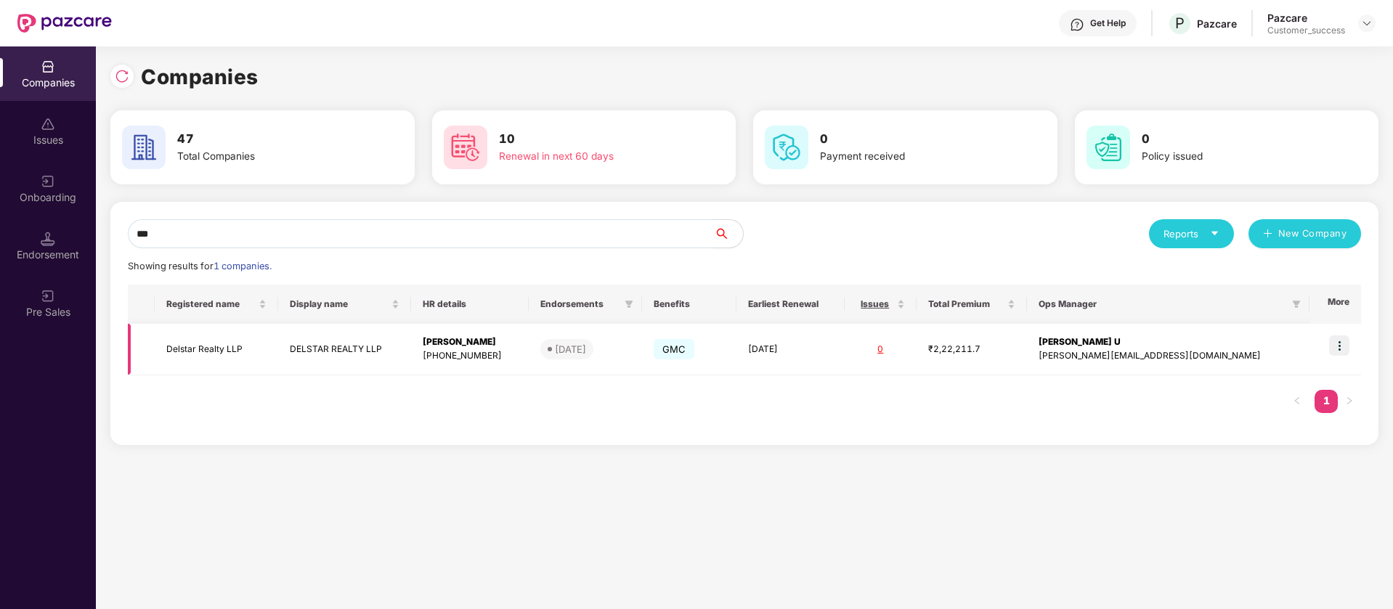
paste input "**"
type input "***"
click at [1347, 346] on img at bounding box center [1339, 346] width 20 height 20
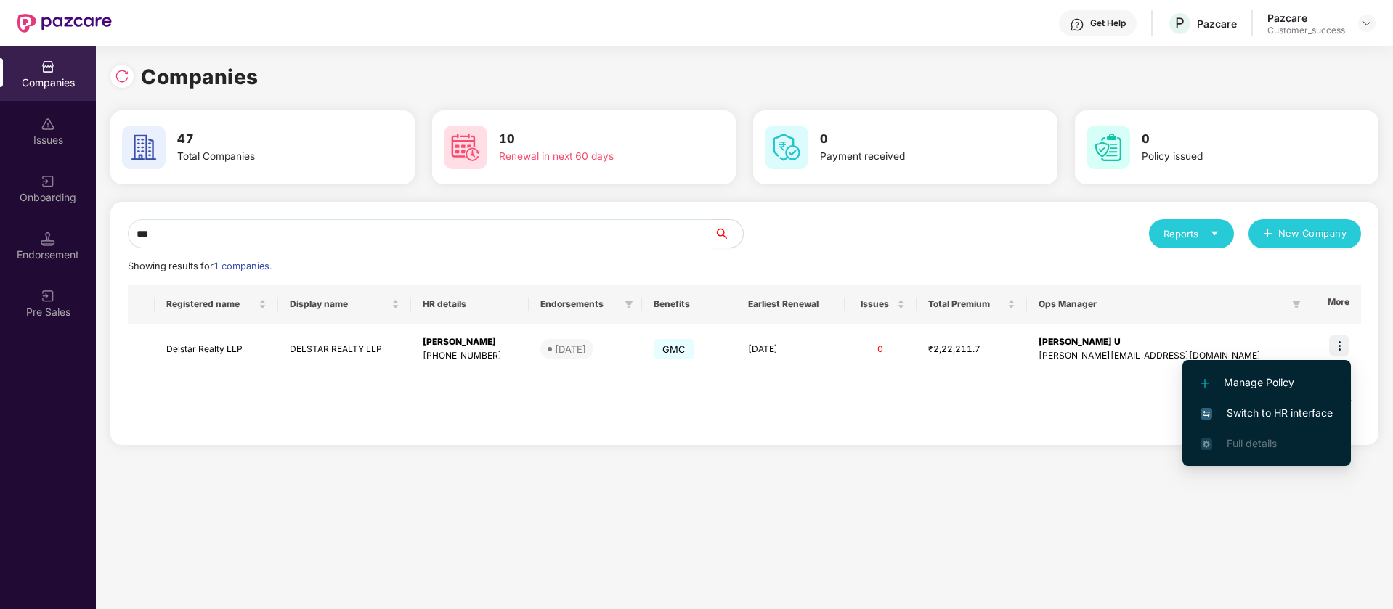
click at [1284, 417] on span "Switch to HR interface" at bounding box center [1267, 413] width 132 height 16
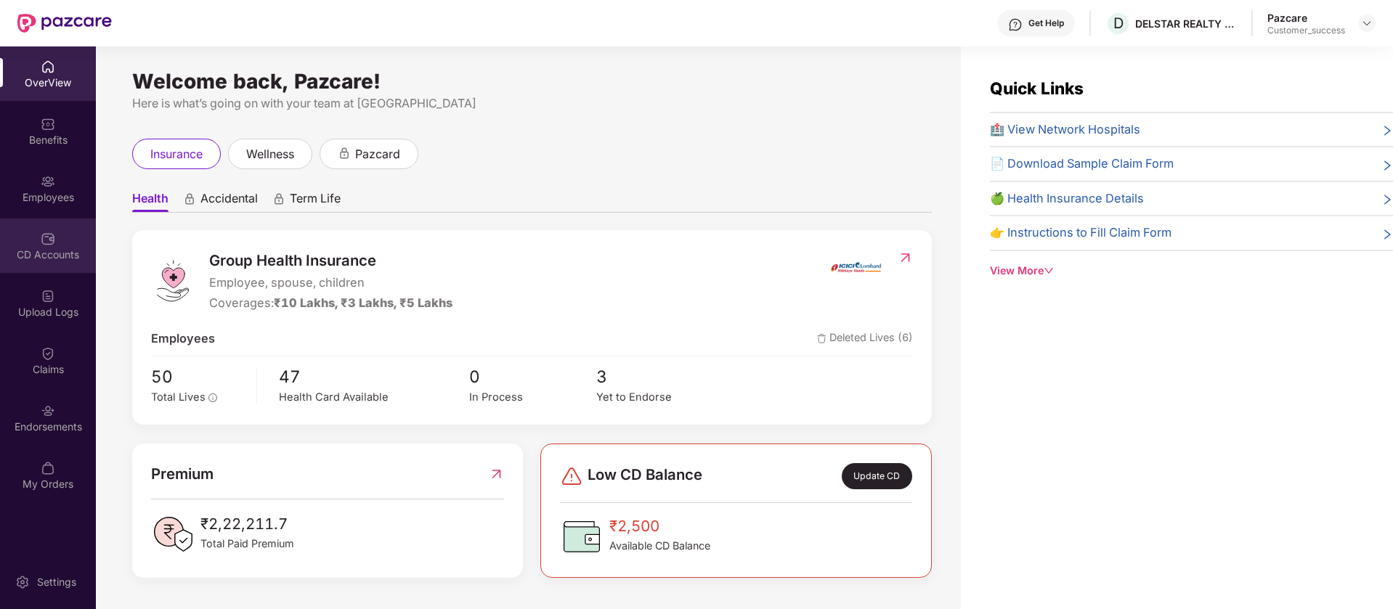
click at [50, 236] on img at bounding box center [48, 239] width 15 height 15
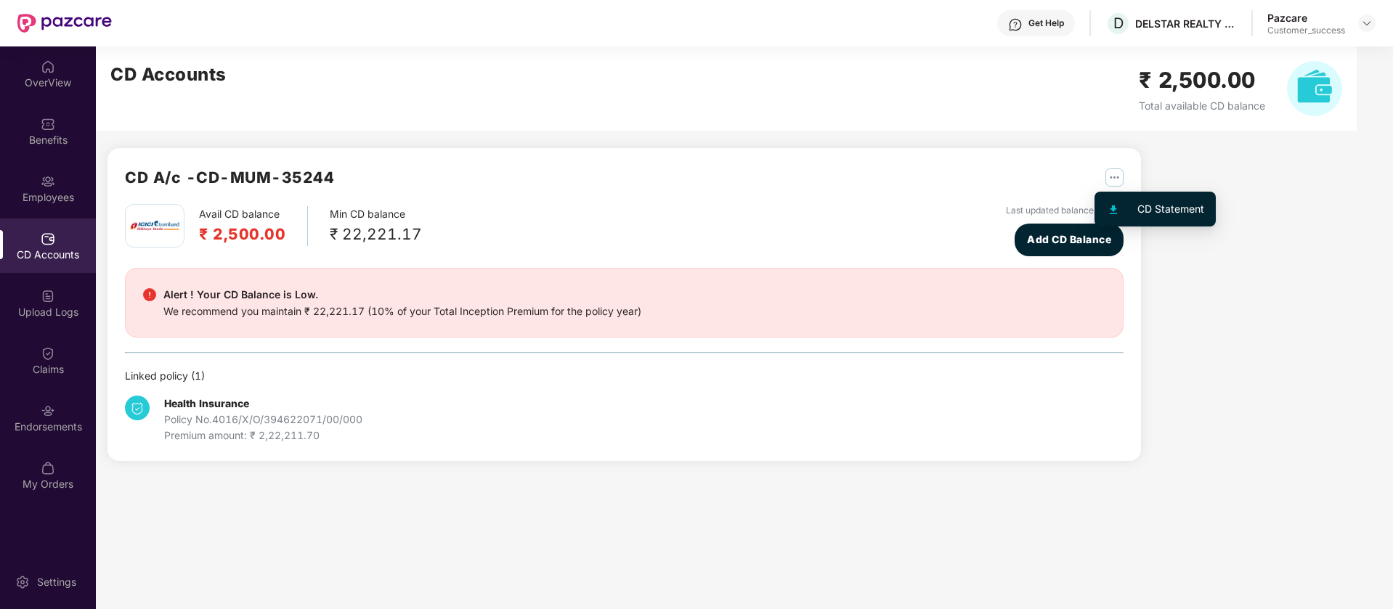
click at [1111, 174] on img "button" at bounding box center [1115, 178] width 18 height 18
click at [1366, 24] on img at bounding box center [1367, 23] width 12 height 12
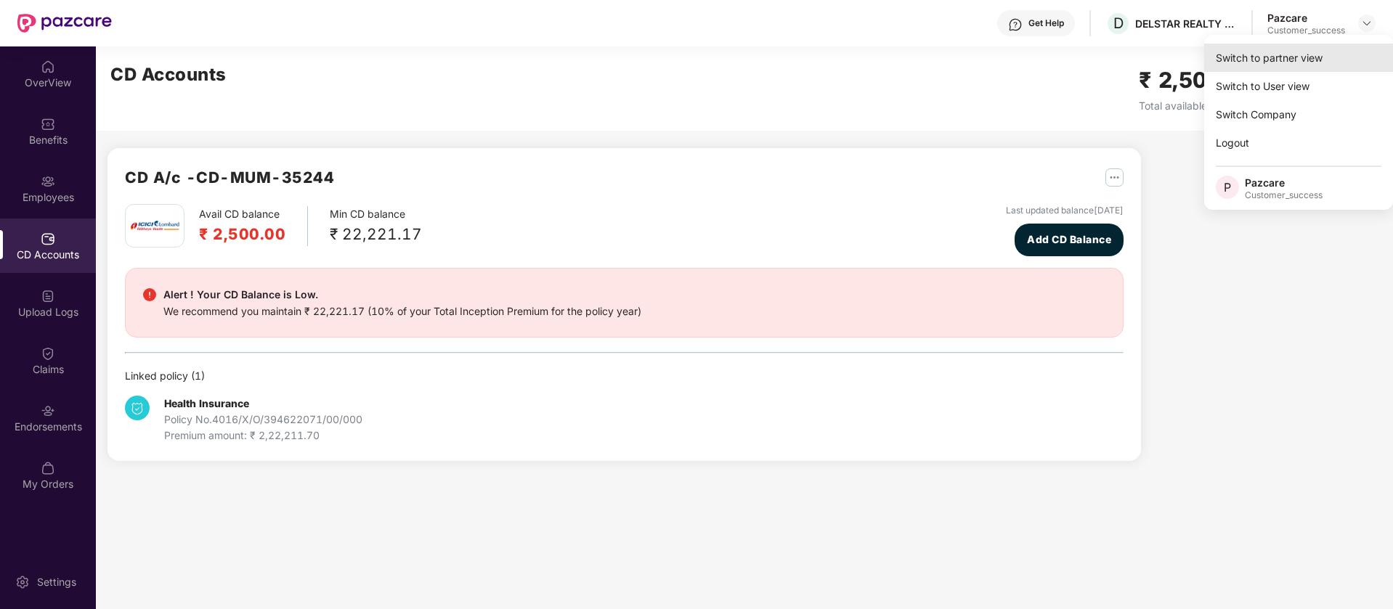
click at [1302, 65] on div "Switch to partner view" at bounding box center [1298, 58] width 189 height 28
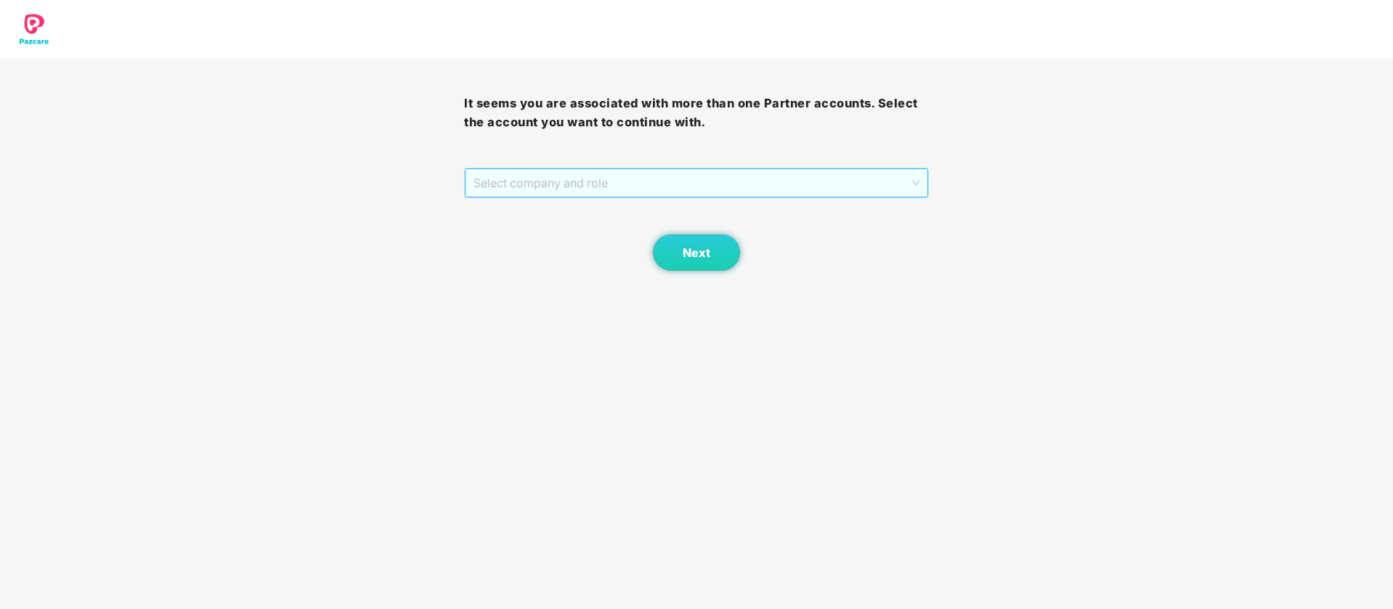
click at [788, 175] on span "Select company and role" at bounding box center [696, 183] width 445 height 28
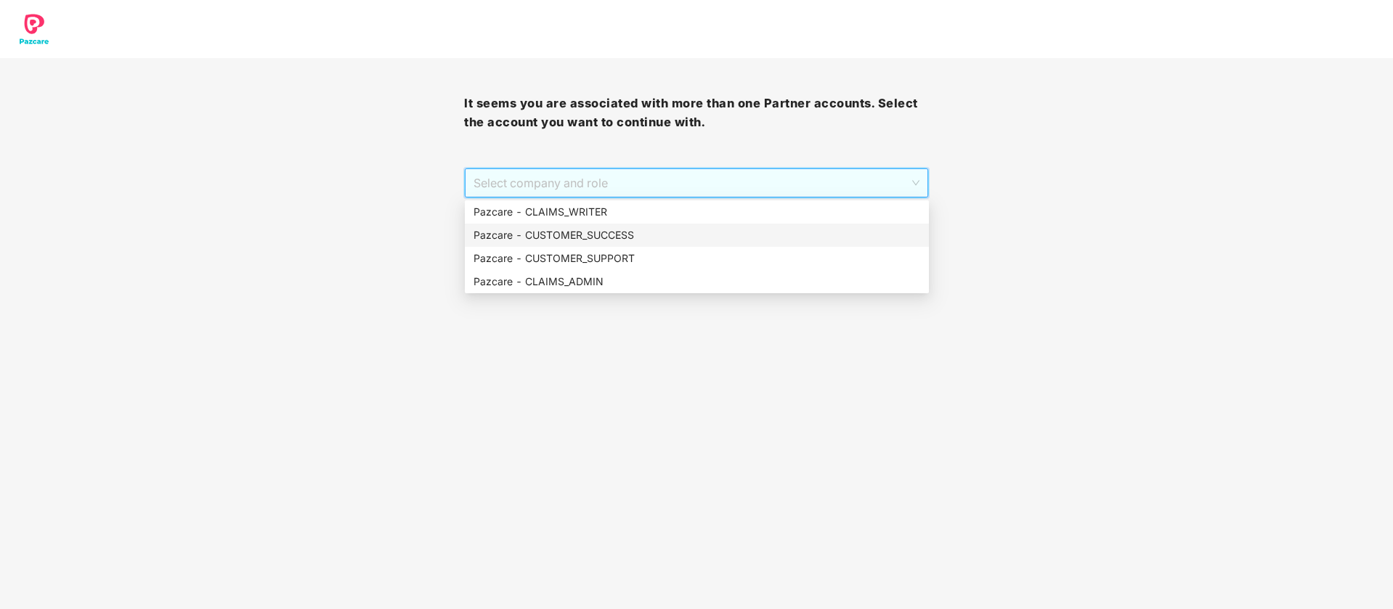
click at [647, 237] on div "Pazcare - CUSTOMER_SUCCESS" at bounding box center [697, 235] width 447 height 16
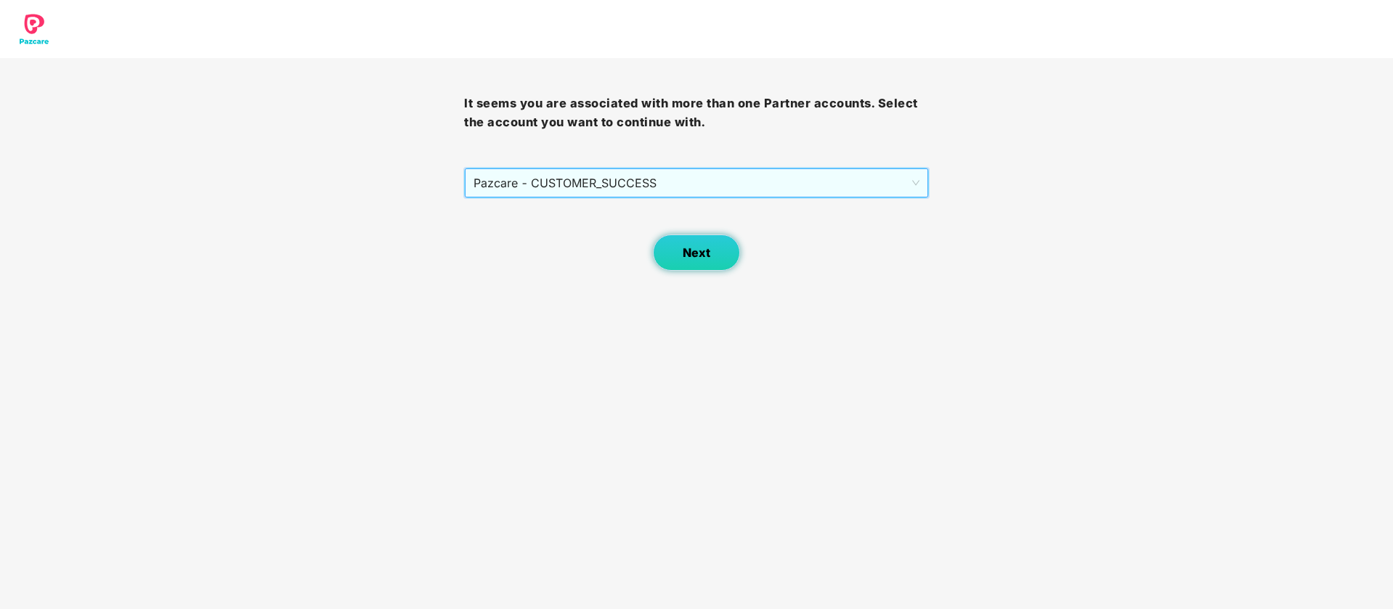
click at [716, 263] on button "Next" at bounding box center [696, 253] width 87 height 36
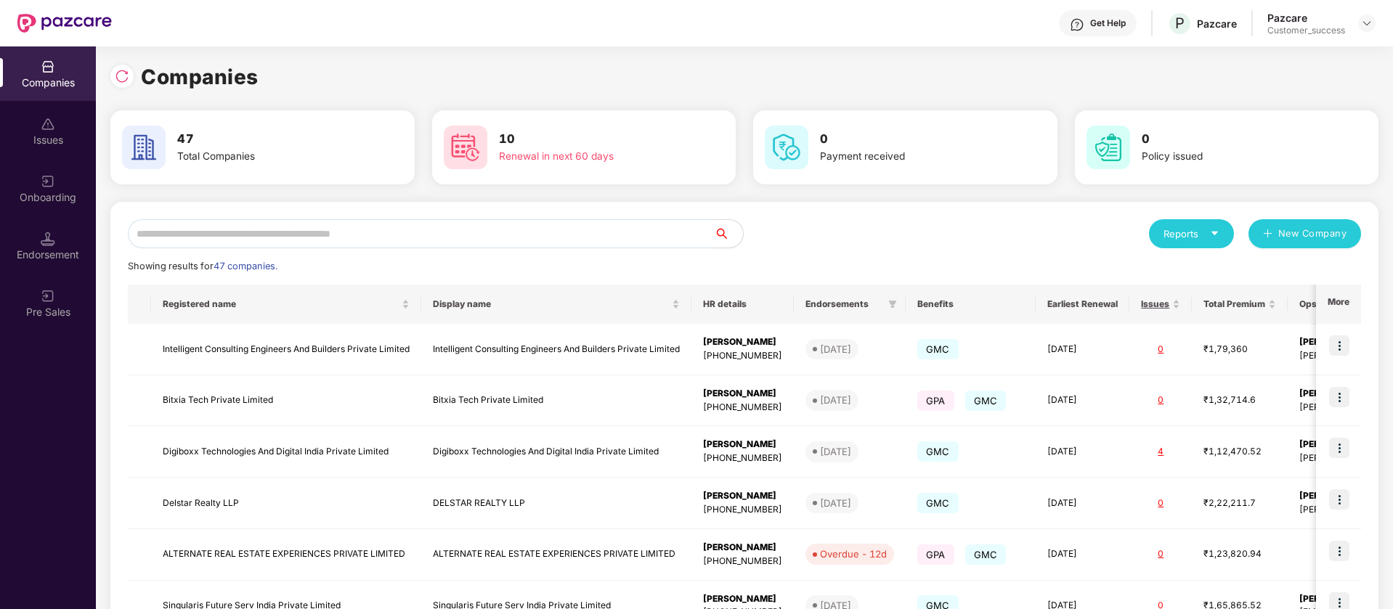
click at [280, 237] on input "text" at bounding box center [421, 233] width 586 height 29
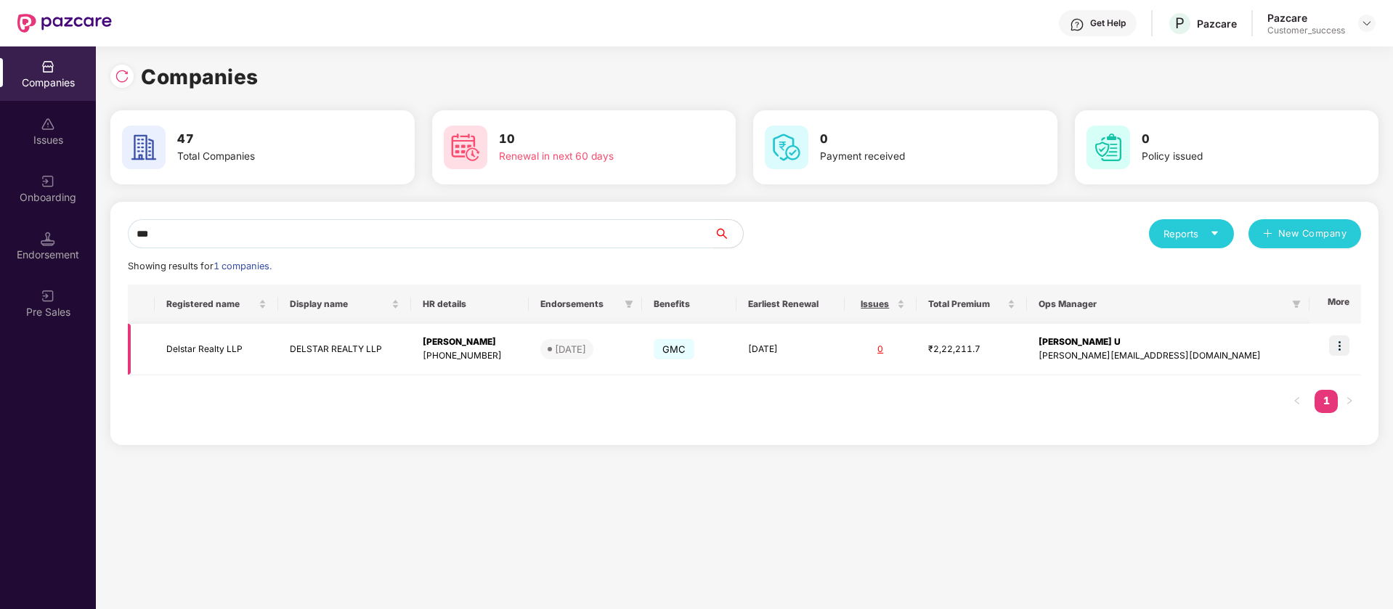
type input "***"
click at [223, 353] on td "Delstar Realty LLP" at bounding box center [216, 350] width 123 height 52
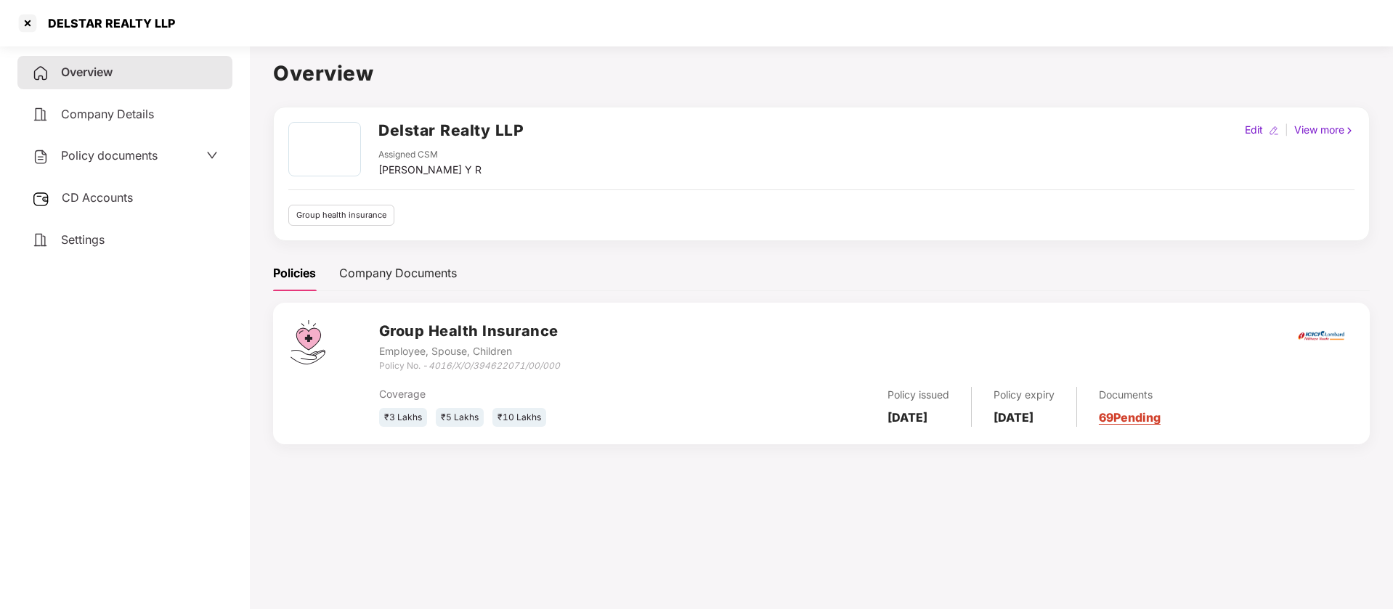
click at [93, 158] on span "Policy documents" at bounding box center [109, 155] width 97 height 15
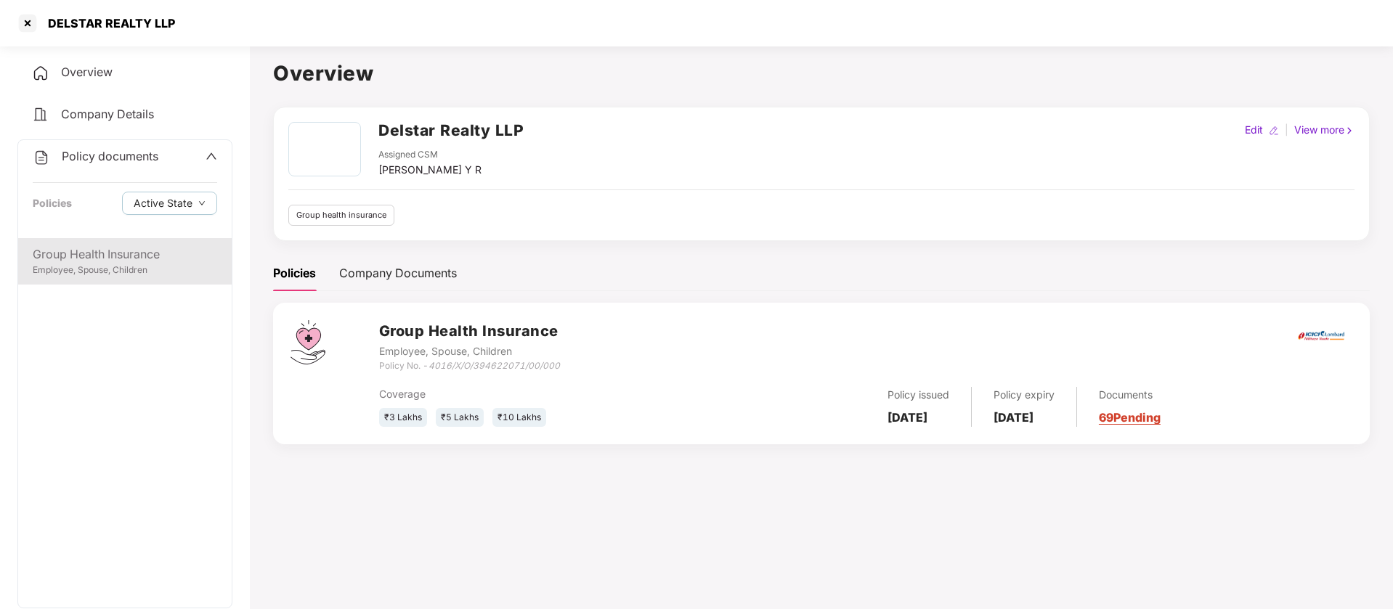
click at [104, 264] on div "Employee, Spouse, Children" at bounding box center [125, 271] width 185 height 14
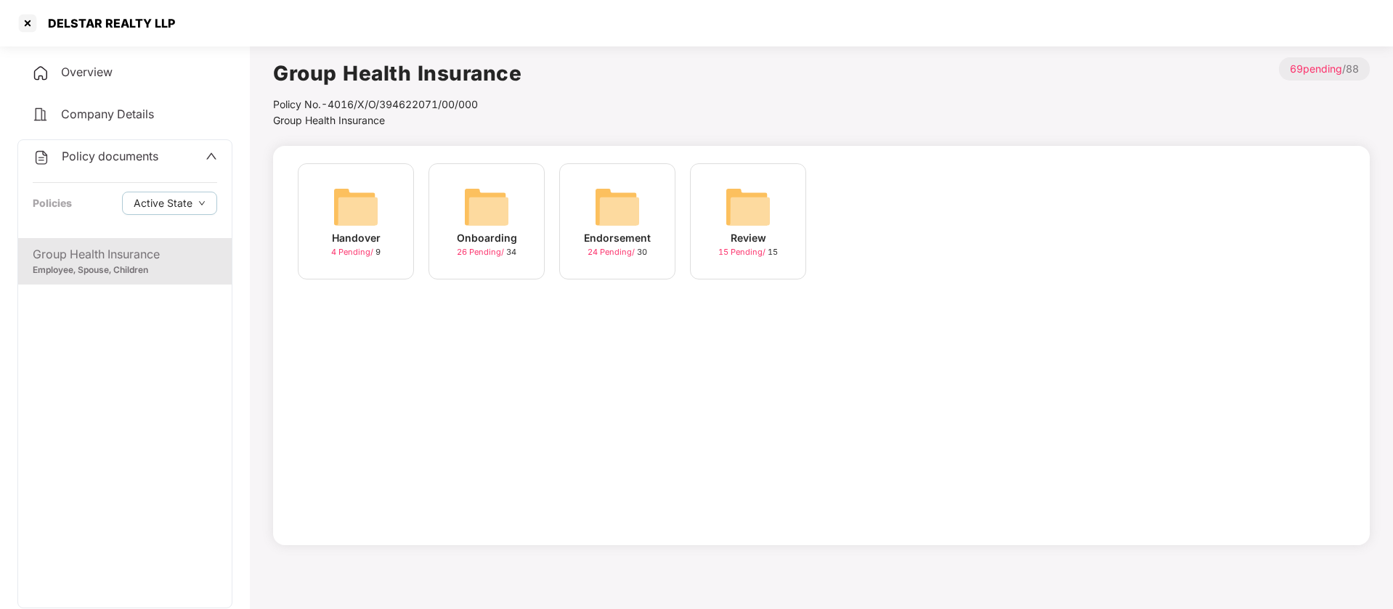
click at [612, 201] on img at bounding box center [617, 207] width 46 height 46
click at [758, 211] on img at bounding box center [748, 207] width 46 height 46
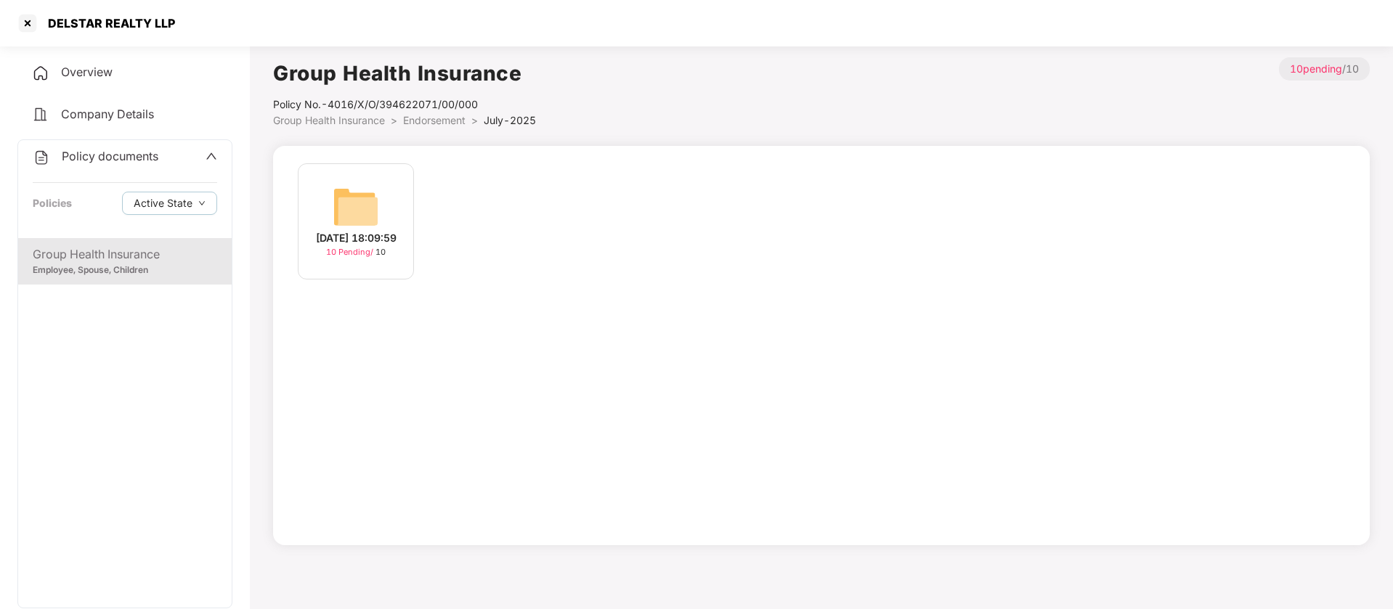
click at [360, 213] on img at bounding box center [356, 207] width 46 height 46
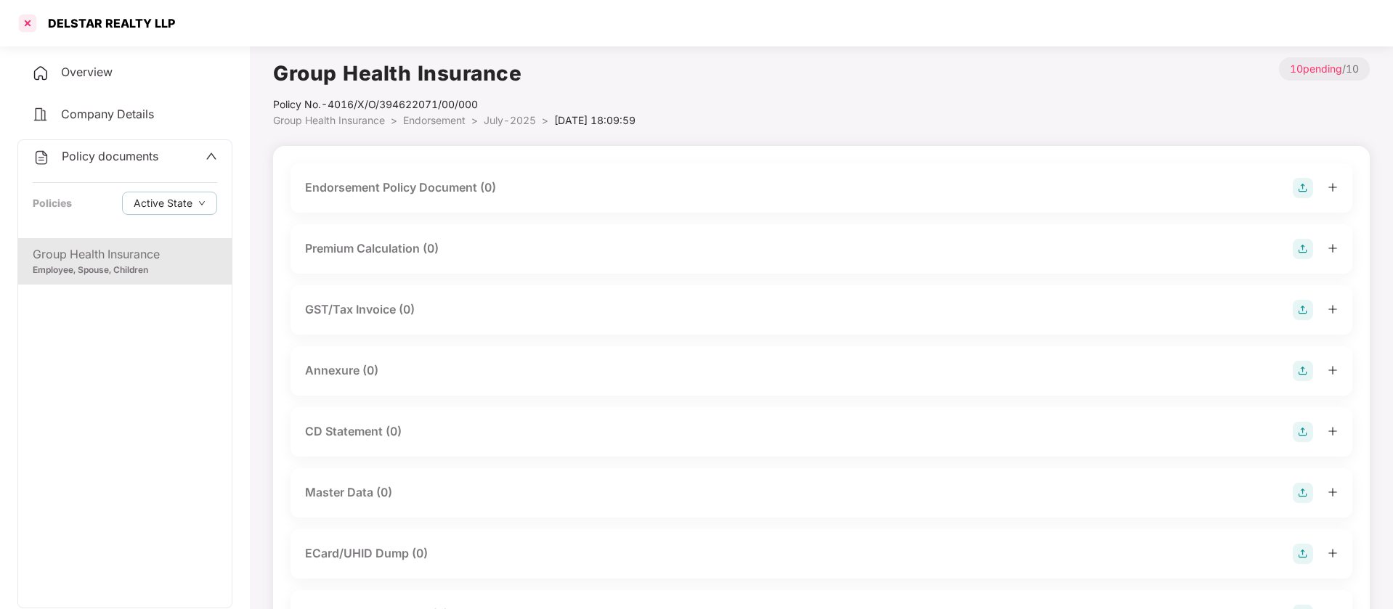
click at [30, 19] on div at bounding box center [27, 23] width 23 height 23
